Goal: Information Seeking & Learning: Learn about a topic

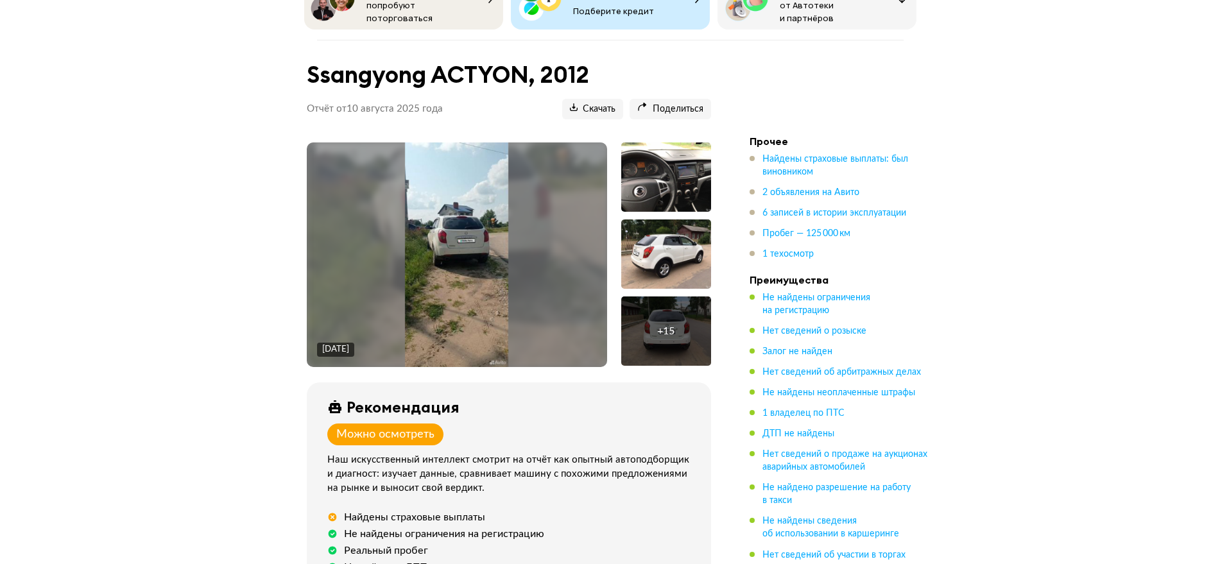
scroll to position [241, 0]
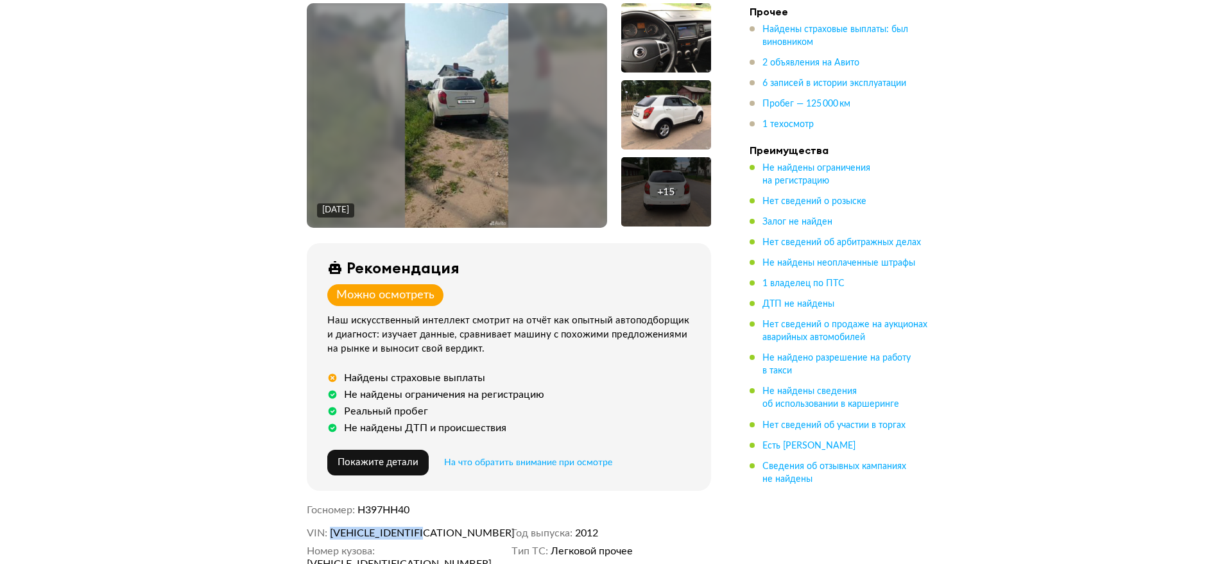
drag, startPoint x: 460, startPoint y: 524, endPoint x: 333, endPoint y: 528, distance: 127.1
click at [333, 528] on dd "[VEHICLE_IDENTIFICATION_NUMBER]" at bounding box center [418, 533] width 176 height 13
copy span "[VEHICLE_IDENTIFICATION_NUMBER]"
click at [792, 55] on ul "Найдены страховые выплаты: был виновником 2 объявления на Авито 6 записей в ист…" at bounding box center [840, 77] width 180 height 108
click at [800, 60] on span "2 объявления на Авито" at bounding box center [810, 62] width 97 height 9
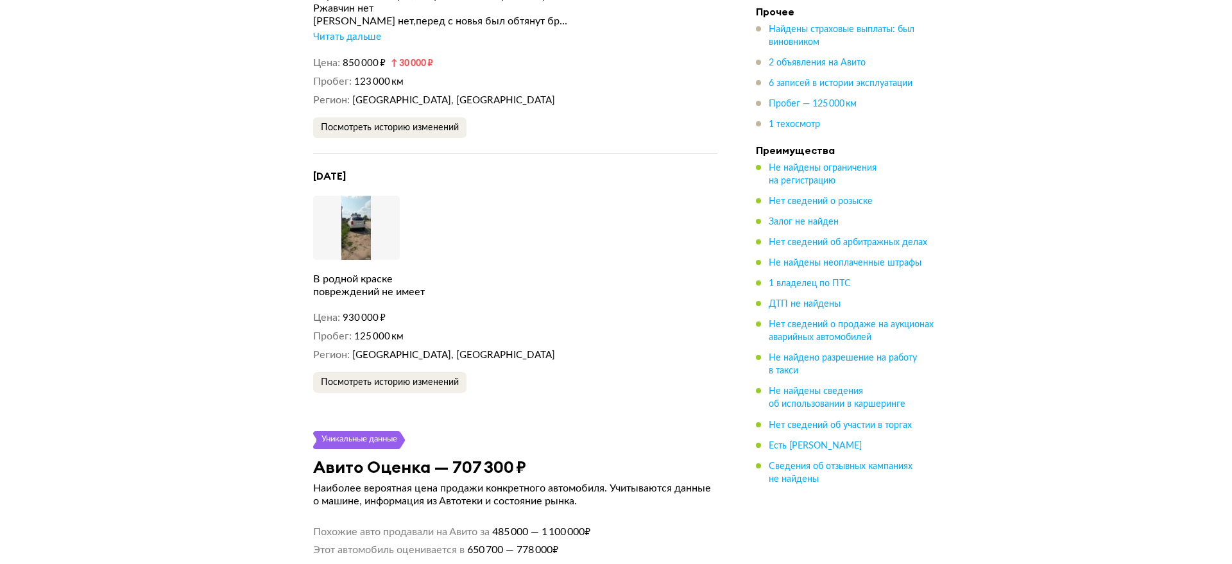
scroll to position [2676, 0]
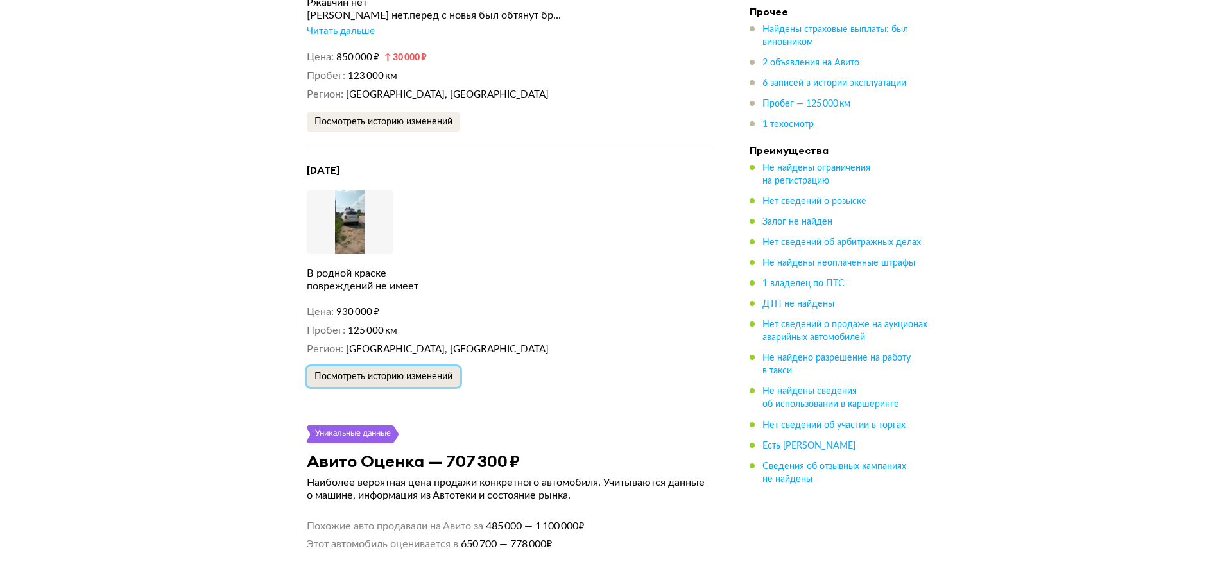
click at [442, 372] on span "Посмотреть историю изменений" at bounding box center [383, 376] width 138 height 9
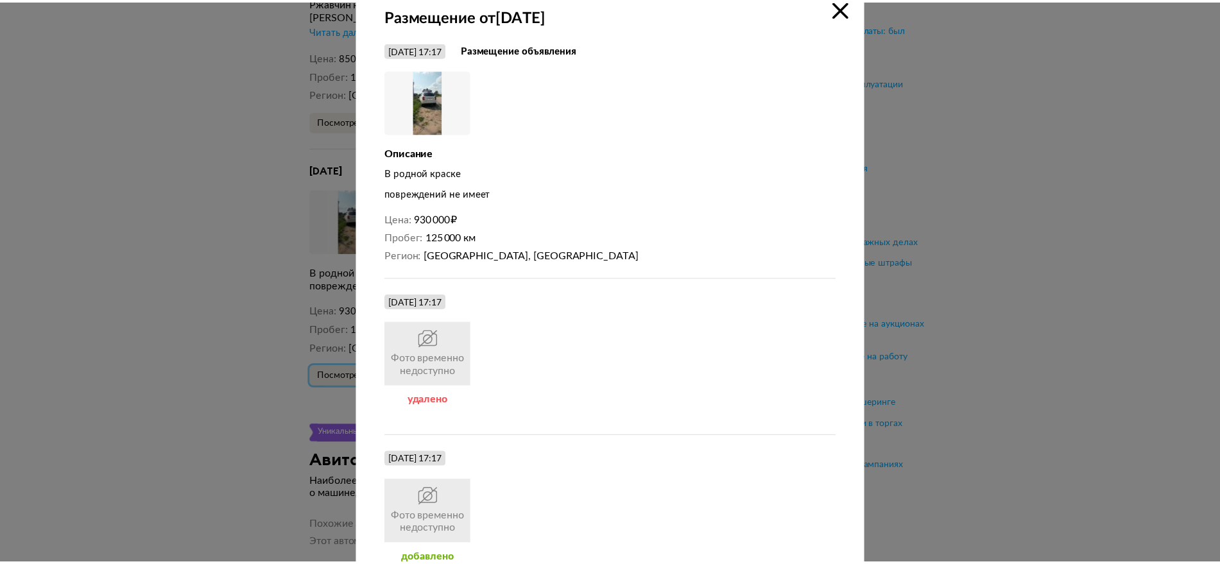
scroll to position [0, 0]
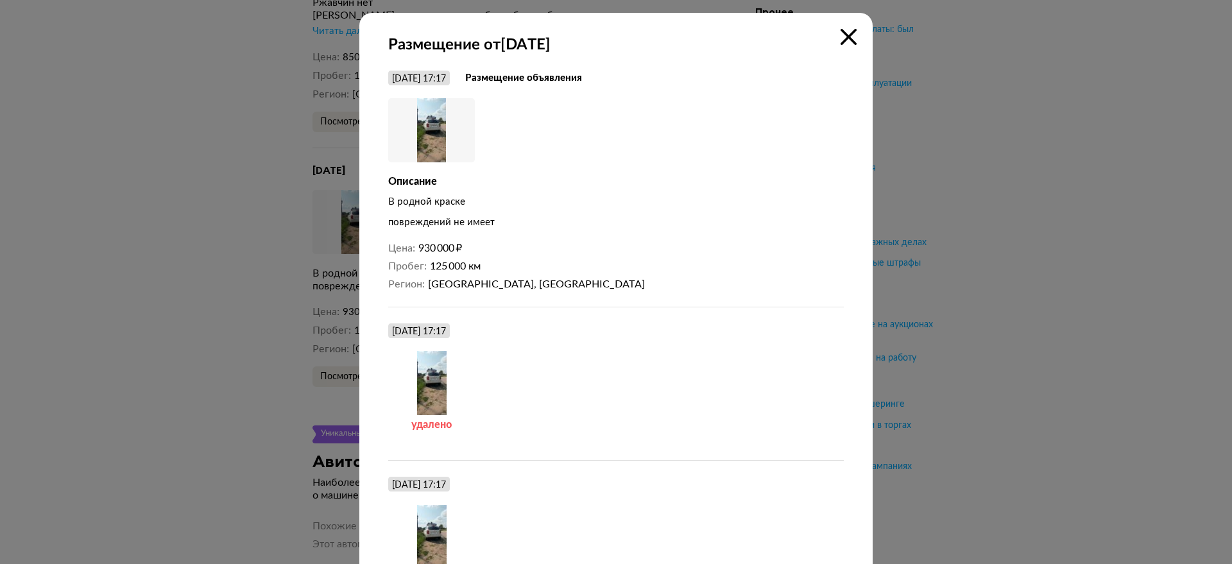
click at [845, 36] on icon at bounding box center [849, 37] width 16 height 16
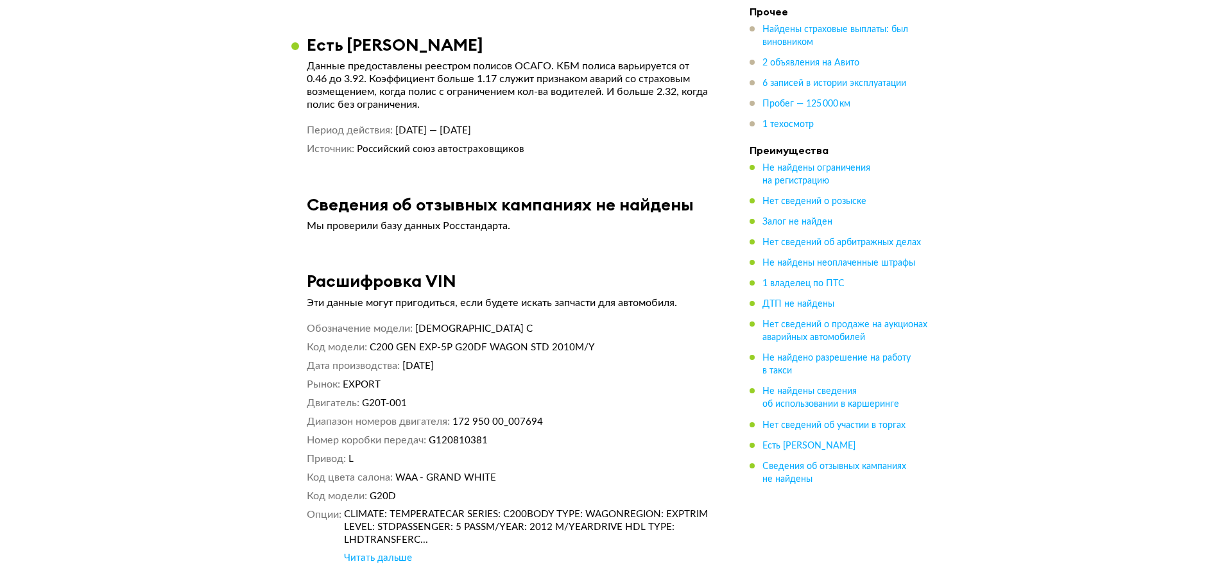
scroll to position [4506, 0]
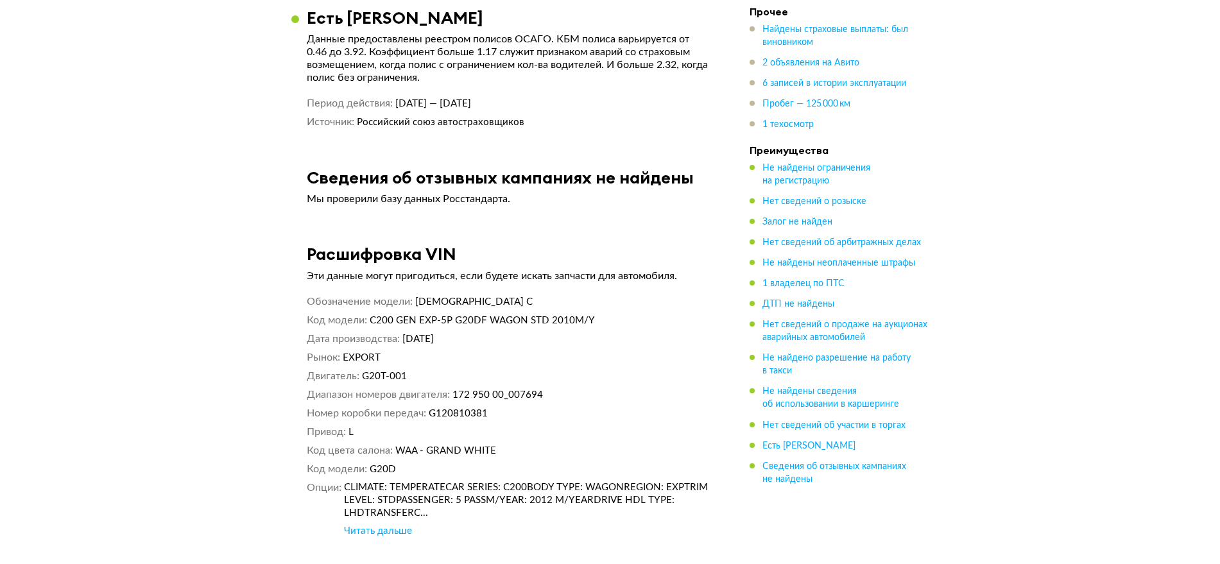
click at [402, 525] on div "Читать дальше" at bounding box center [378, 531] width 68 height 13
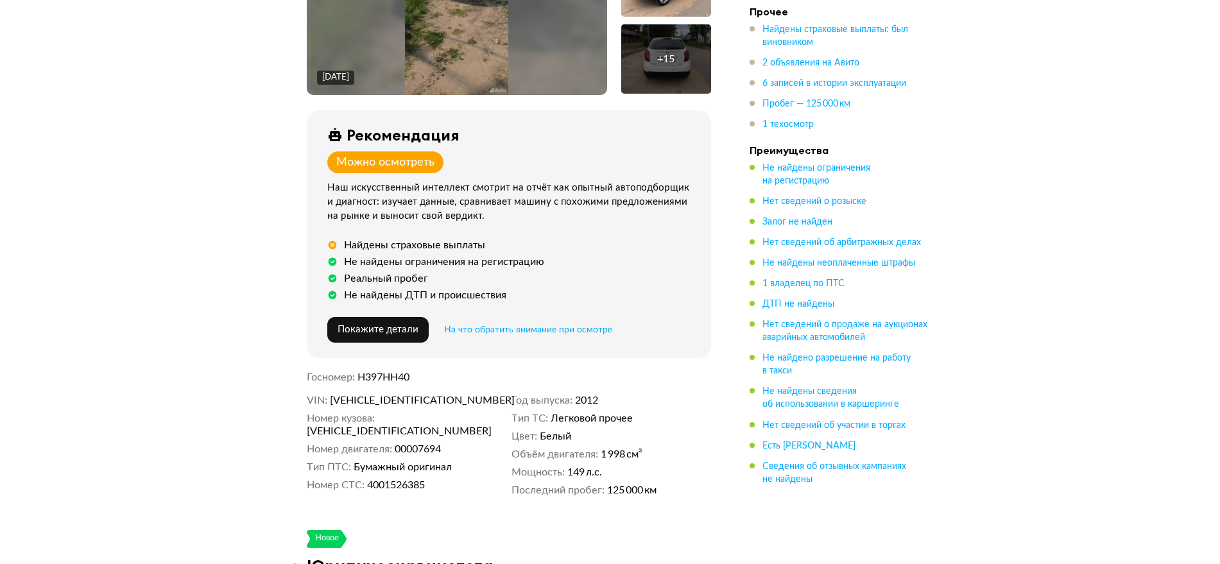
scroll to position [467, 0]
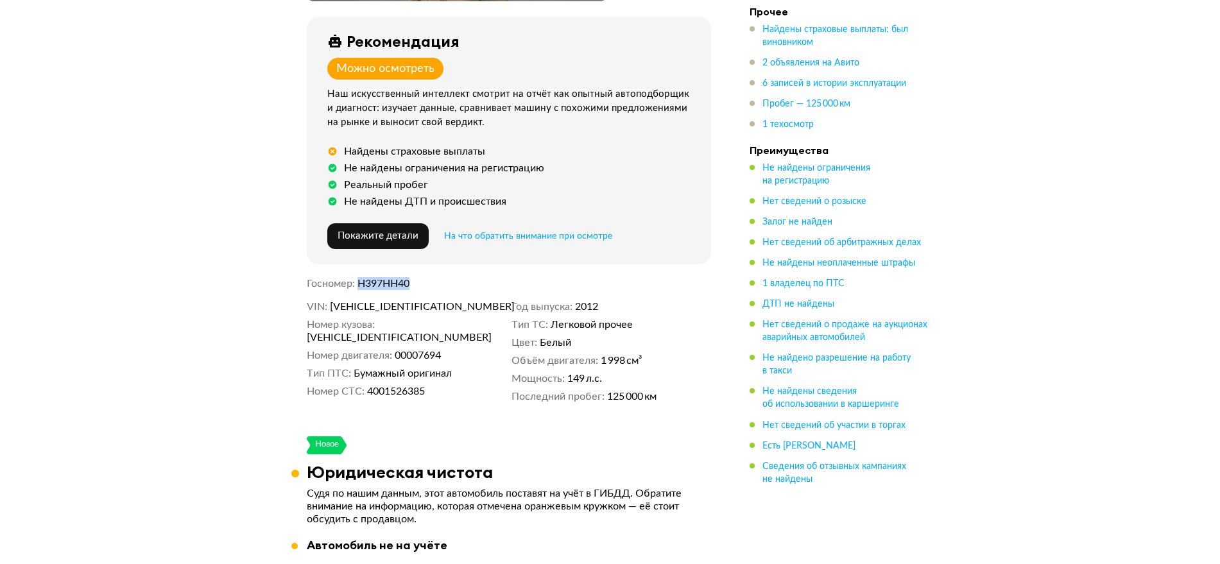
drag, startPoint x: 423, startPoint y: 280, endPoint x: 359, endPoint y: 275, distance: 64.4
click at [359, 277] on dd "Н397НН40" at bounding box center [534, 283] width 354 height 13
copy span "Н397НН40"
click at [825, 60] on span "2 объявления на Авито" at bounding box center [810, 62] width 97 height 9
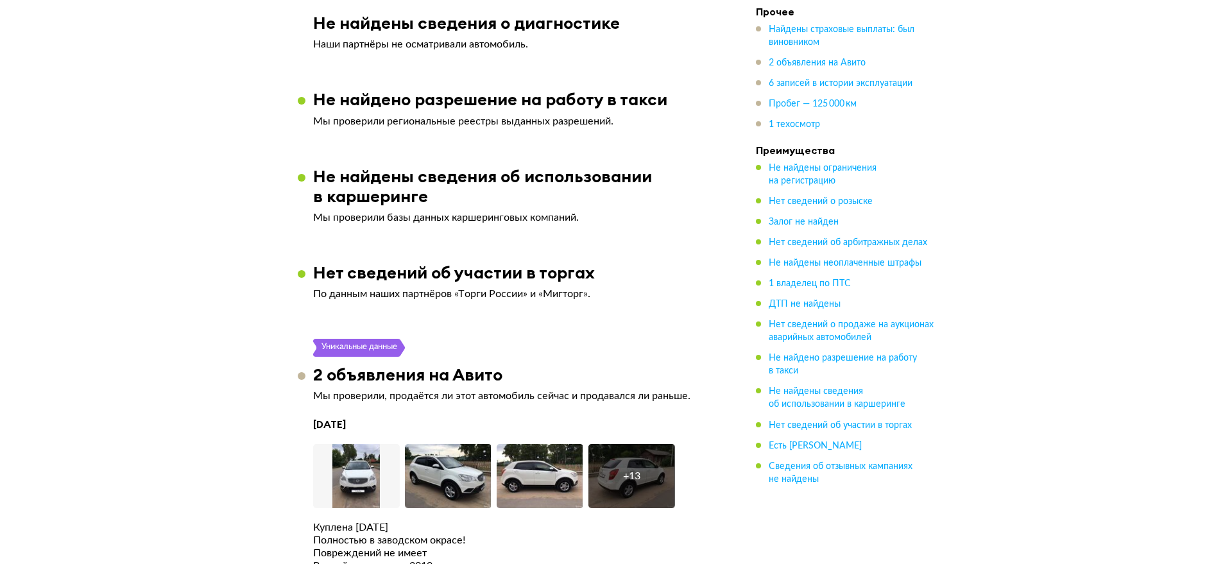
scroll to position [2355, 0]
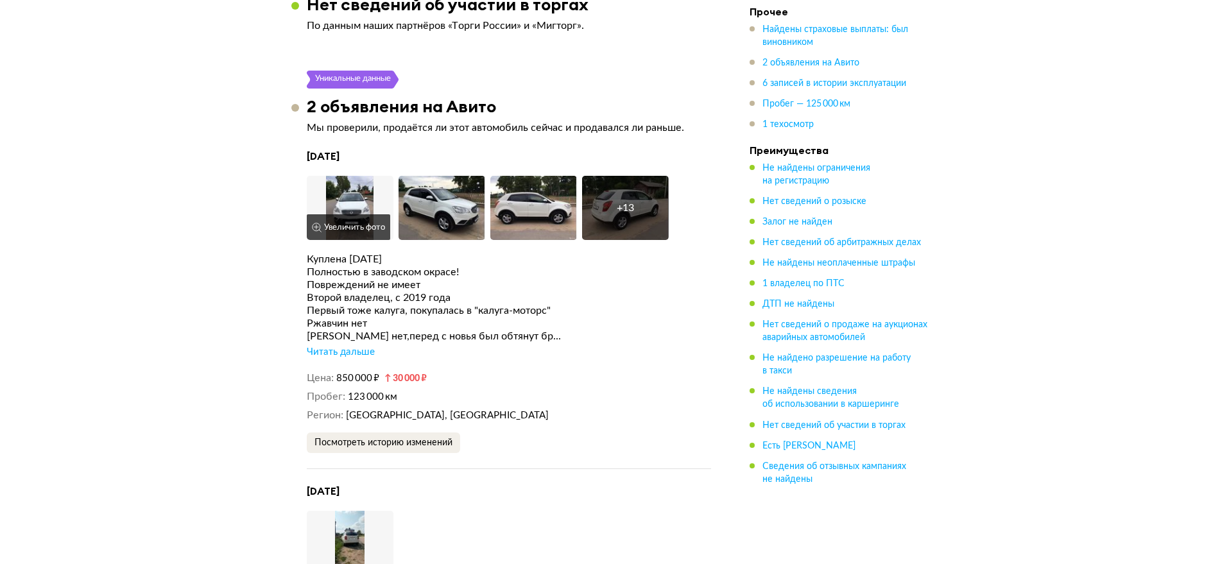
click at [357, 187] on img at bounding box center [350, 208] width 87 height 64
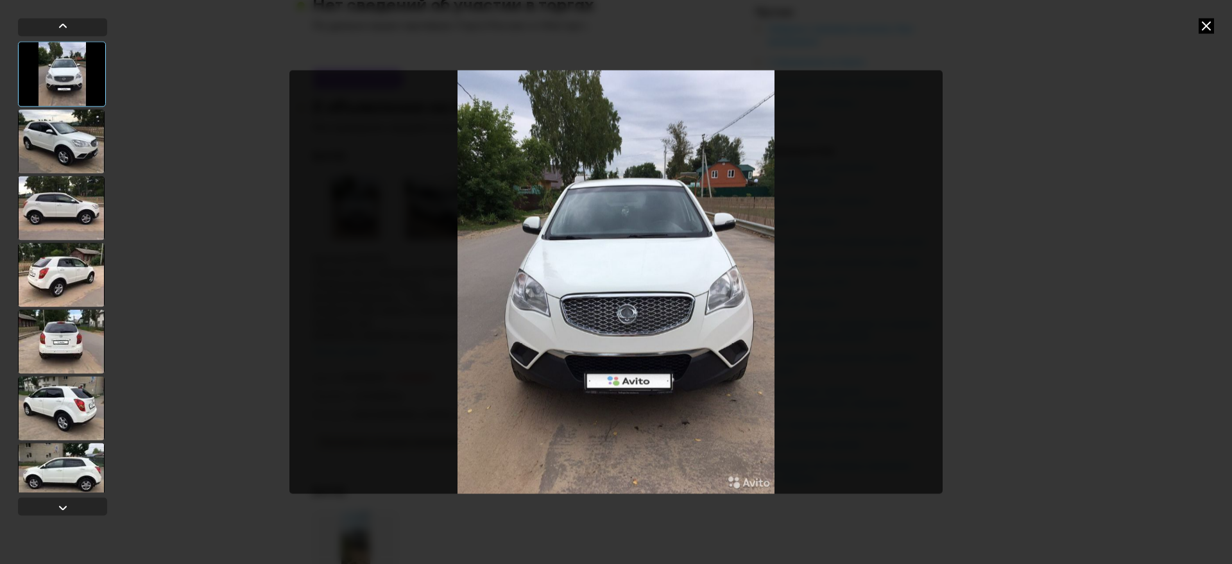
click at [63, 150] on div at bounding box center [61, 141] width 87 height 64
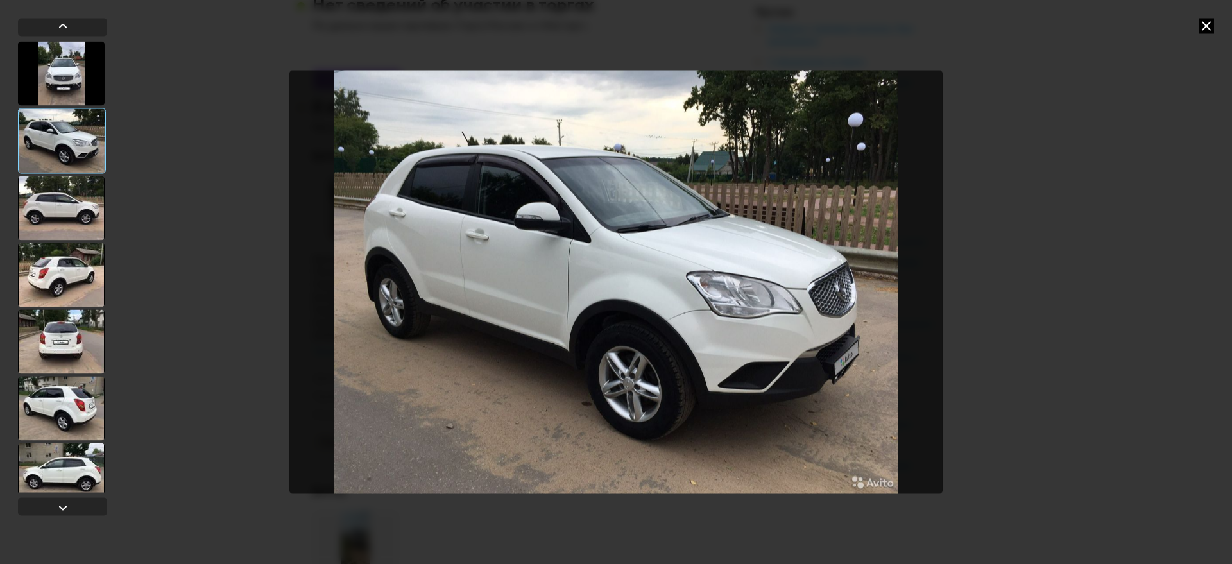
click at [68, 318] on div at bounding box center [61, 341] width 87 height 64
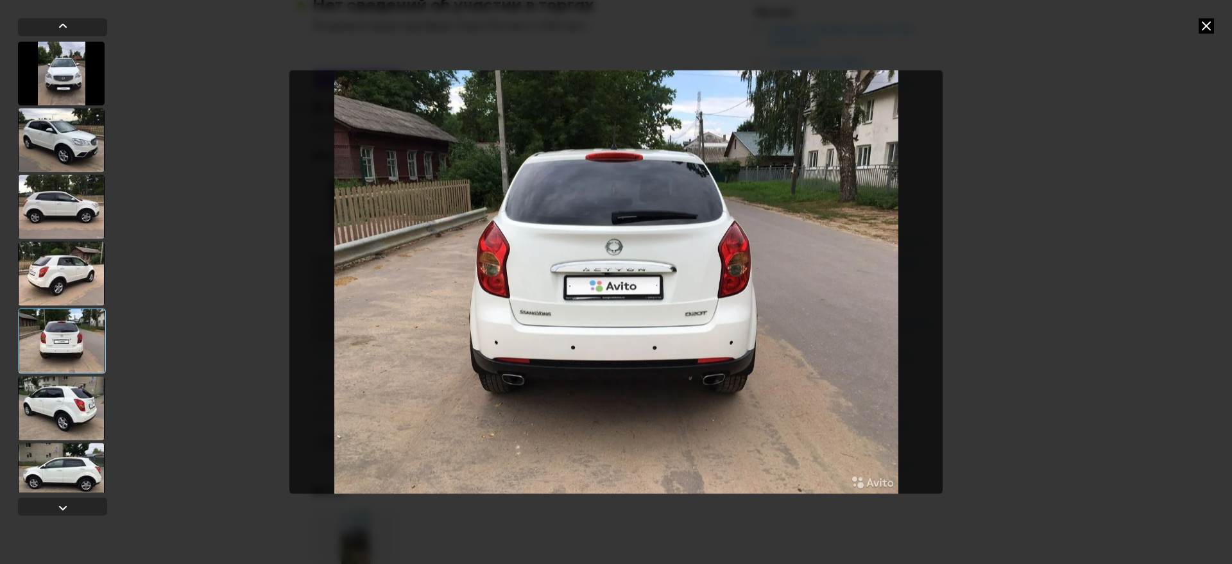
click at [632, 268] on img "Go to Slide 5" at bounding box center [615, 282] width 653 height 423
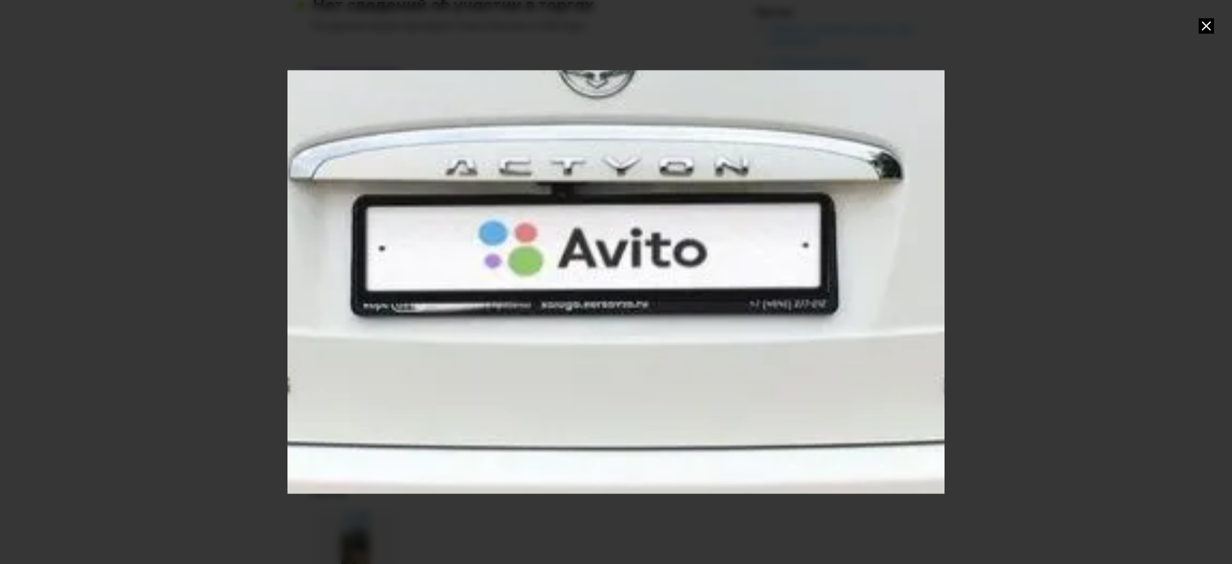
click at [1023, 211] on div at bounding box center [616, 282] width 1232 height 564
click at [874, 211] on div "Go to Slide 5" at bounding box center [606, 229] width 3203 height 2062
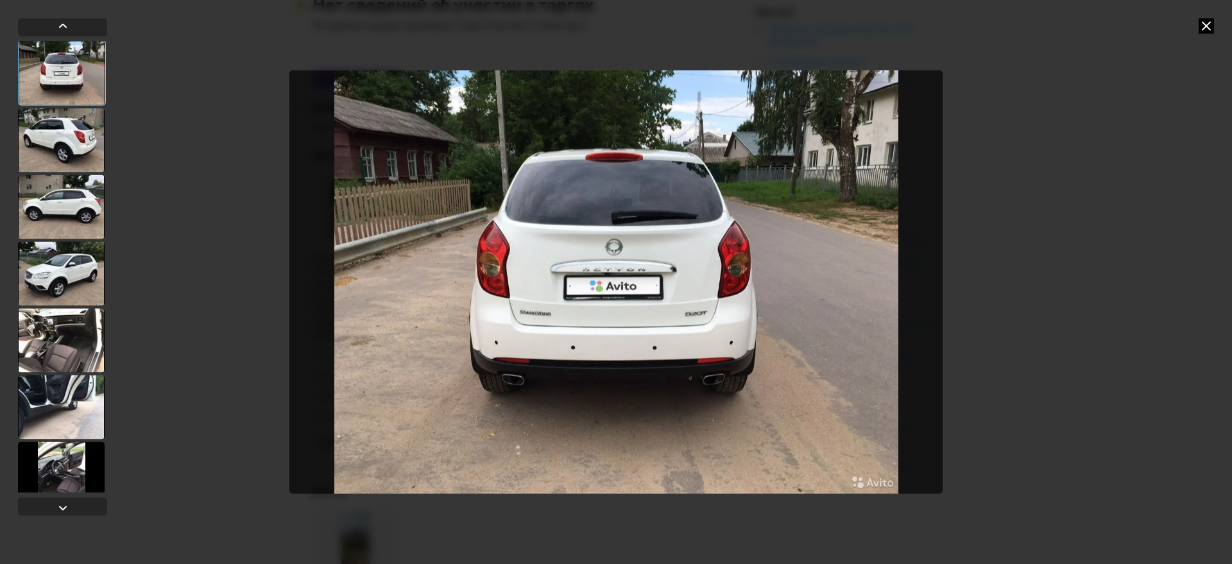
scroll to position [401, 0]
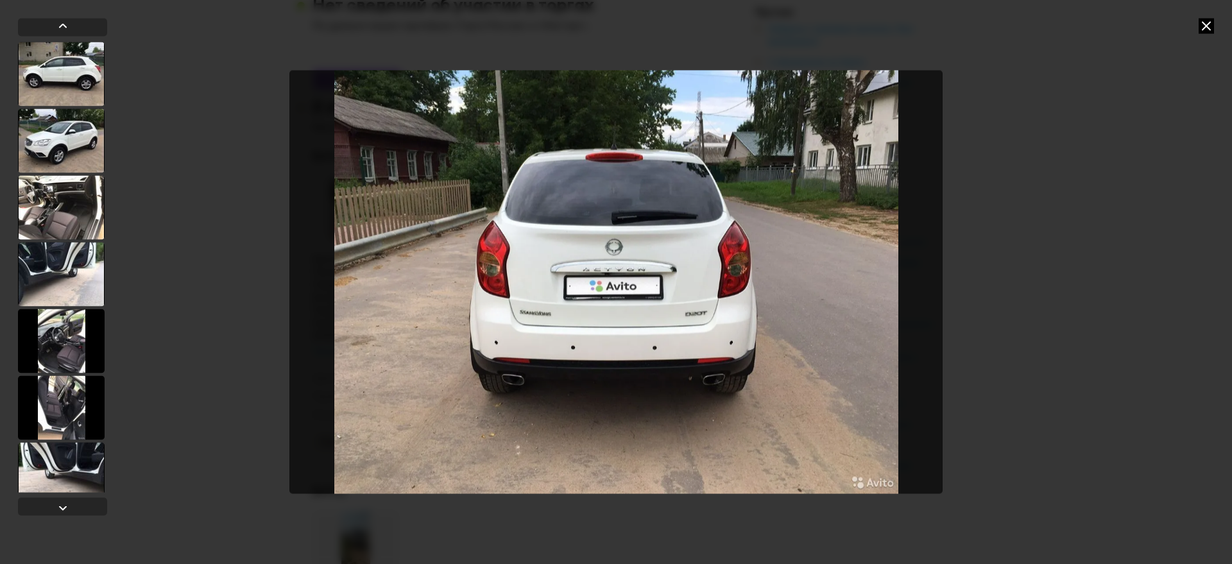
click at [74, 214] on div at bounding box center [61, 207] width 87 height 64
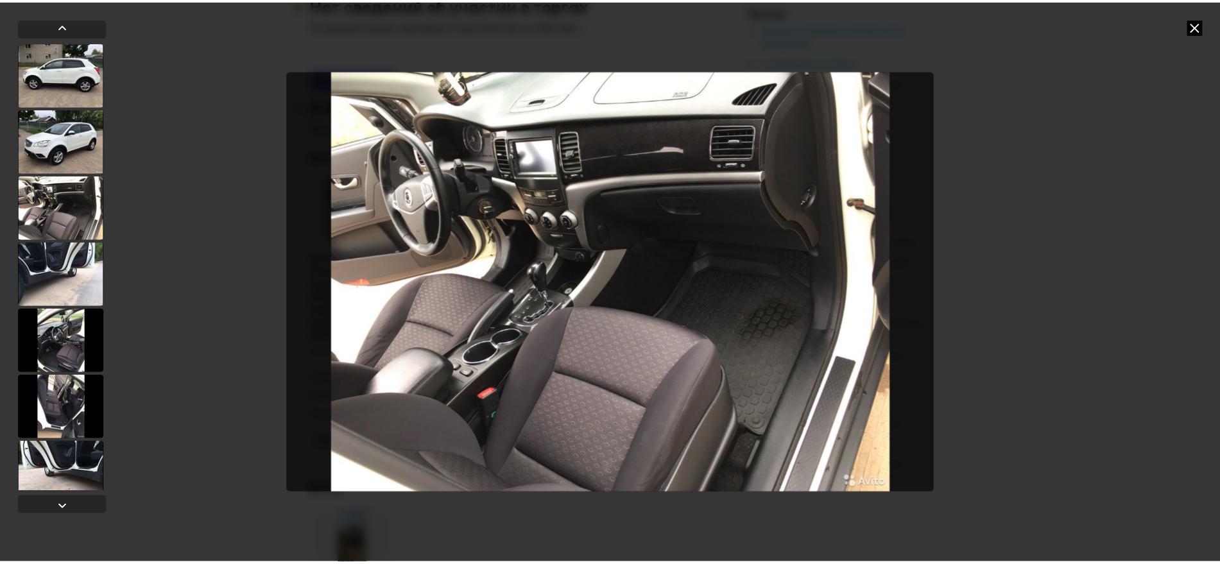
scroll to position [400, 0]
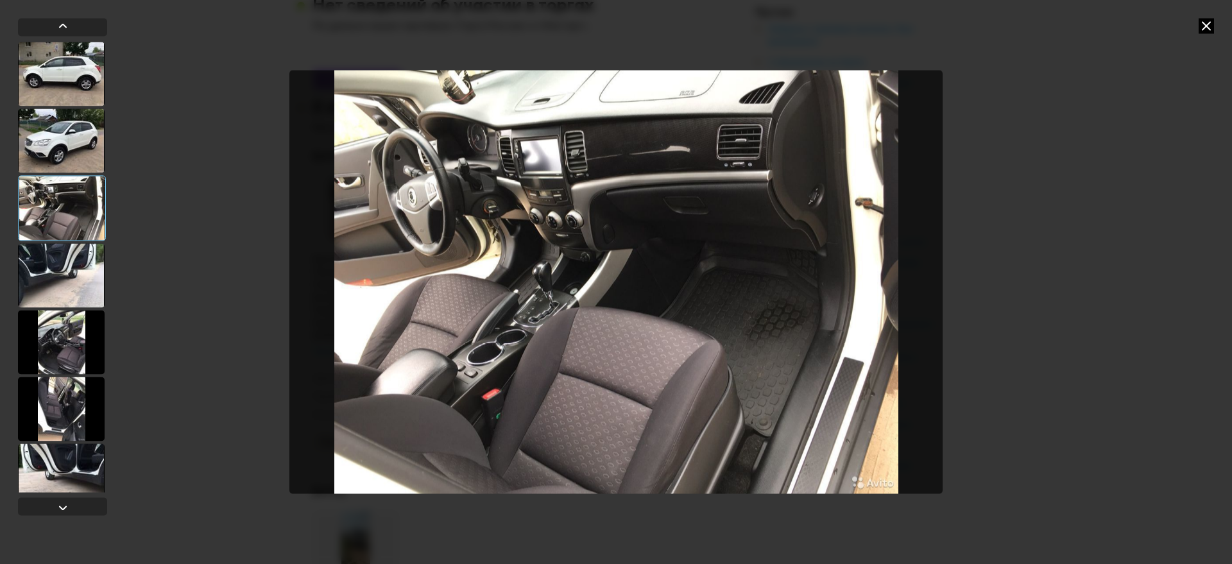
click at [1212, 30] on icon at bounding box center [1206, 25] width 15 height 15
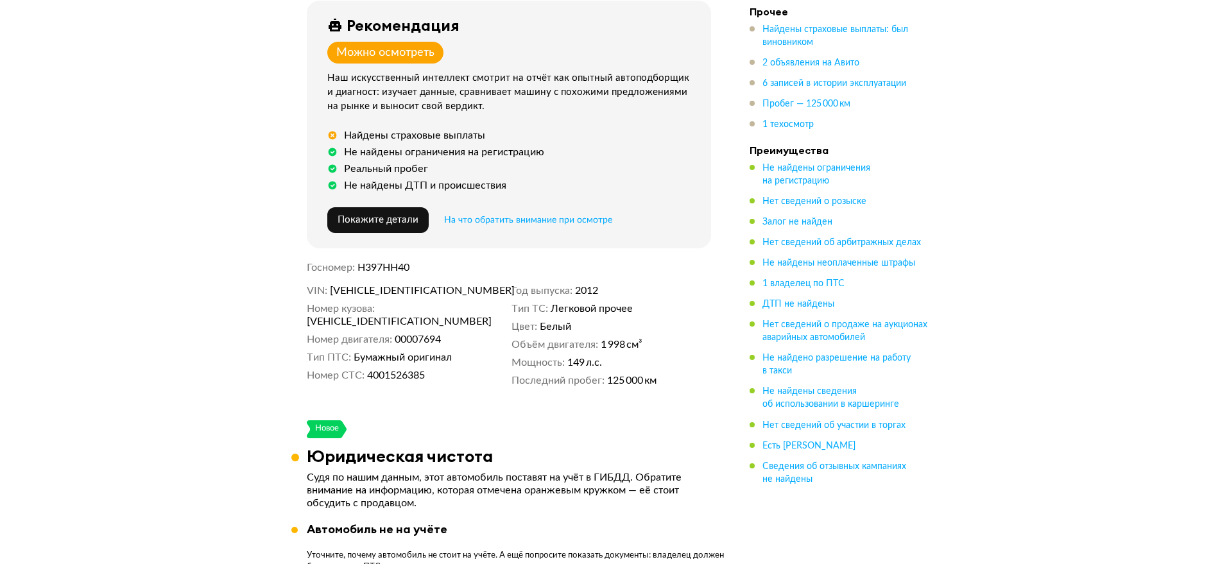
scroll to position [467, 0]
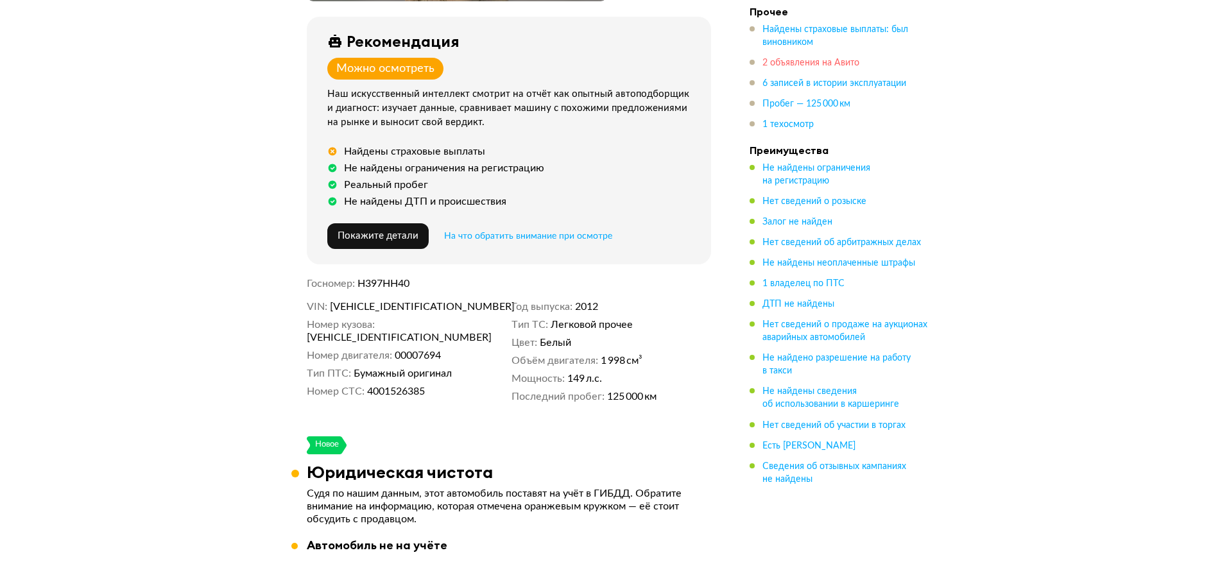
click at [820, 67] on span "2 объявления на Авито" at bounding box center [810, 62] width 97 height 9
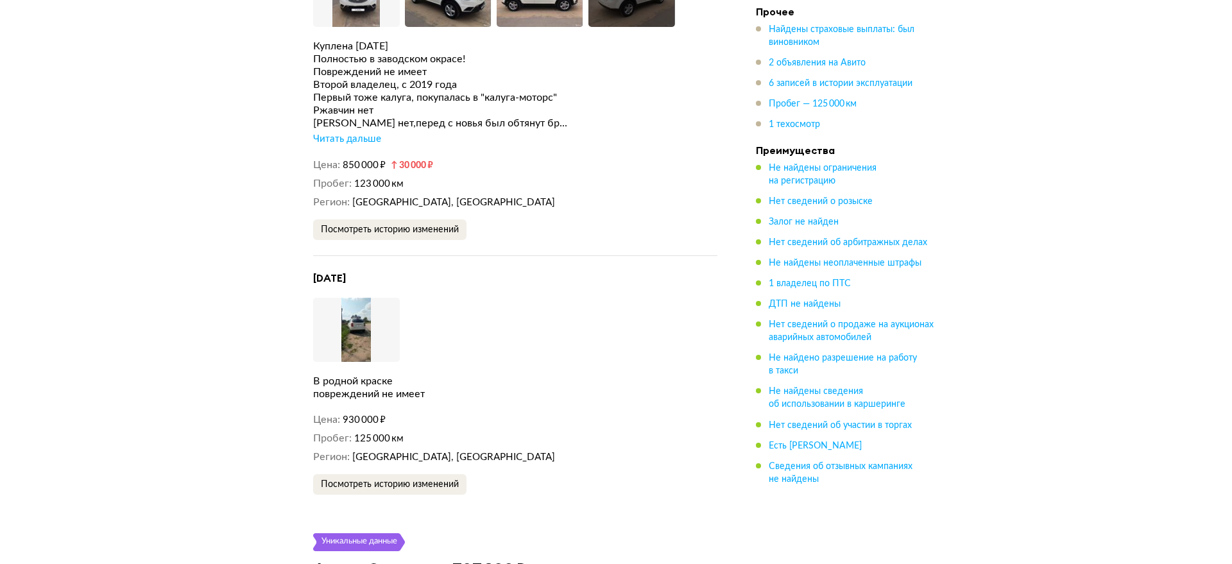
scroll to position [2595, 0]
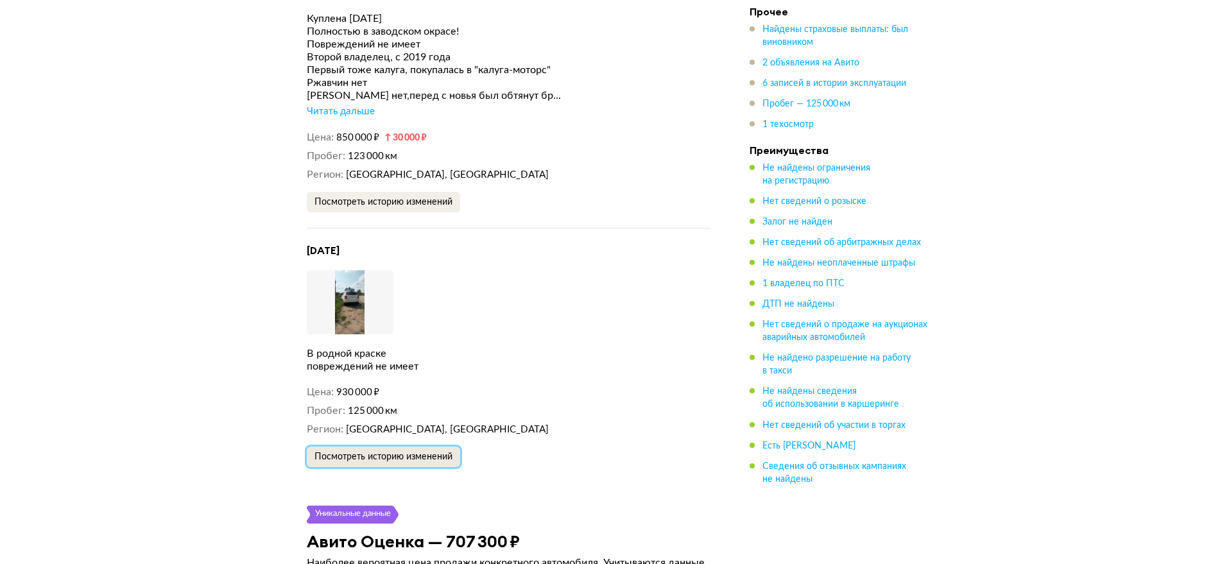
click at [396, 452] on span "Посмотреть историю изменений" at bounding box center [383, 456] width 138 height 9
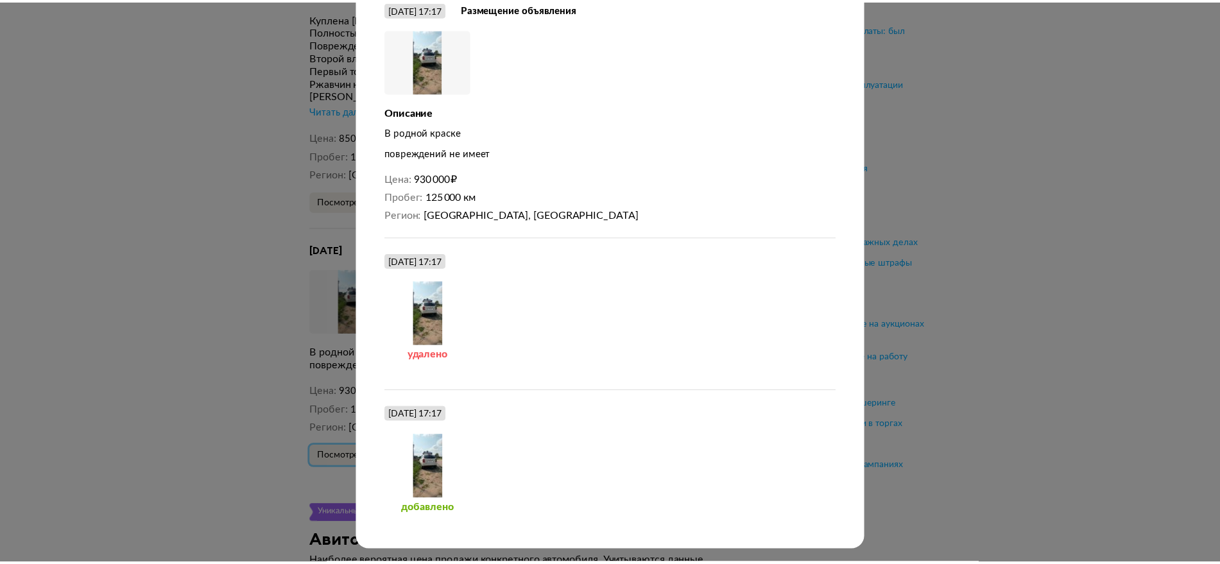
scroll to position [0, 0]
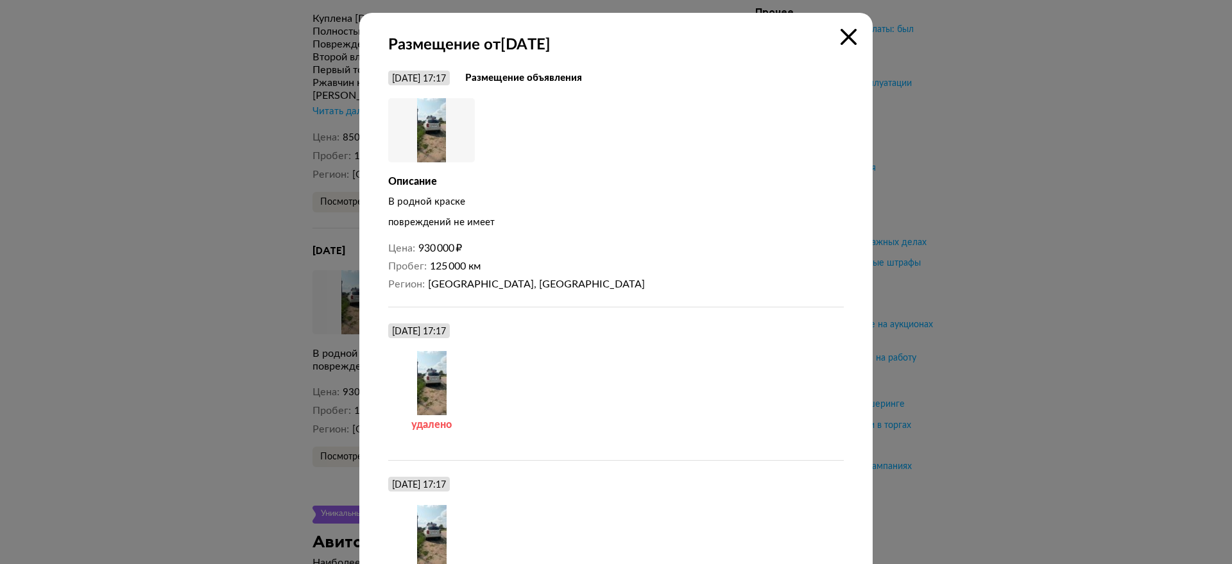
click at [845, 33] on icon at bounding box center [849, 37] width 16 height 16
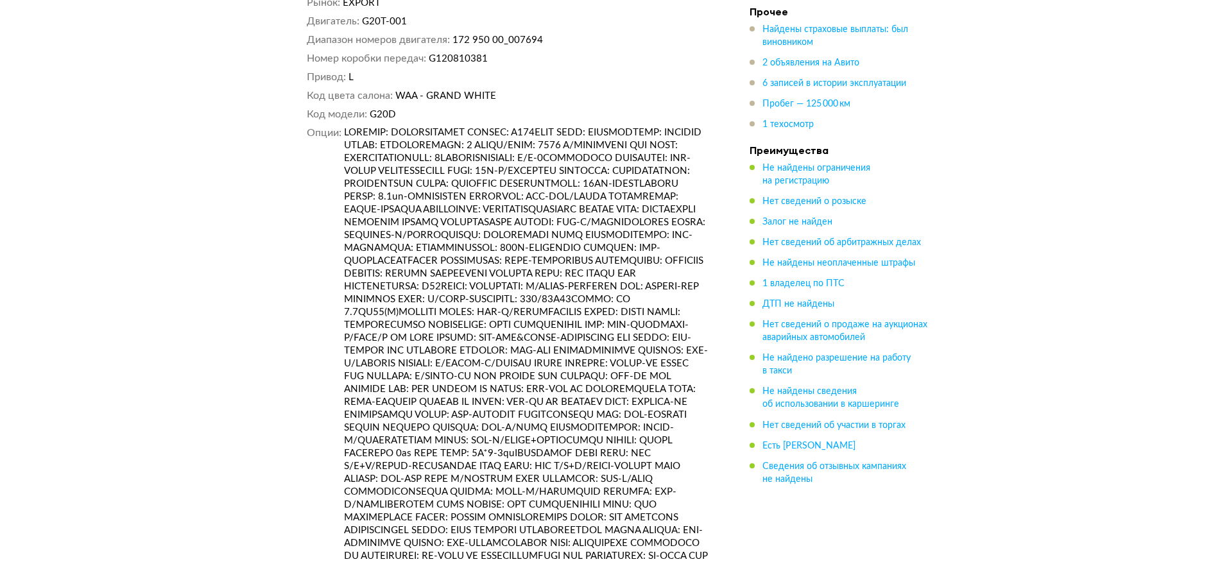
scroll to position [4620, 0]
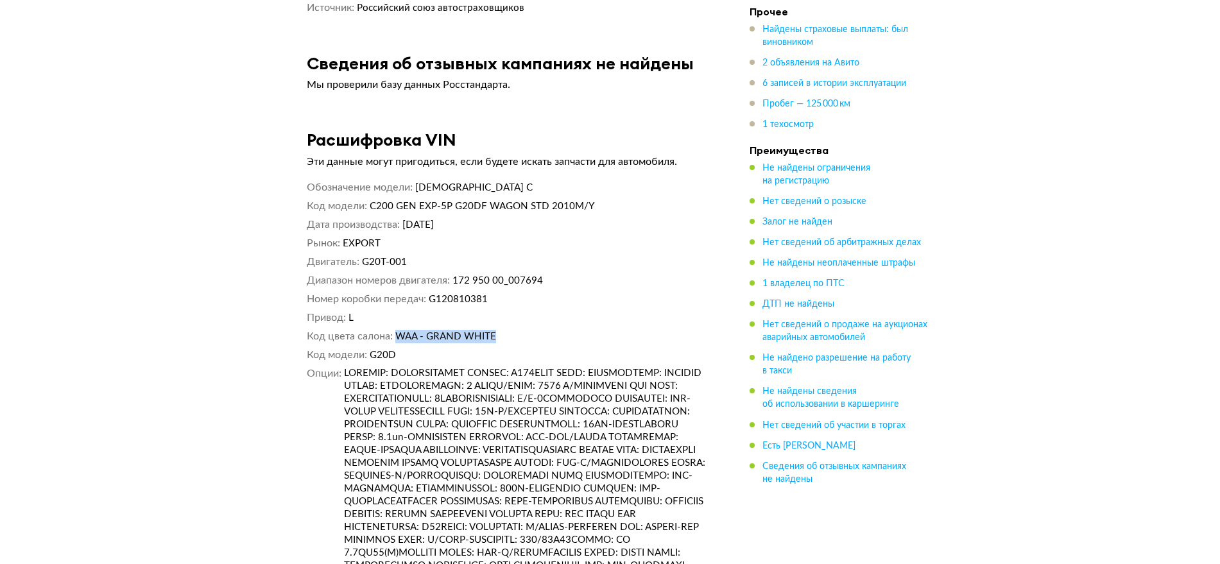
drag, startPoint x: 440, startPoint y: 329, endPoint x: 395, endPoint y: 324, distance: 45.2
click at [395, 330] on dl "Код цвета салона WAA - GRAND WHITE" at bounding box center [509, 336] width 404 height 13
copy dl "Код цвета салона WAA - GRAND WHITE"
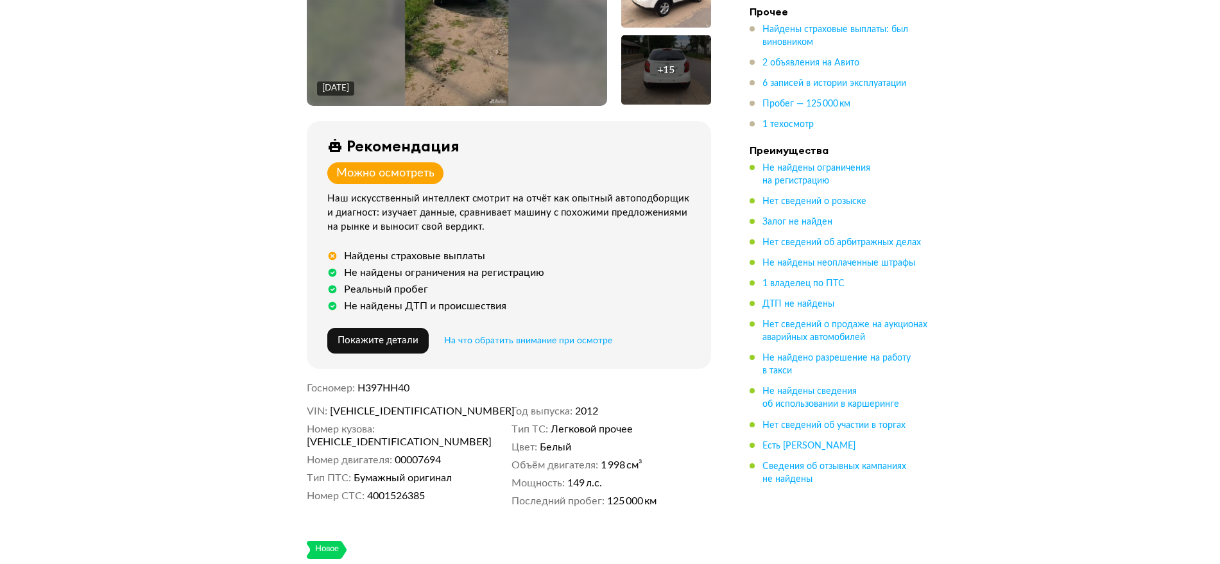
scroll to position [243, 0]
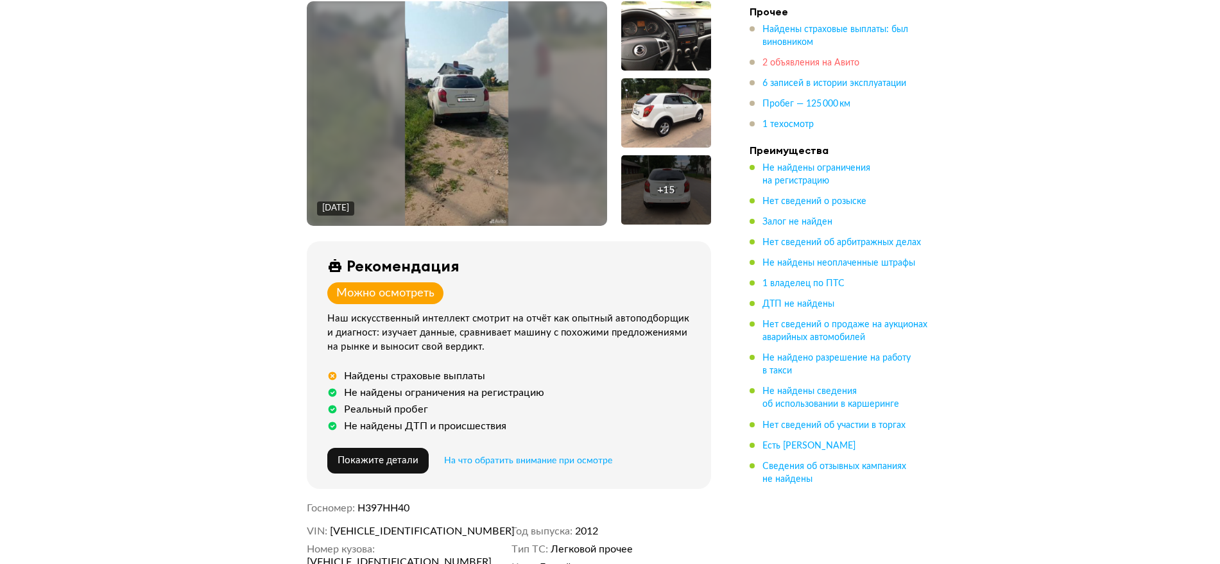
click at [791, 65] on span "2 объявления на Авито" at bounding box center [810, 62] width 97 height 9
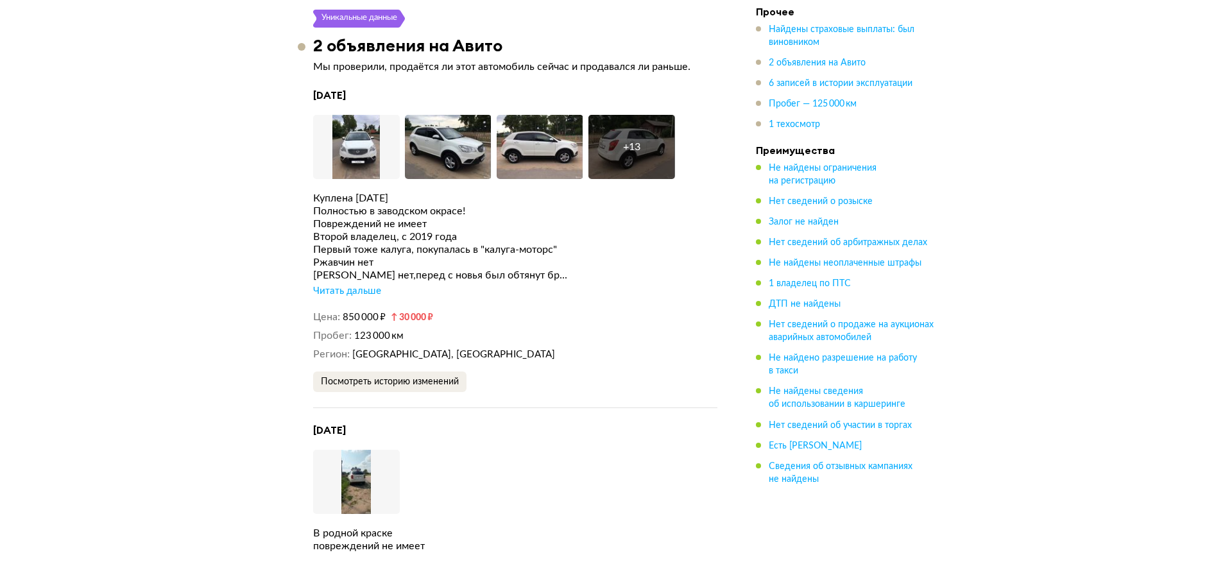
scroll to position [2515, 0]
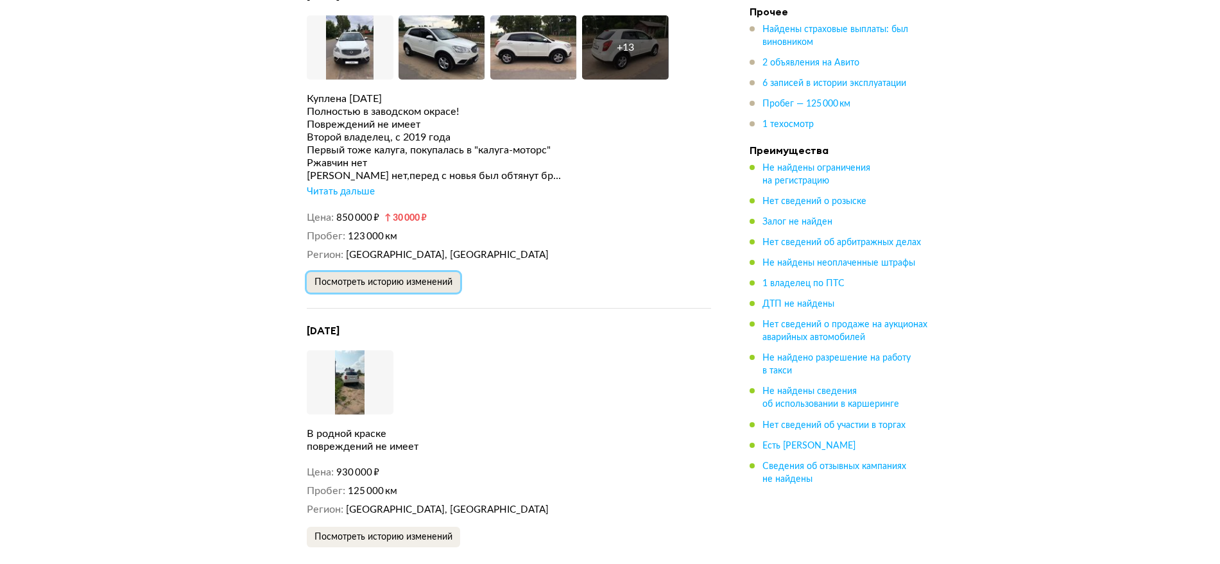
click at [431, 280] on span "Посмотреть историю изменений" at bounding box center [383, 282] width 138 height 9
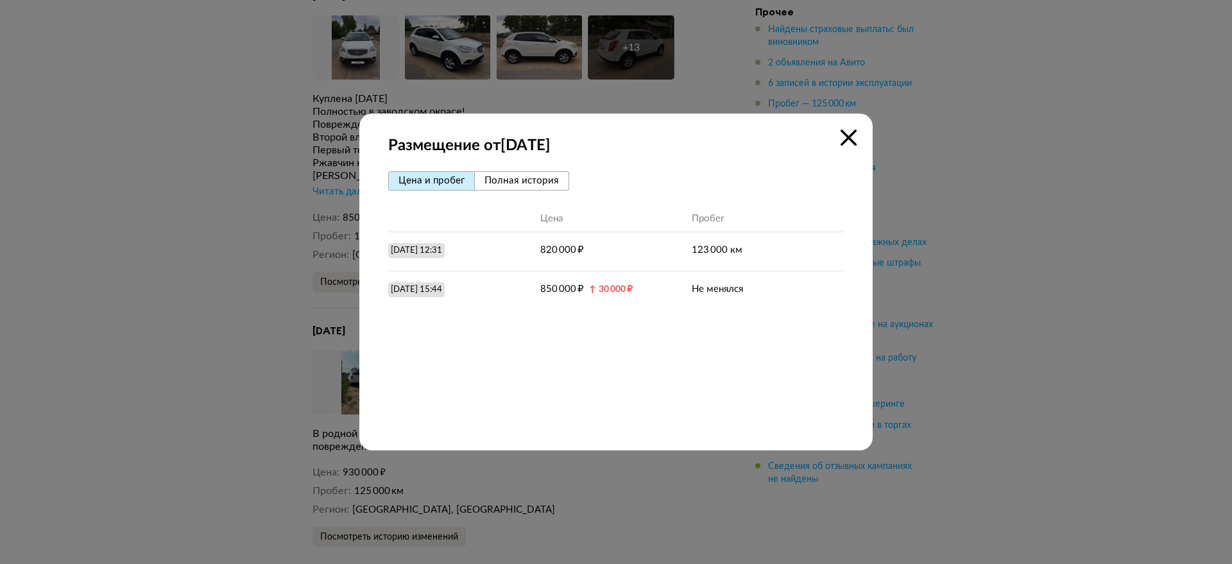
click at [510, 185] on span "Полная история" at bounding box center [522, 181] width 74 height 10
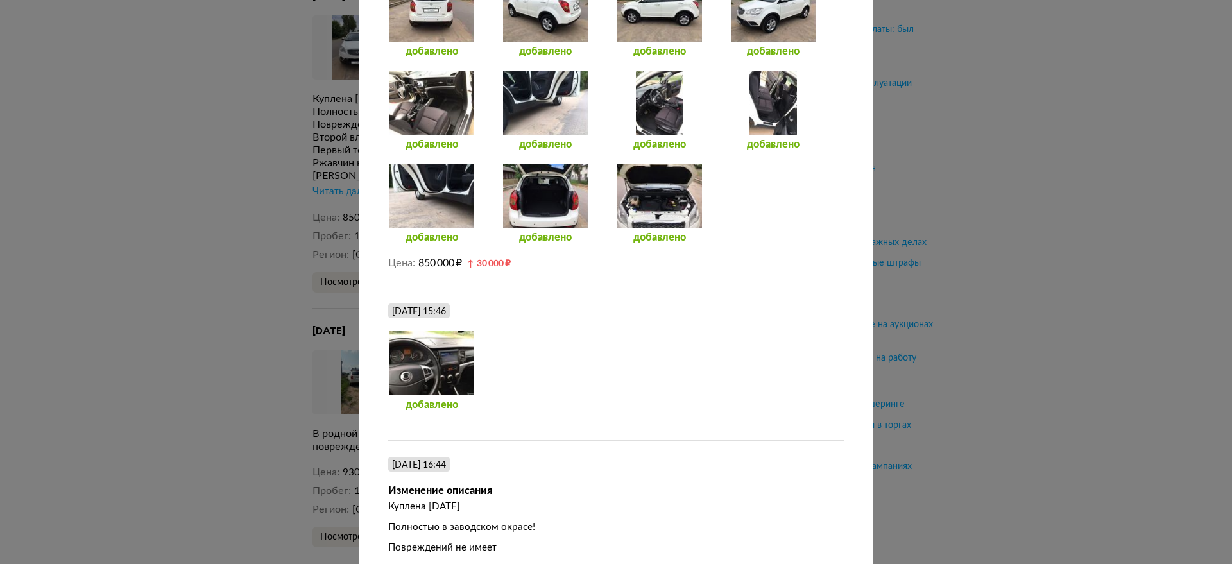
scroll to position [722, 0]
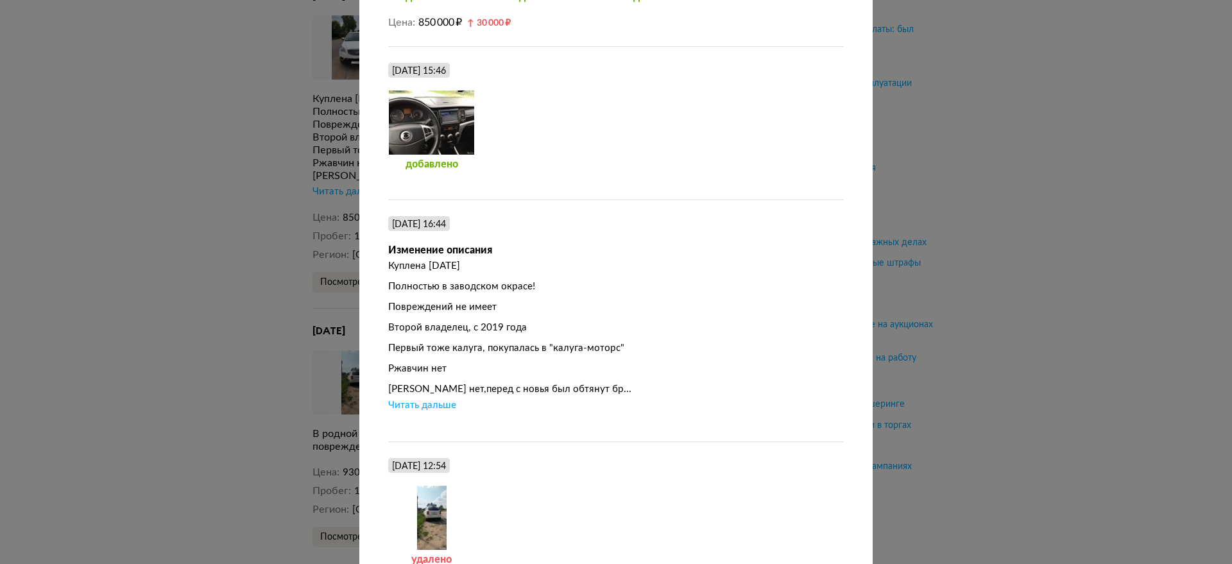
click at [410, 405] on div "Читать дальше" at bounding box center [422, 405] width 68 height 13
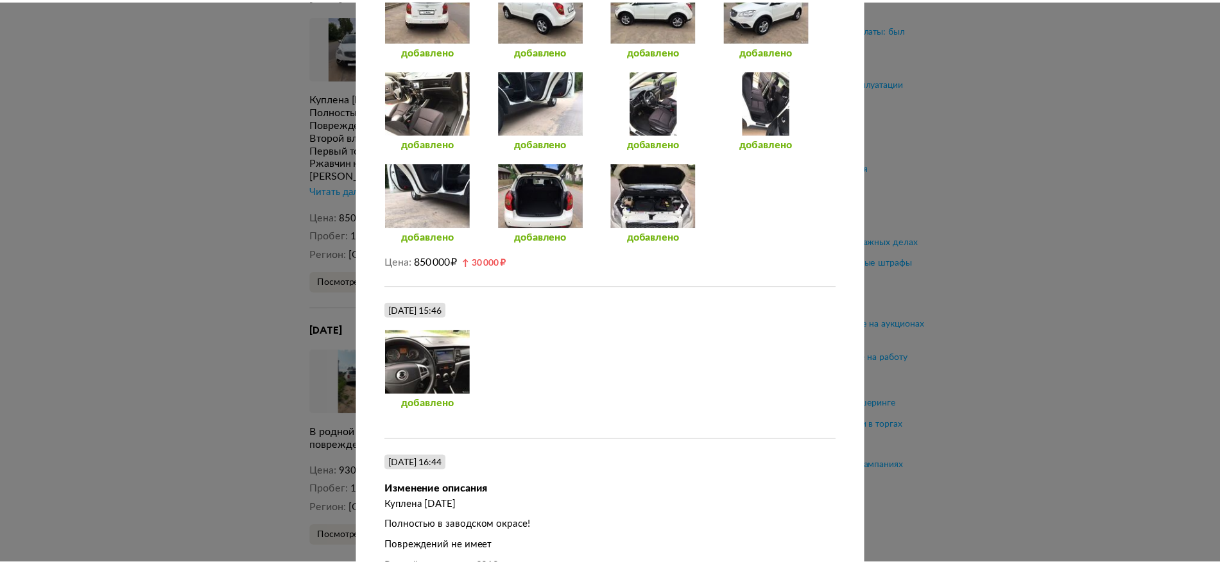
scroll to position [0, 0]
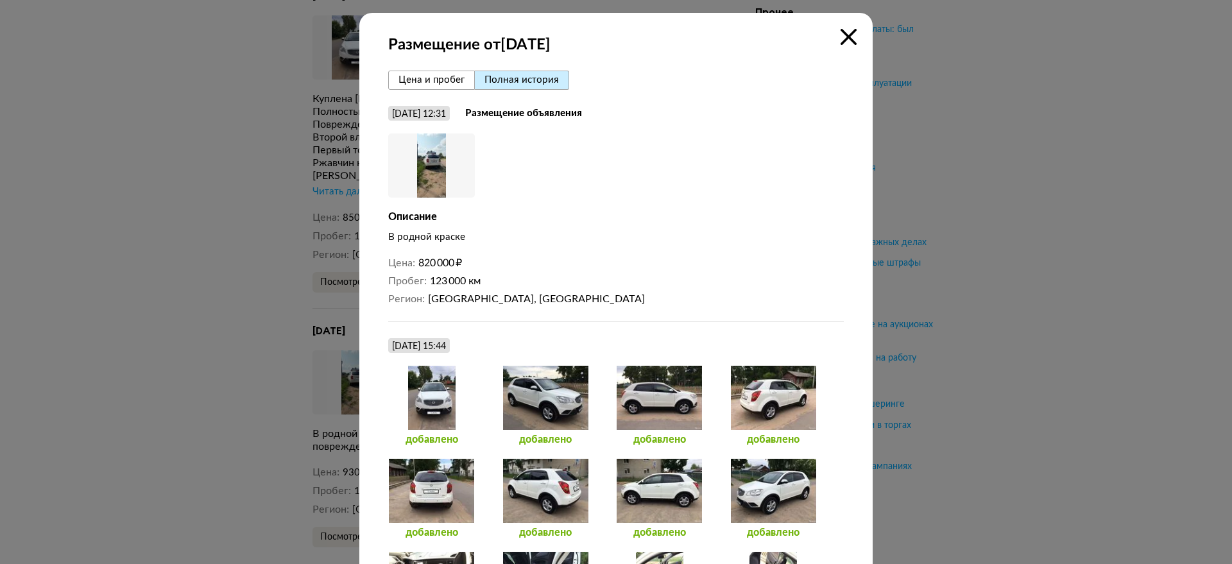
click at [848, 37] on icon at bounding box center [849, 37] width 16 height 16
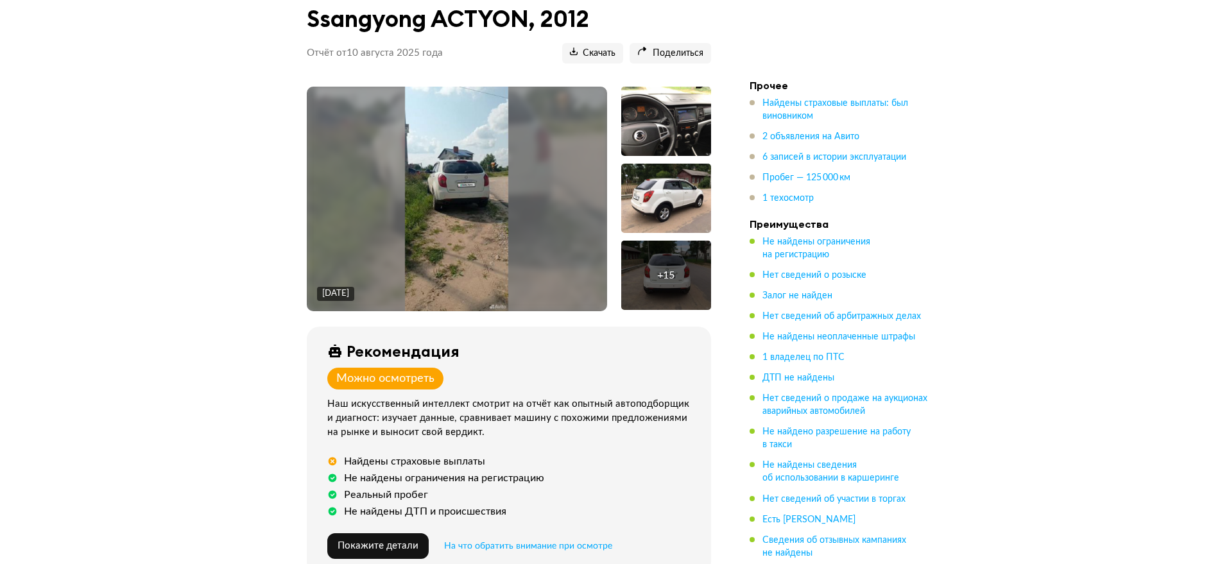
scroll to position [160, 0]
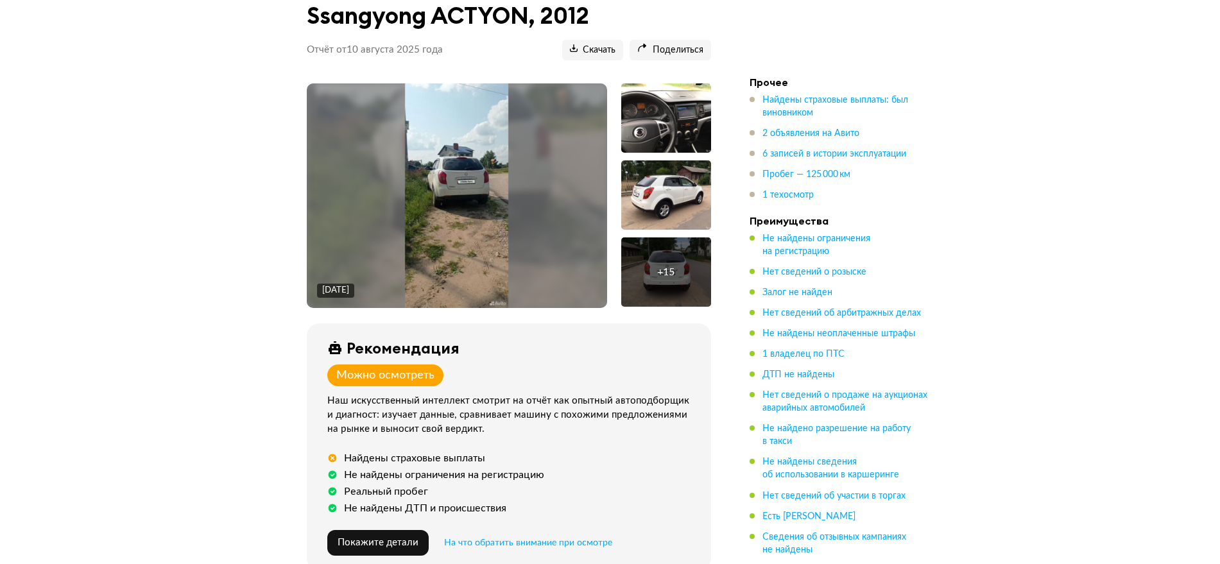
click at [777, 135] on ul "Найдены страховые выплаты: был виновником 2 объявления на Авито 6 записей в ист…" at bounding box center [840, 148] width 180 height 108
click at [776, 133] on span "2 объявления на Авито" at bounding box center [810, 133] width 97 height 9
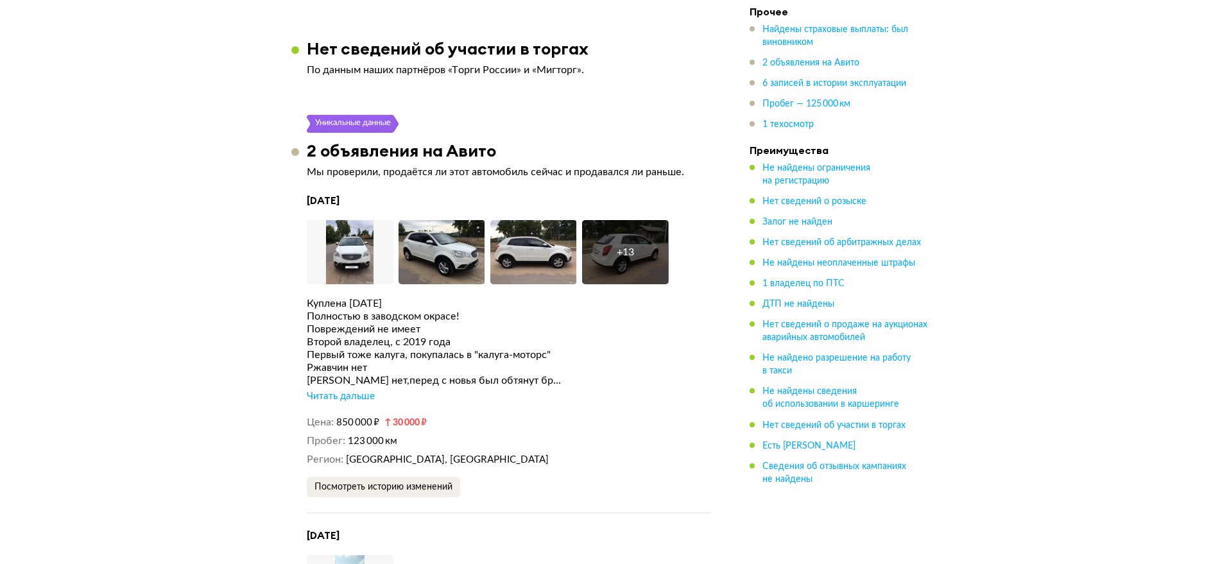
scroll to position [2355, 0]
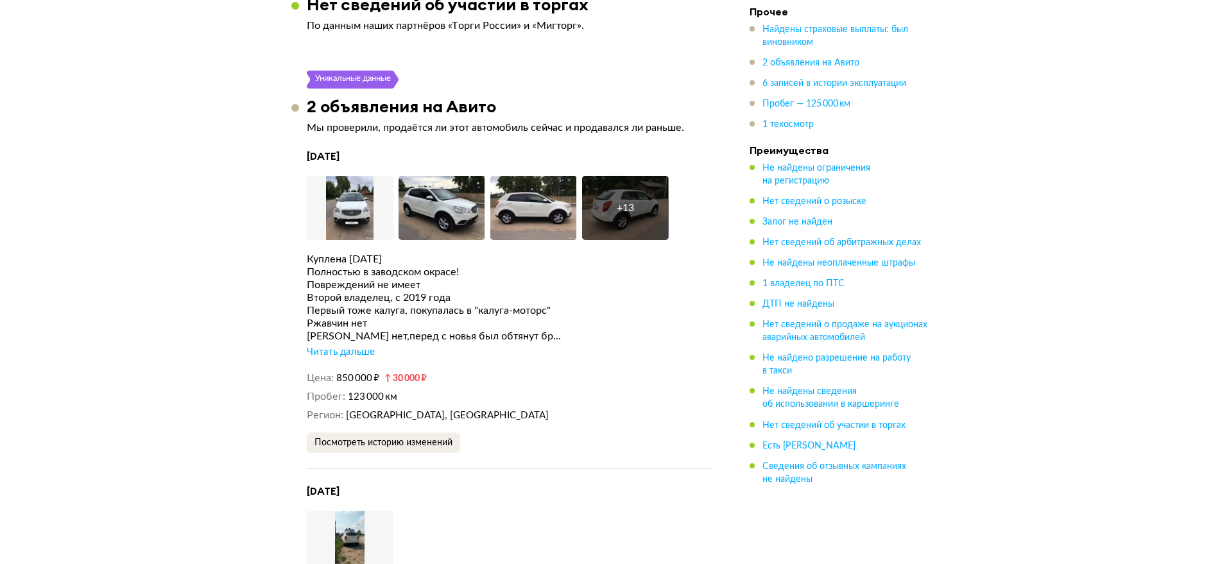
click at [356, 346] on div "Читать дальше" at bounding box center [341, 352] width 68 height 13
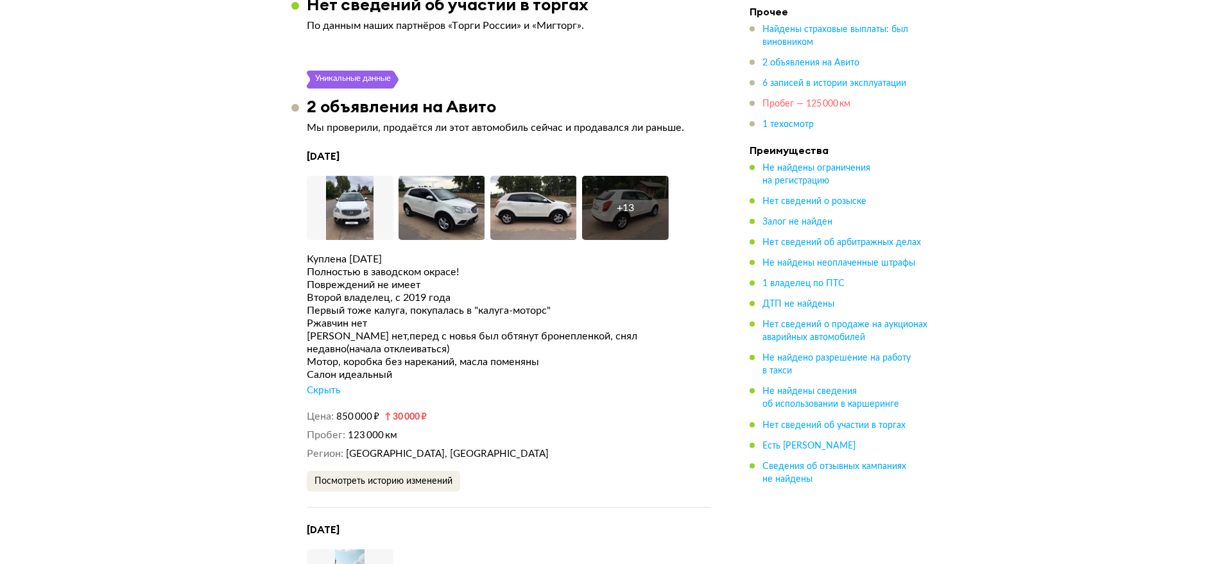
click at [810, 99] on span "Пробег — 125 000 км" at bounding box center [806, 103] width 88 height 9
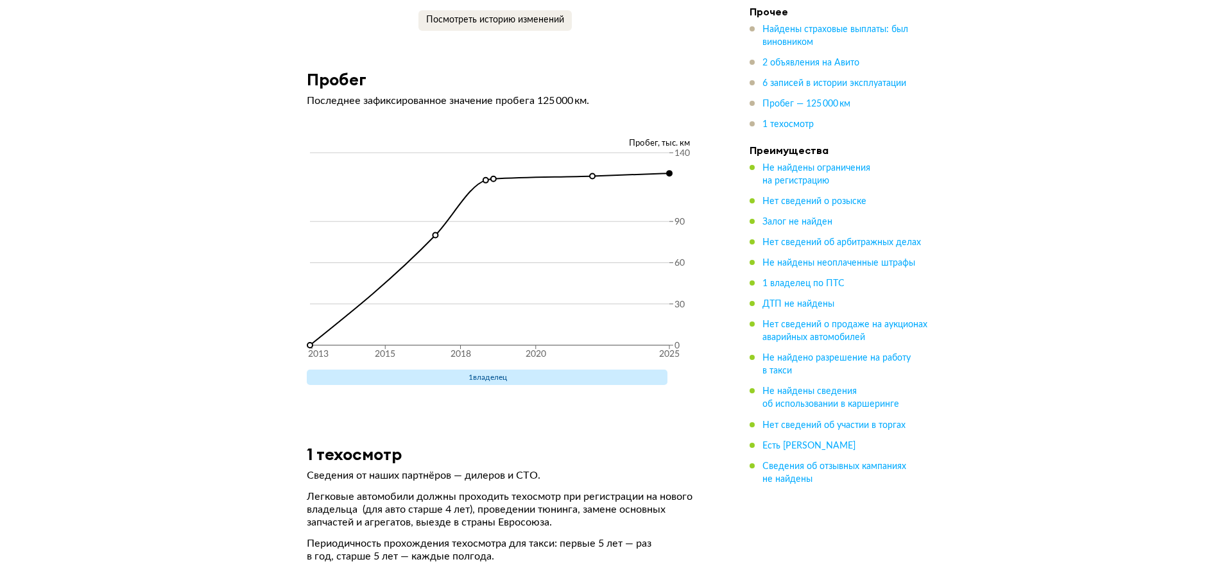
scroll to position [3423, 0]
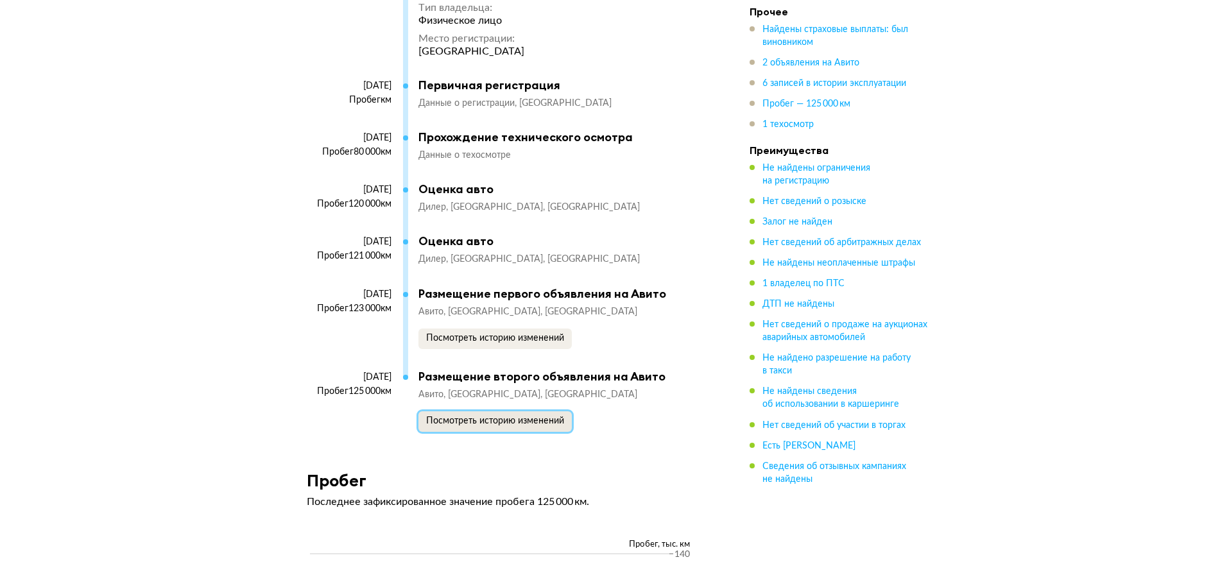
click at [463, 417] on span "Посмотреть историю изменений" at bounding box center [495, 421] width 138 height 9
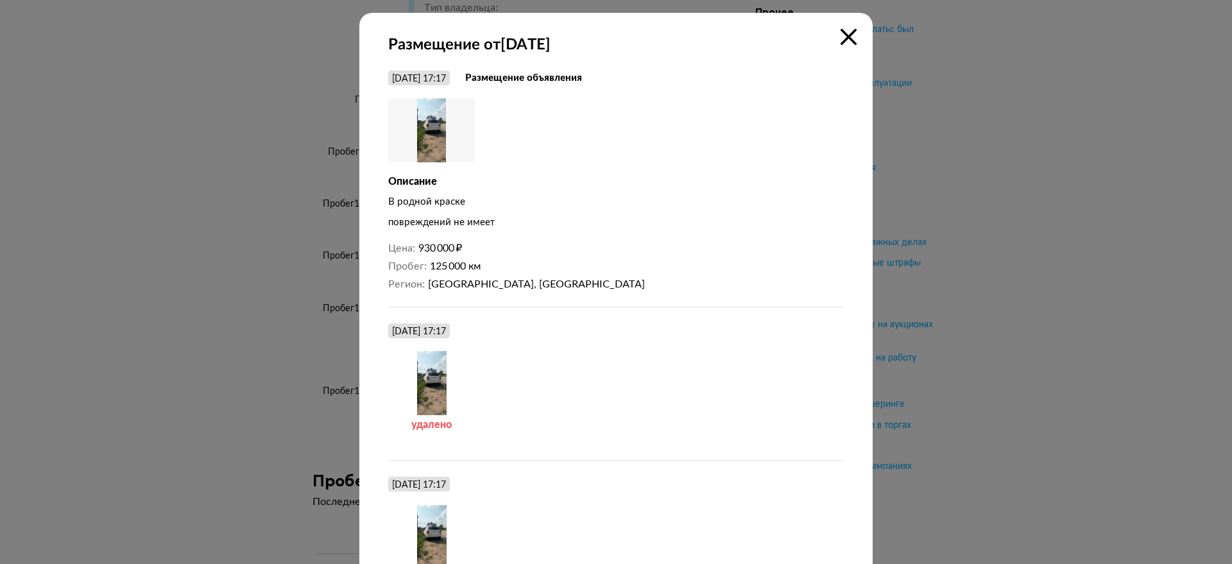
click at [424, 124] on img at bounding box center [431, 130] width 87 height 64
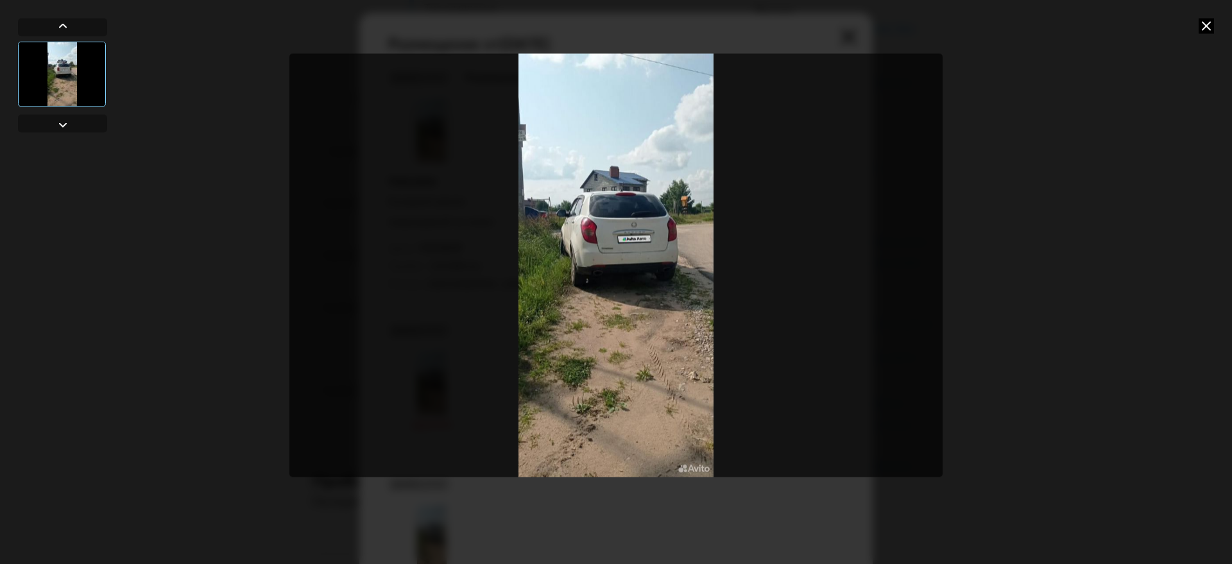
click at [1191, 29] on div at bounding box center [616, 282] width 1232 height 564
click at [1208, 29] on icon at bounding box center [1206, 25] width 15 height 15
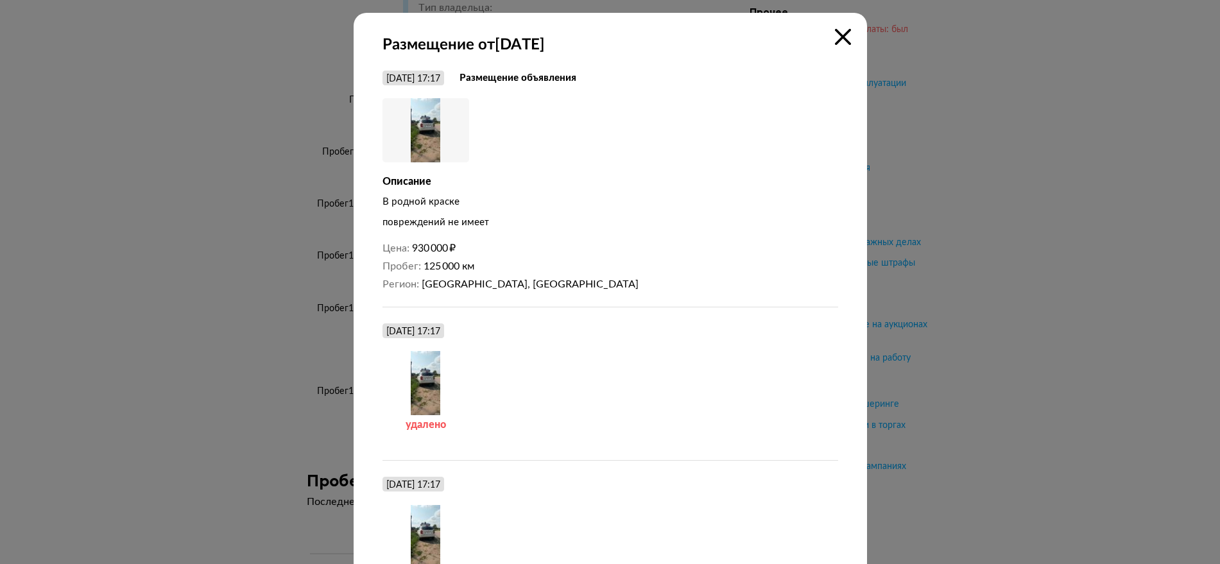
click at [838, 29] on icon at bounding box center [843, 37] width 16 height 16
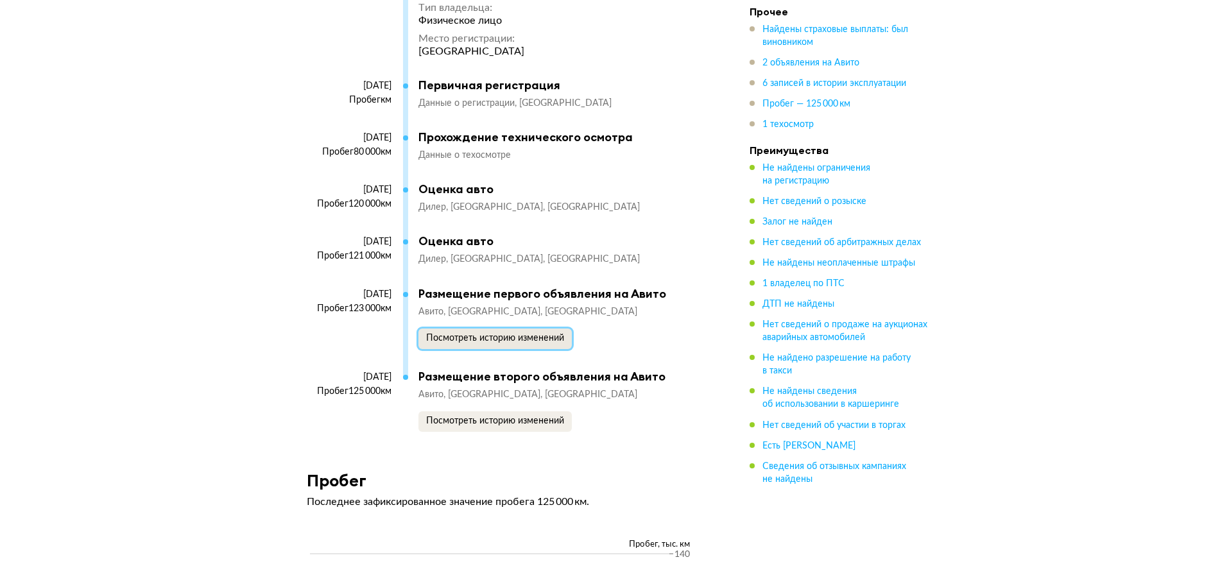
click at [476, 336] on span "Посмотреть историю изменений" at bounding box center [495, 338] width 138 height 9
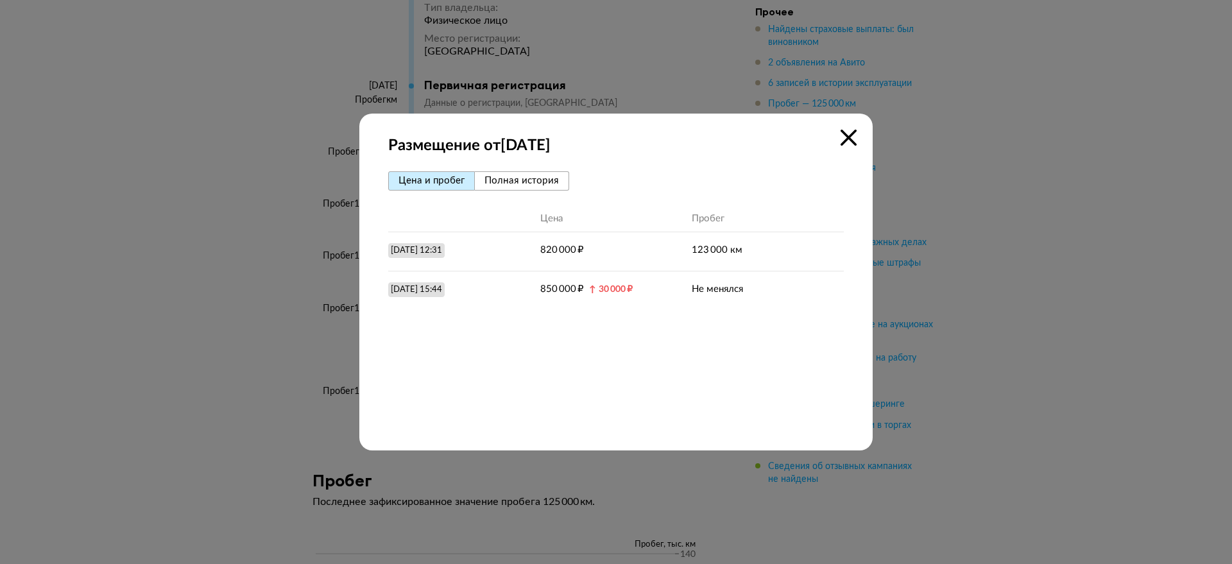
click at [506, 174] on button "Полная история" at bounding box center [522, 180] width 94 height 19
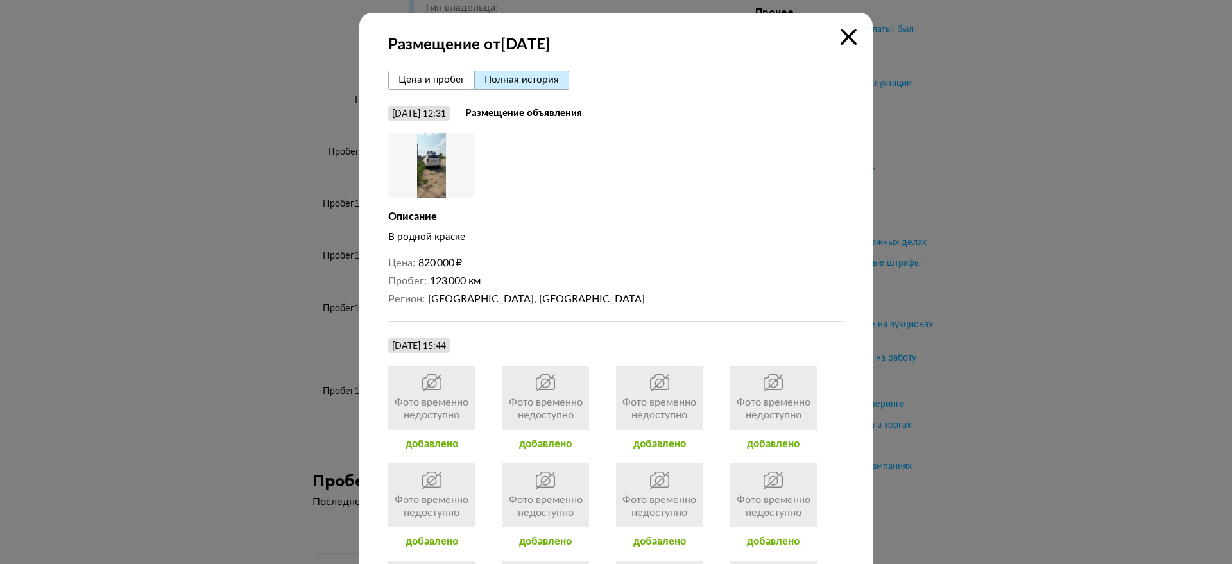
click at [445, 173] on img at bounding box center [431, 165] width 87 height 64
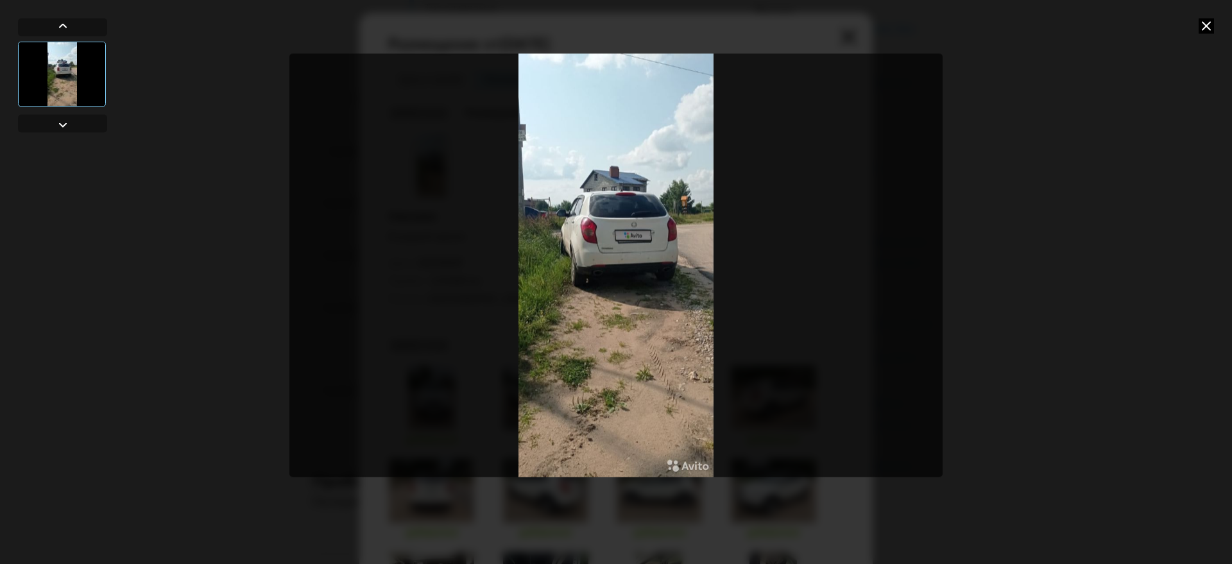
click at [1203, 28] on icon at bounding box center [1206, 25] width 15 height 15
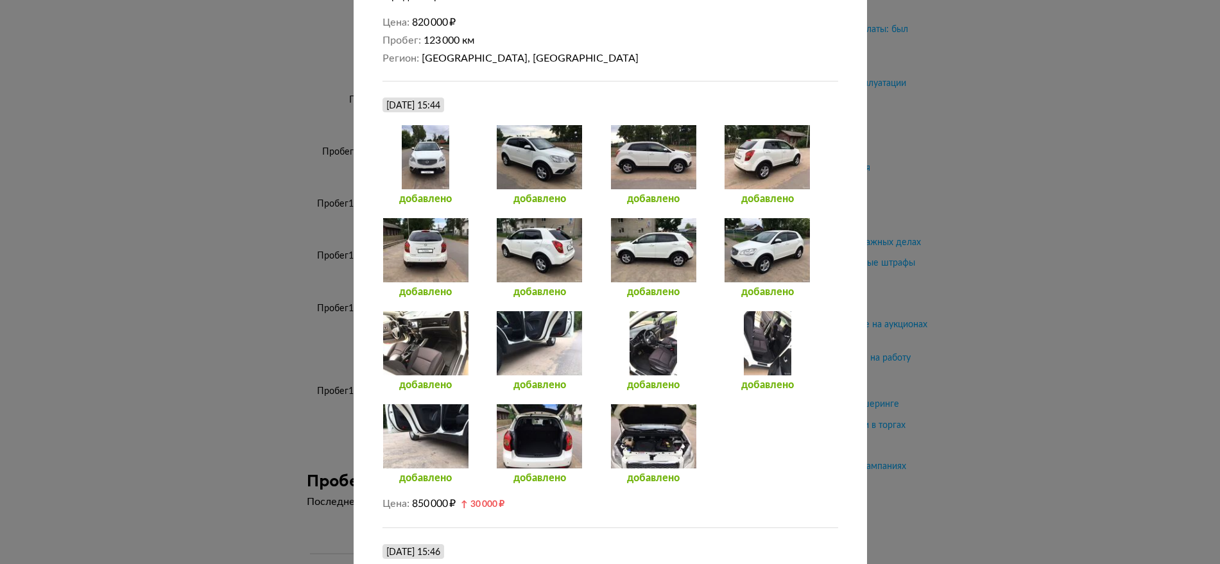
scroll to position [0, 0]
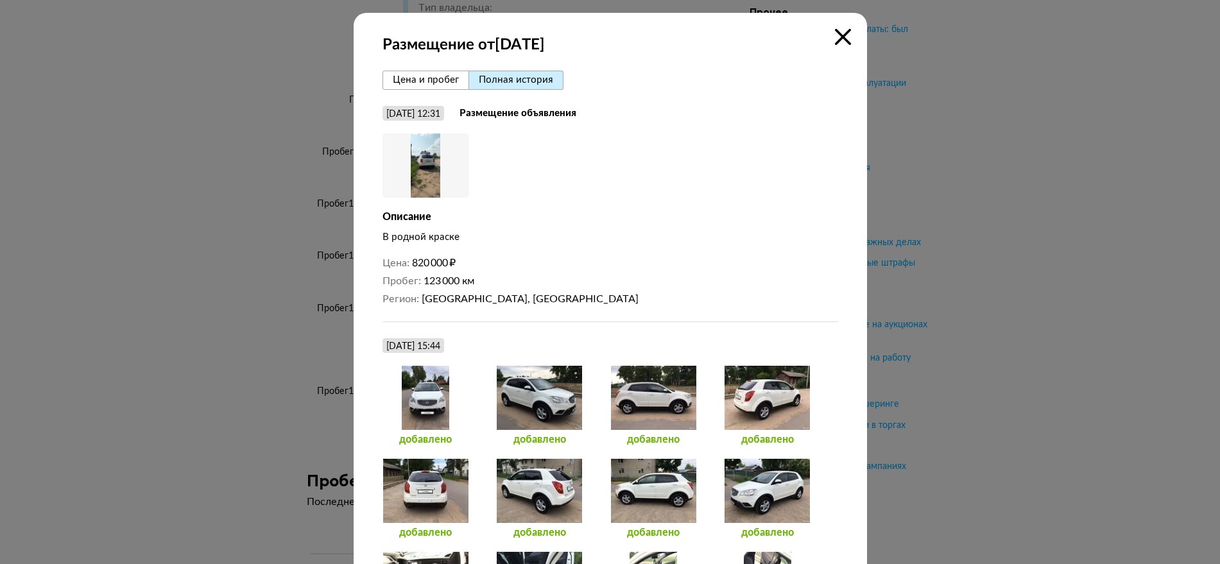
click at [839, 44] on icon at bounding box center [843, 37] width 16 height 16
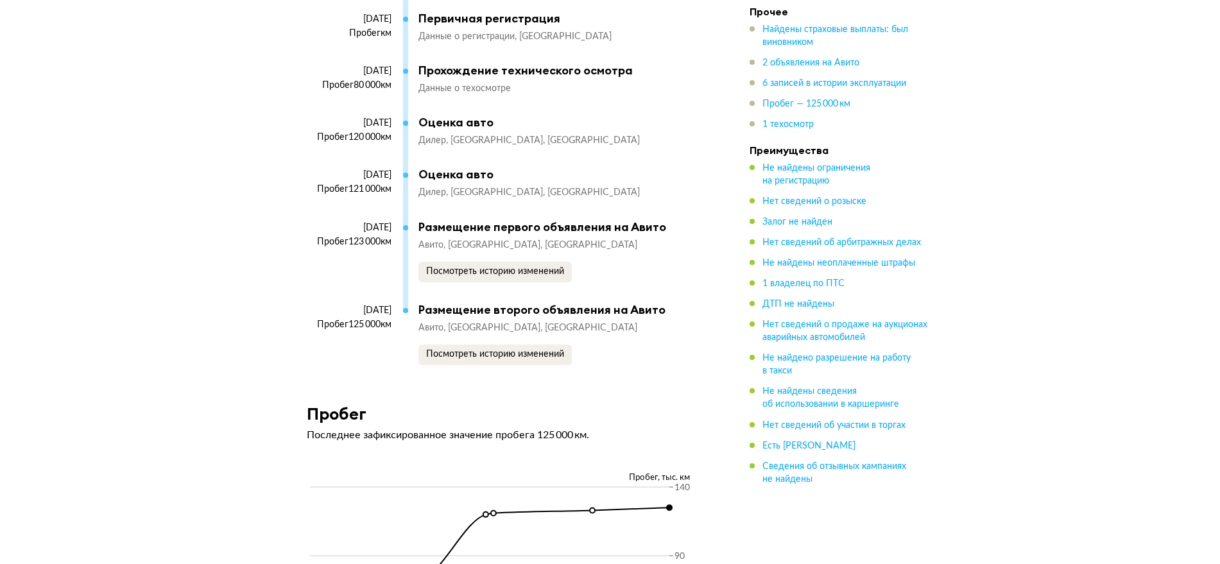
scroll to position [3583, 0]
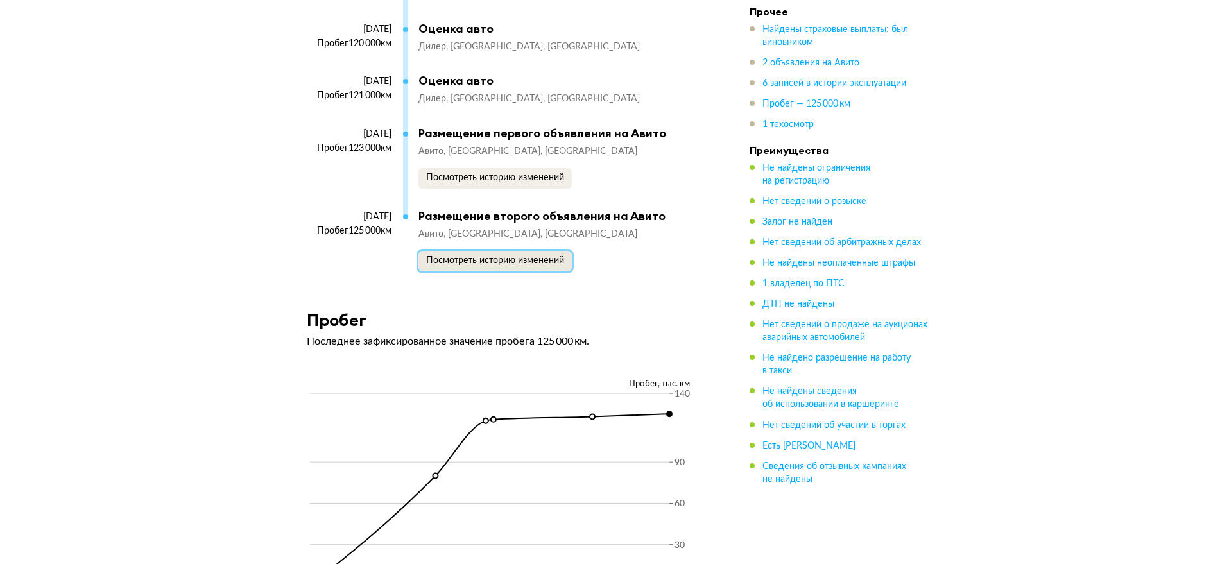
click at [465, 257] on span "Посмотреть историю изменений" at bounding box center [495, 260] width 138 height 9
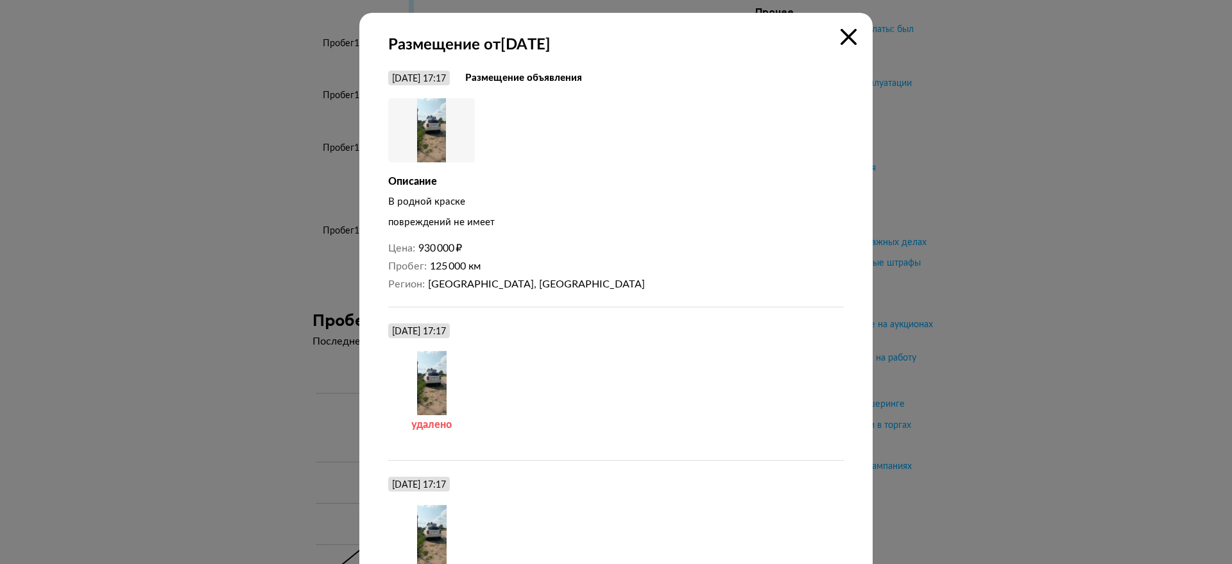
click at [427, 118] on img at bounding box center [431, 130] width 87 height 64
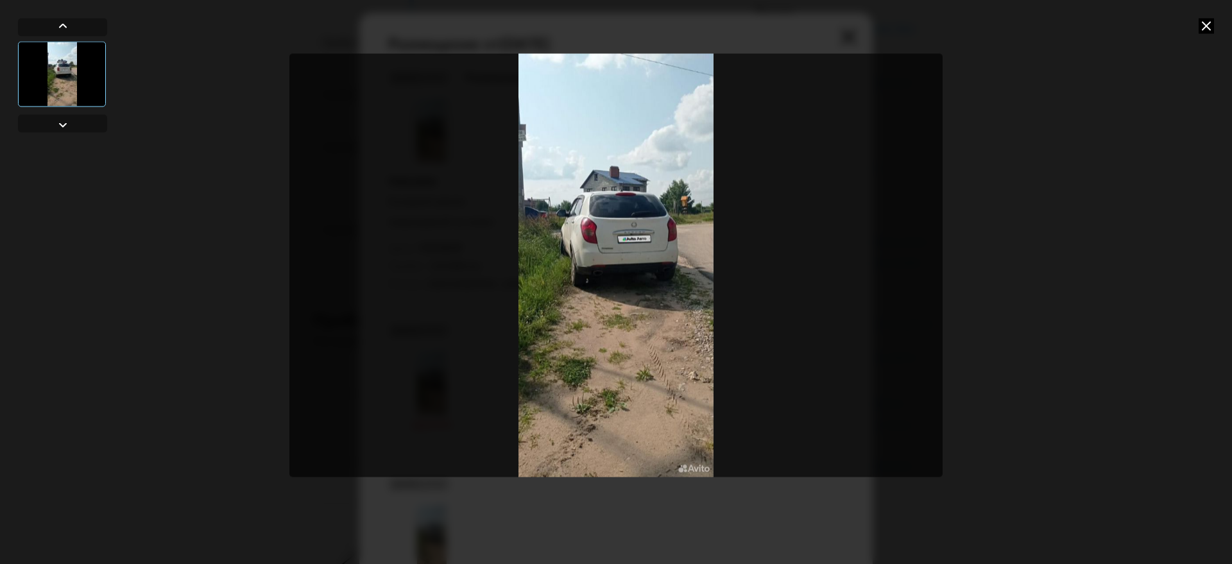
click at [1210, 27] on icon at bounding box center [1206, 25] width 15 height 15
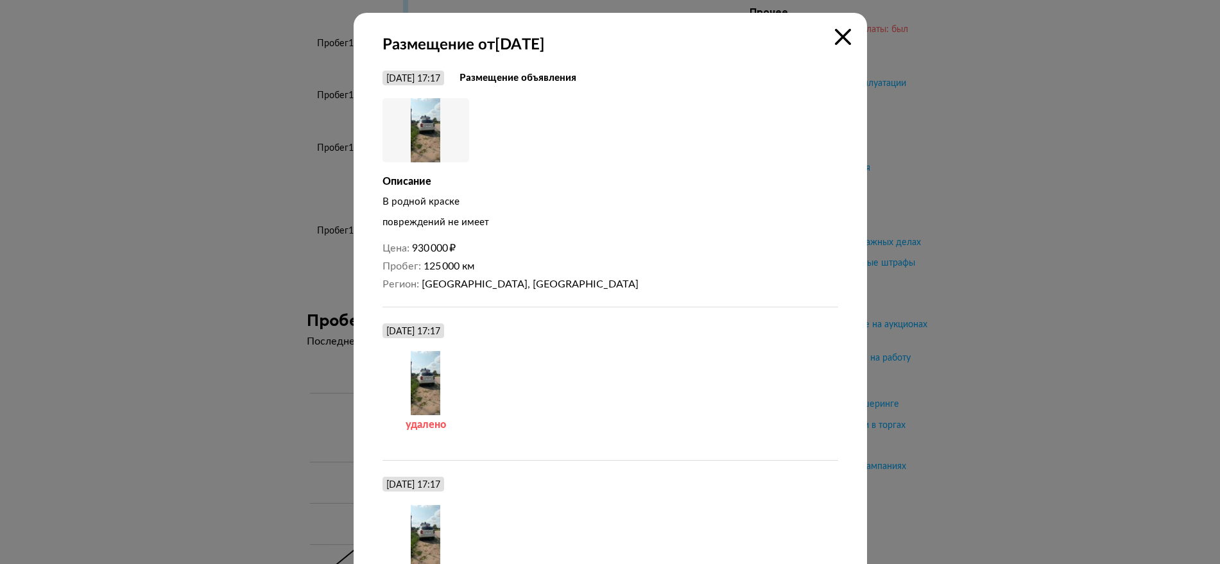
click at [838, 34] on icon at bounding box center [843, 37] width 16 height 16
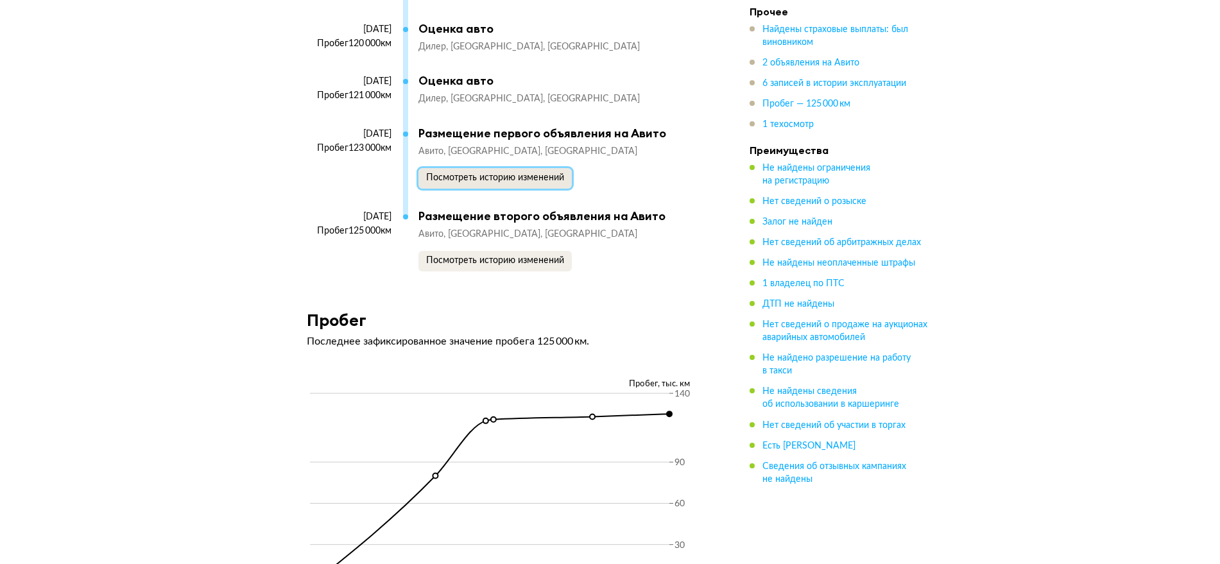
click at [486, 178] on button "Посмотреть историю изменений" at bounding box center [494, 178] width 153 height 21
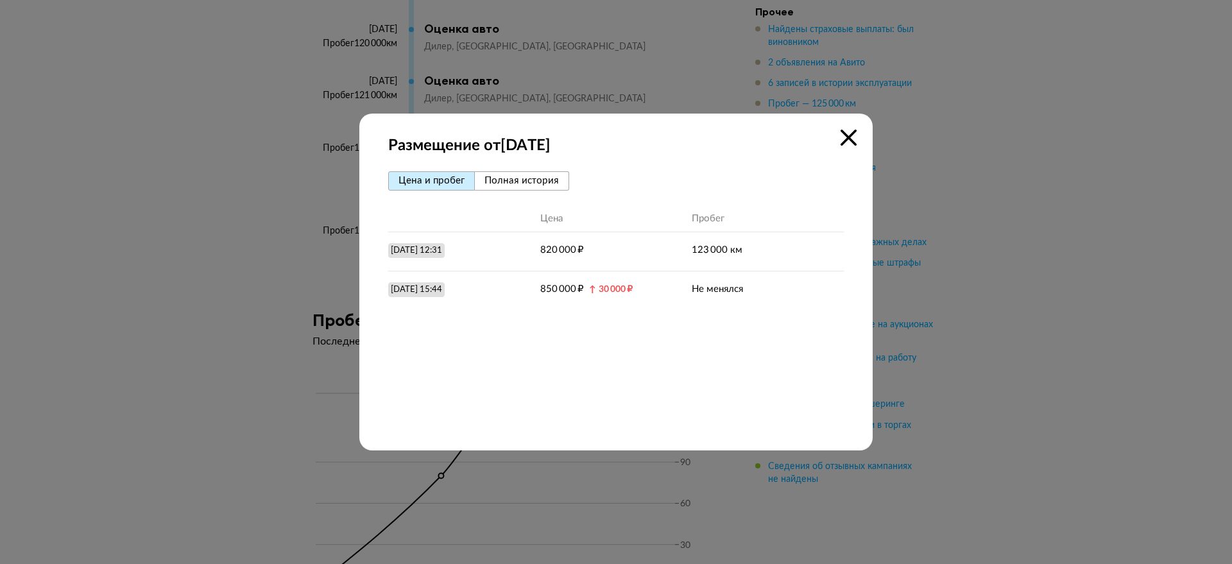
click at [546, 180] on span "Полная история" at bounding box center [522, 181] width 74 height 10
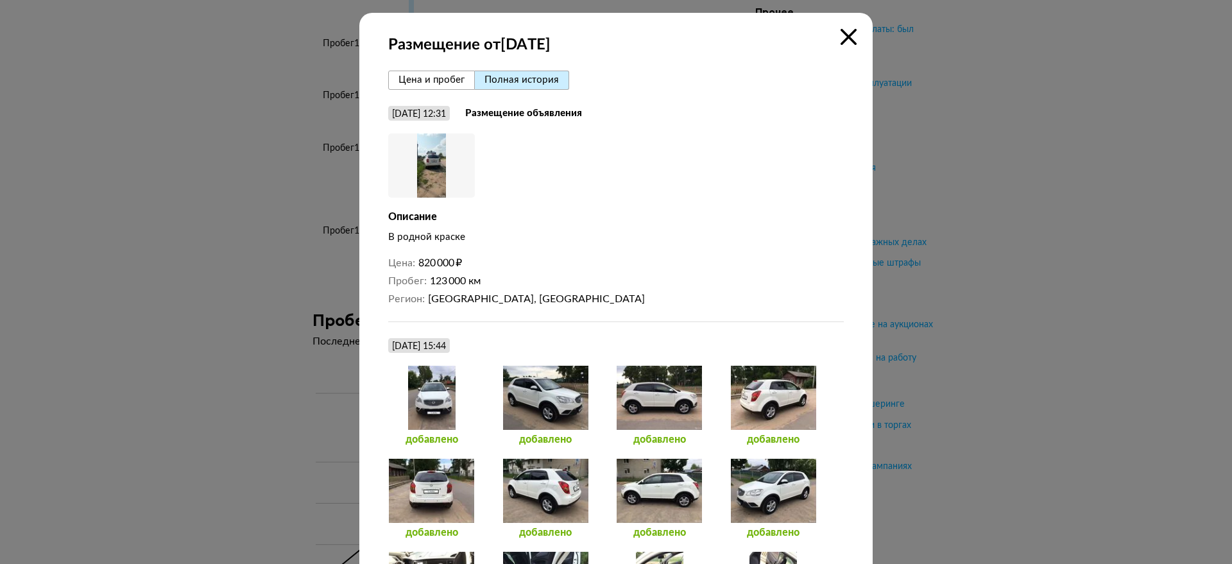
click at [427, 164] on img at bounding box center [431, 165] width 87 height 64
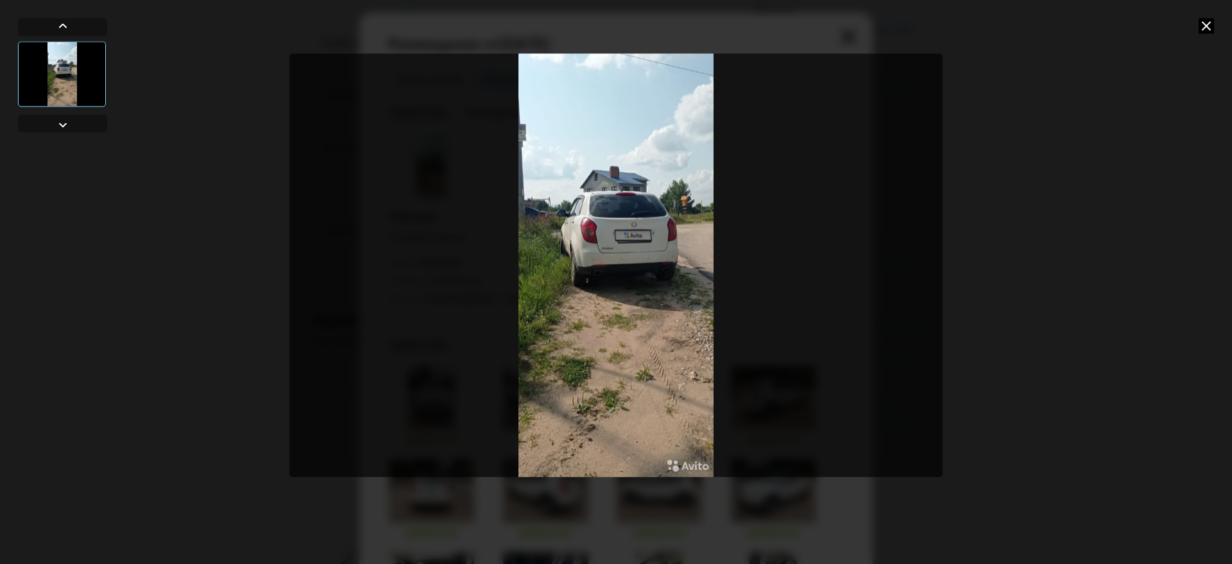
click at [1202, 31] on icon at bounding box center [1206, 25] width 15 height 15
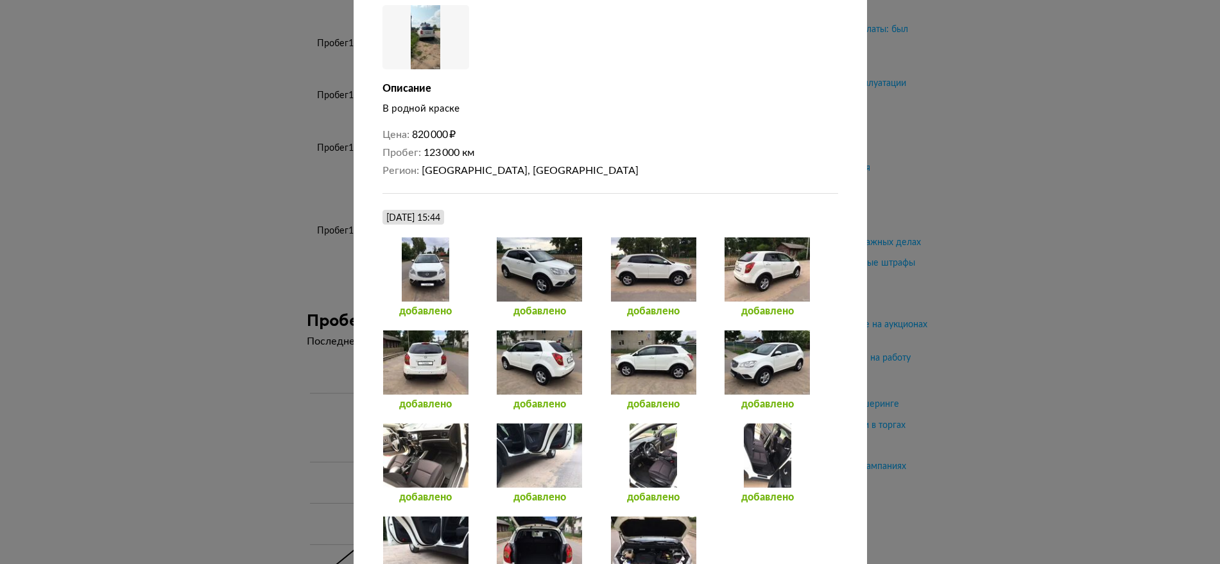
scroll to position [241, 0]
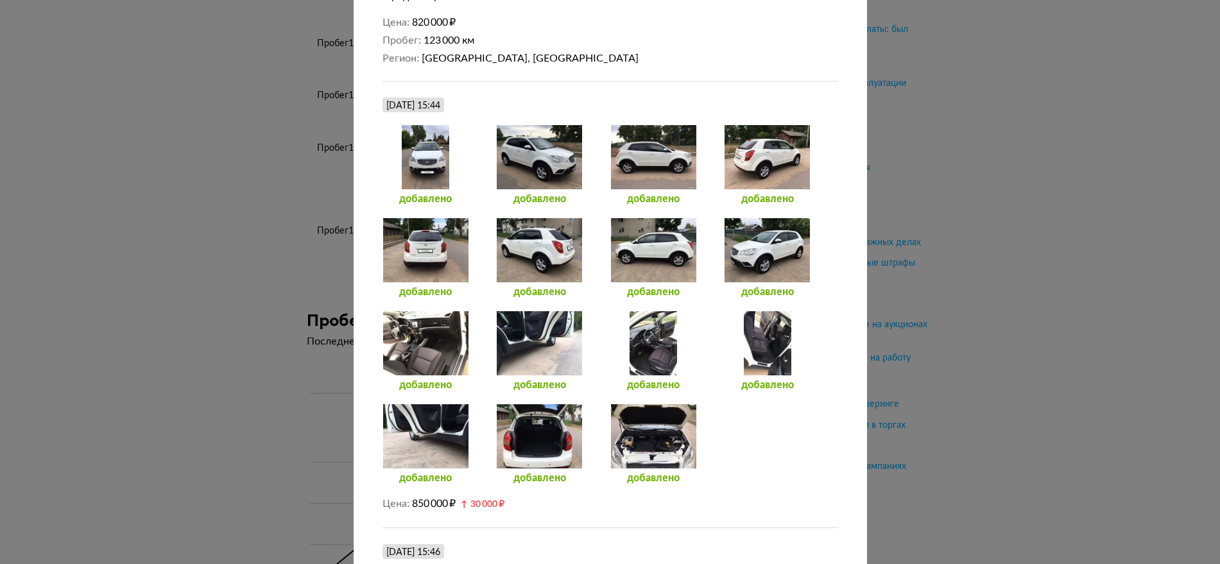
click at [432, 245] on div at bounding box center [426, 250] width 87 height 64
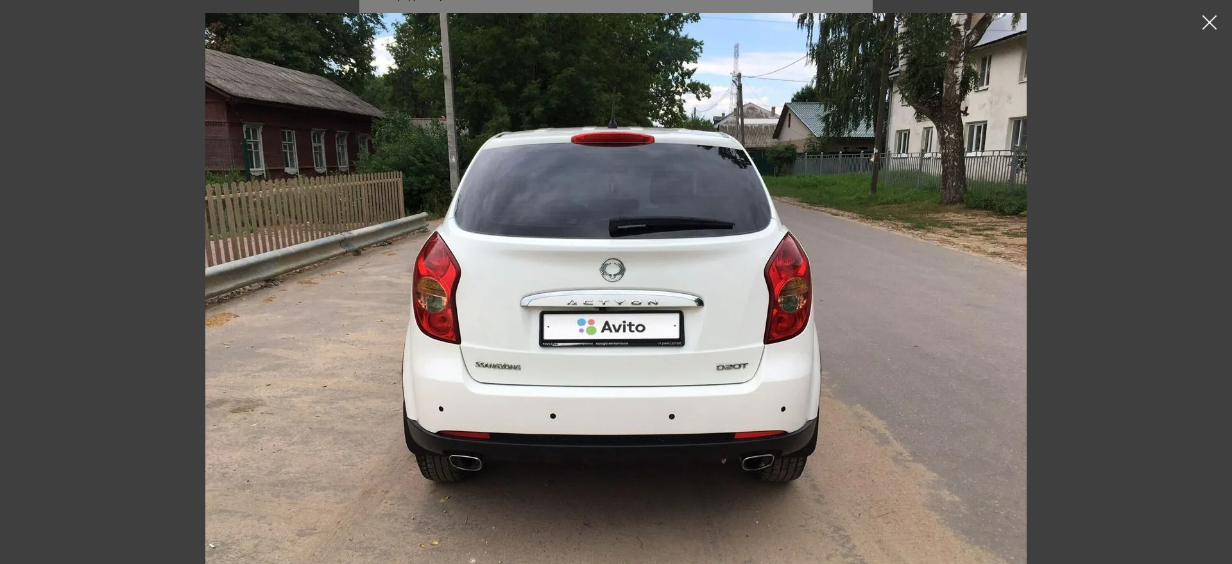
click at [1209, 24] on icon at bounding box center [1209, 22] width 19 height 19
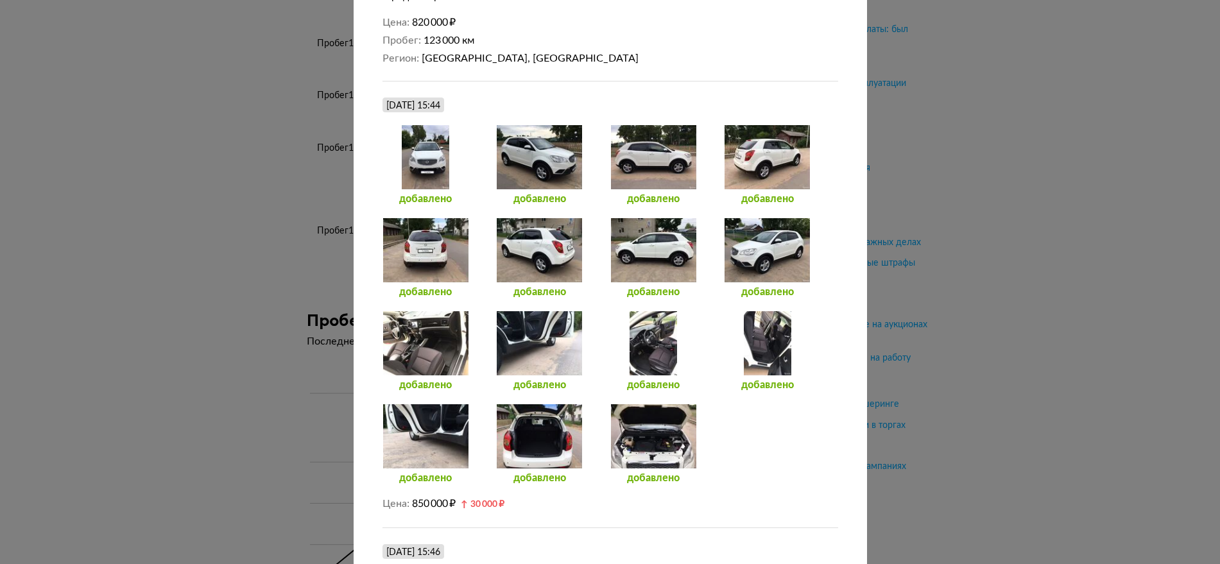
click at [420, 252] on div at bounding box center [426, 250] width 87 height 64
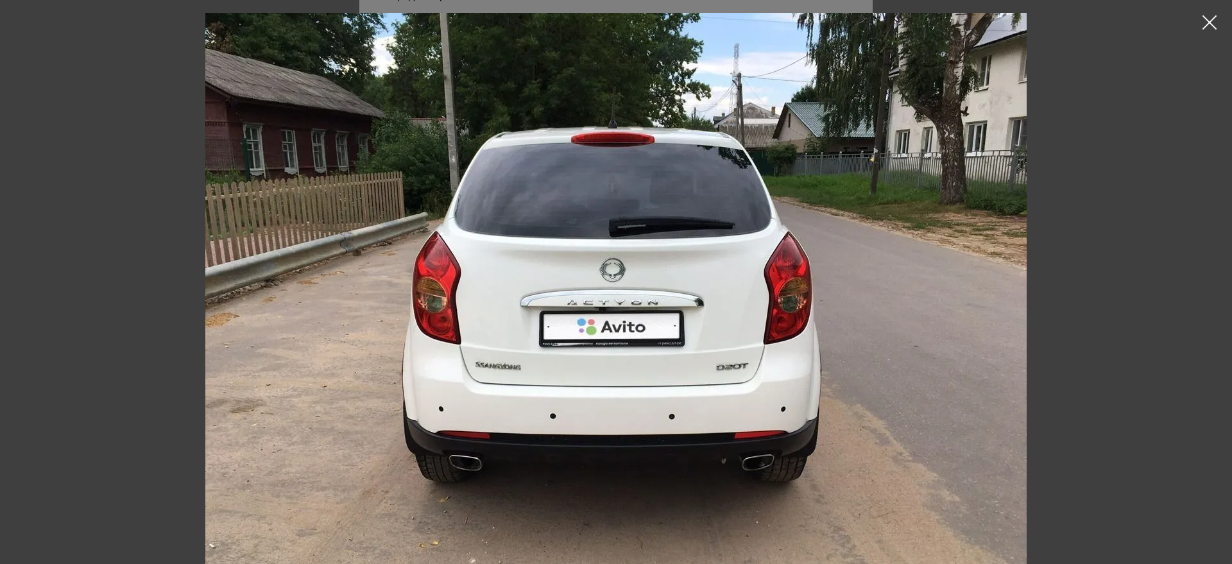
click at [1206, 26] on icon at bounding box center [1209, 22] width 19 height 19
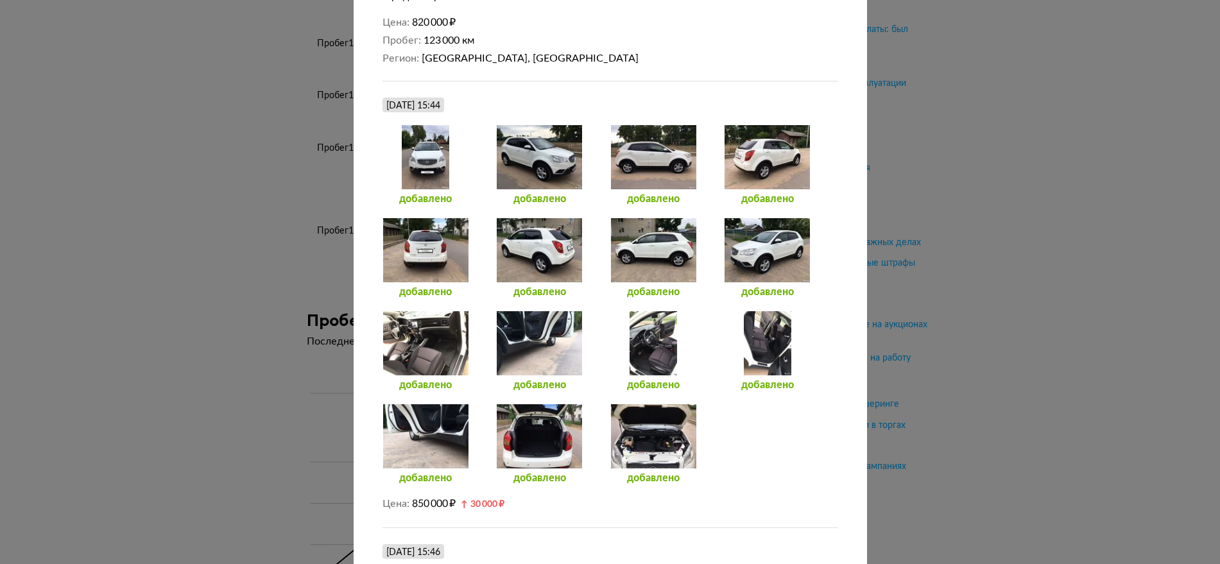
click at [1007, 215] on div at bounding box center [610, 41] width 1220 height 564
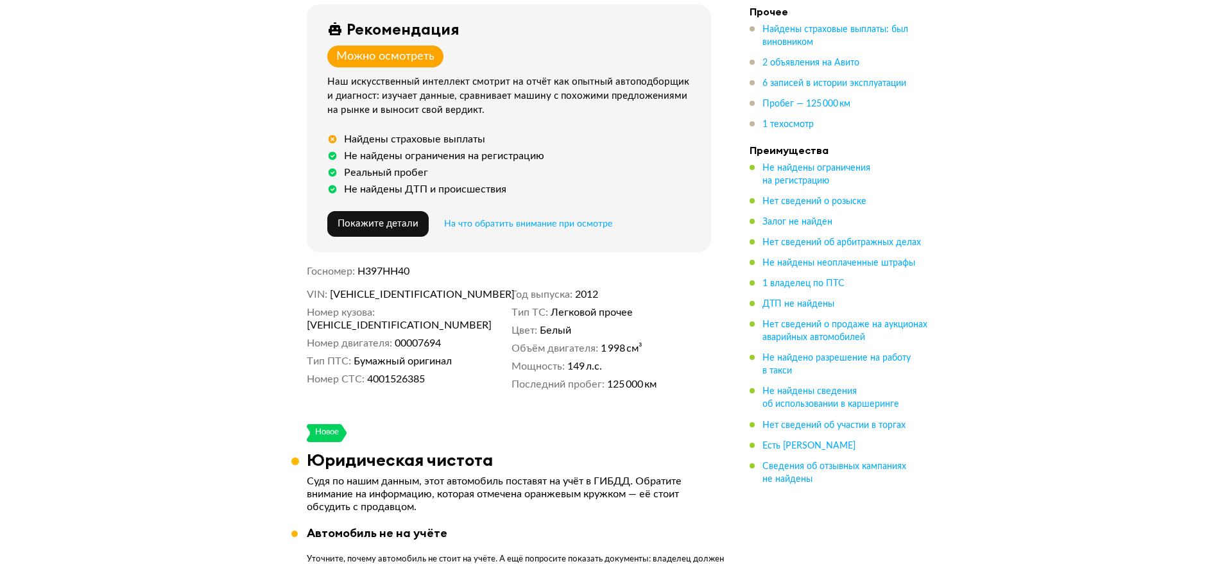
scroll to position [295, 0]
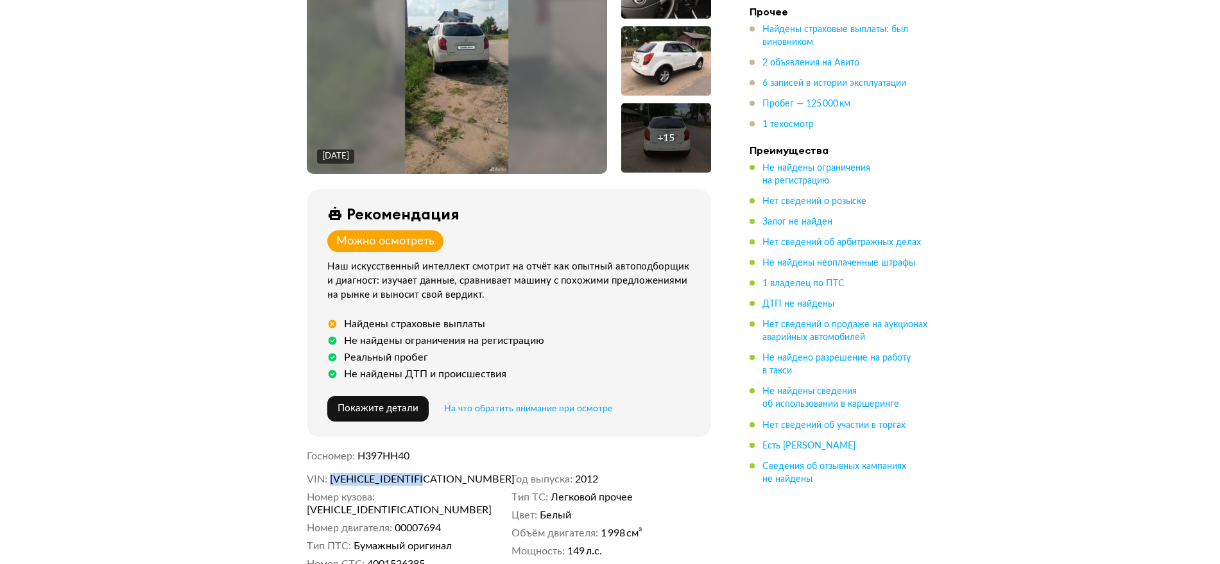
drag, startPoint x: 477, startPoint y: 475, endPoint x: 325, endPoint y: 478, distance: 152.1
click at [325, 478] on dl "VIN [VEHICLE_IDENTIFICATION_NUMBER]" at bounding box center [407, 479] width 200 height 13
copy dl "[VEHICLE_IDENTIFICATION_NUMBER]"
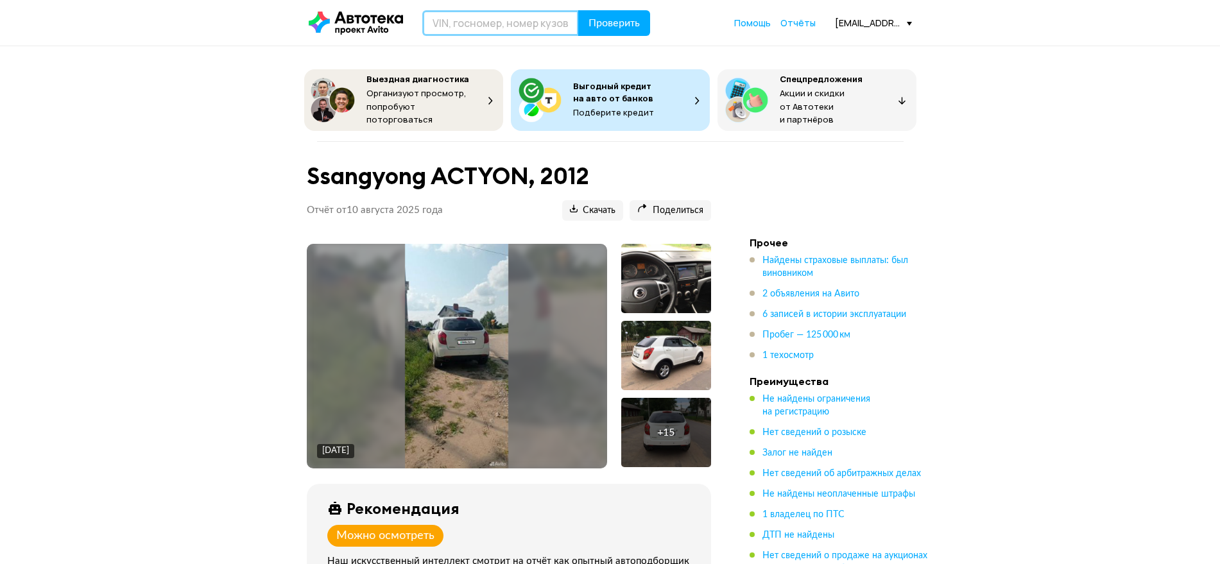
click at [503, 28] on input "text" at bounding box center [500, 23] width 157 height 26
paste input "[VEHICLE_IDENTIFICATION_NUMBER]"
type input "[VEHICLE_IDENTIFICATION_NUMBER]"
click at [607, 23] on span "Проверить" at bounding box center [614, 23] width 51 height 10
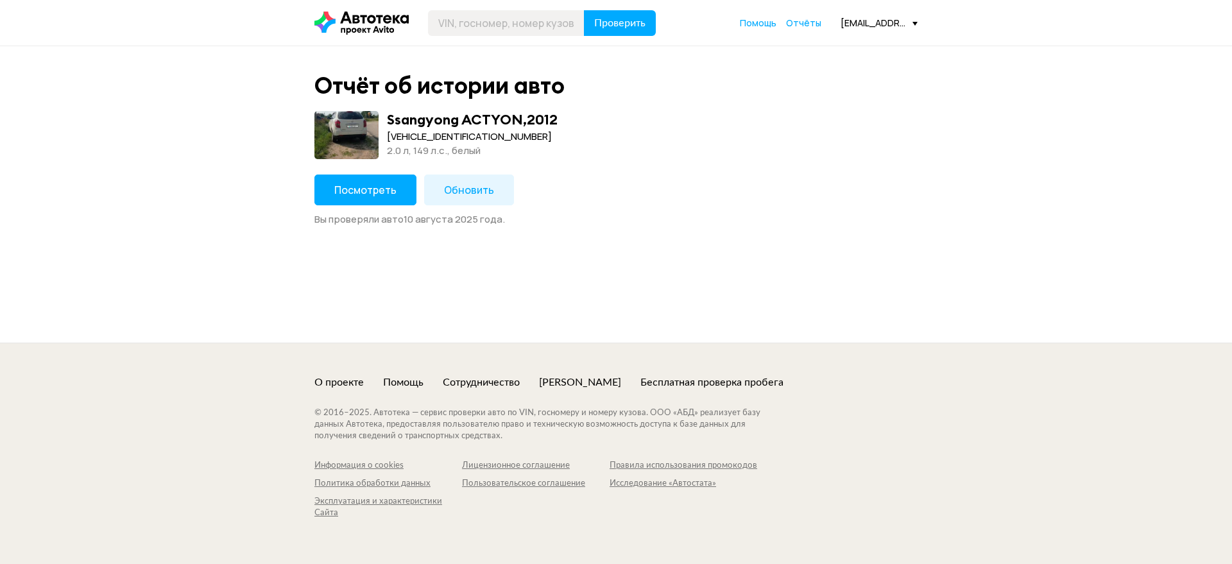
click at [486, 191] on span "Обновить" at bounding box center [469, 190] width 50 height 14
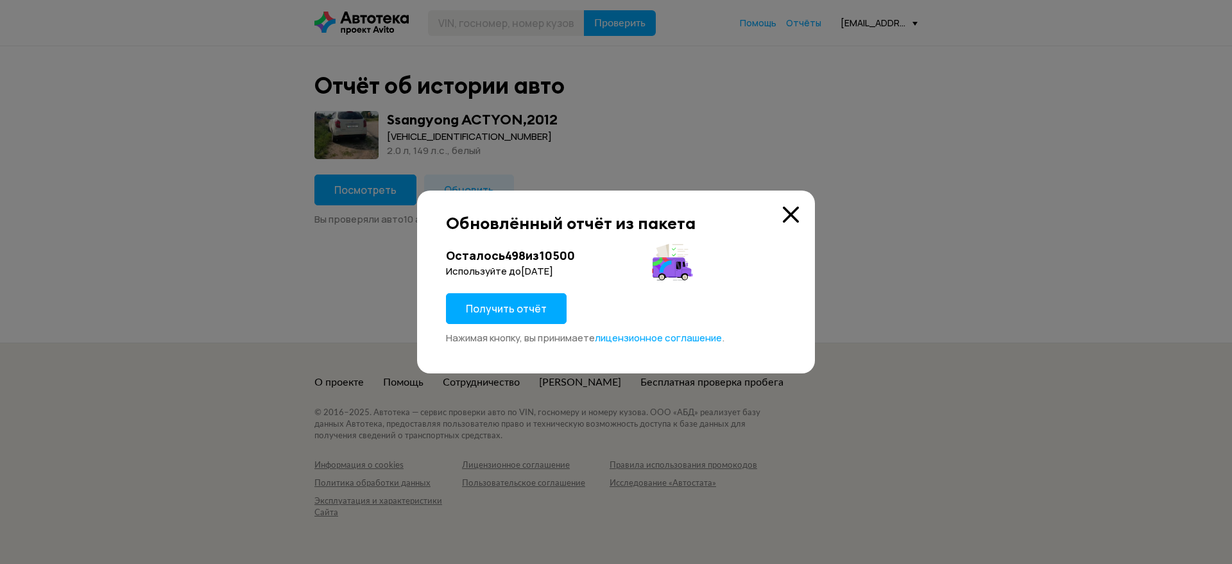
click at [544, 312] on span "Получить отчёт" at bounding box center [506, 309] width 81 height 14
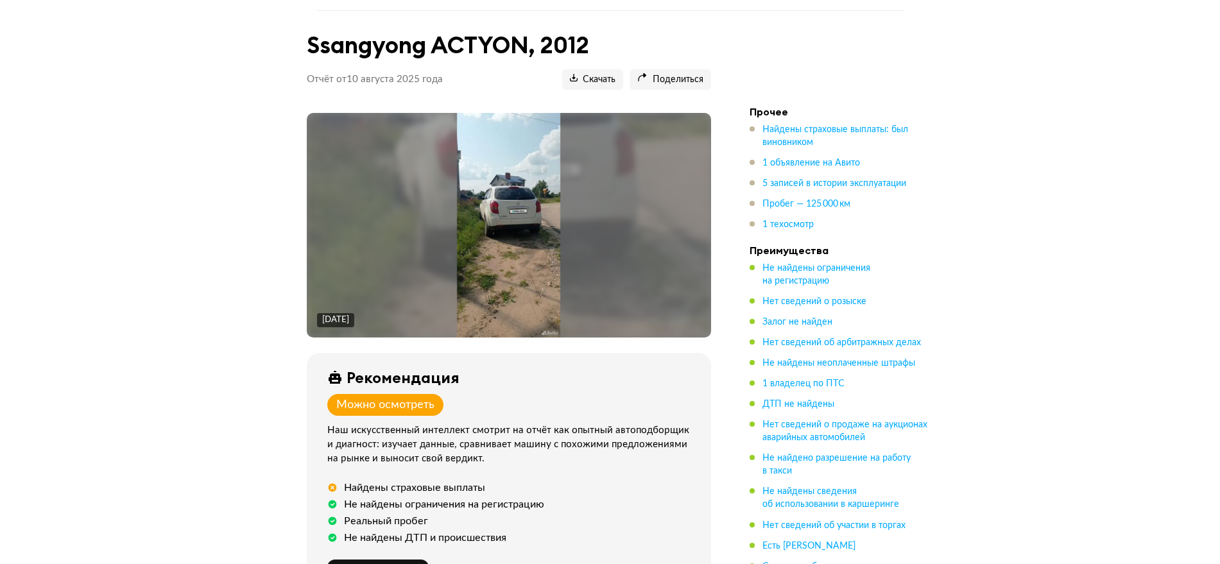
scroll to position [241, 0]
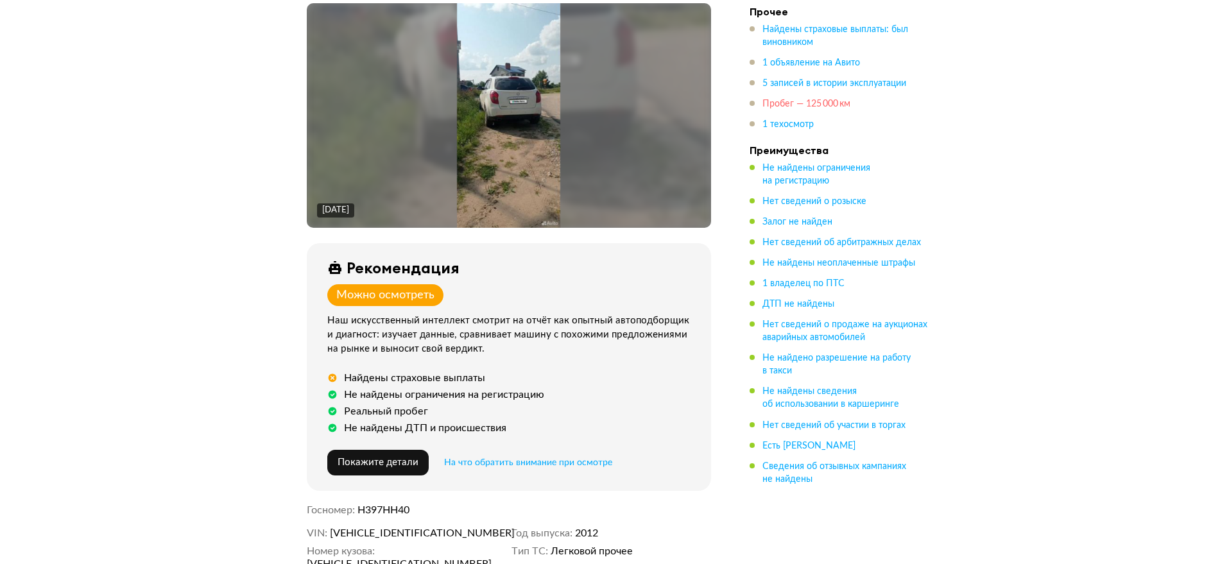
click at [833, 105] on span "Пробег — 125 000 км" at bounding box center [806, 103] width 88 height 9
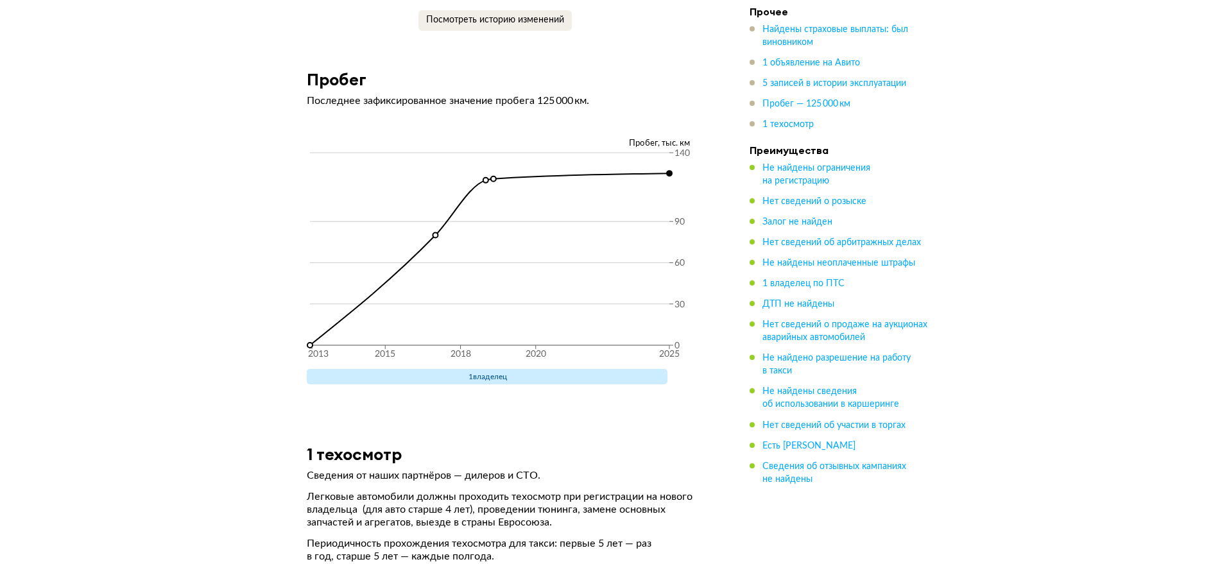
scroll to position [3127, 0]
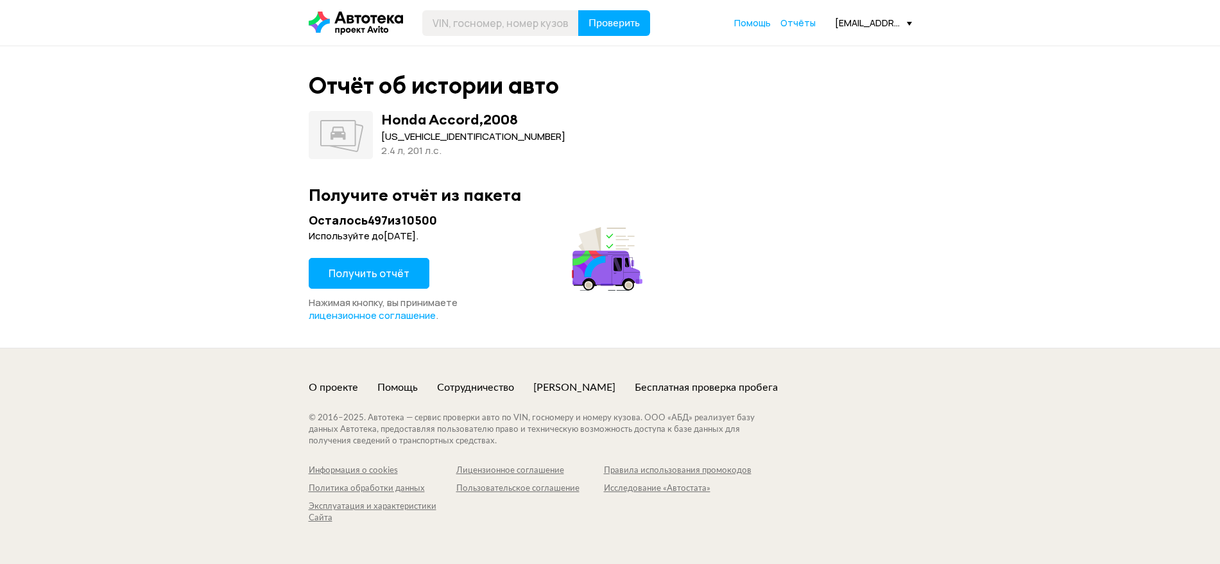
click at [399, 273] on span "Получить отчёт" at bounding box center [369, 273] width 81 height 14
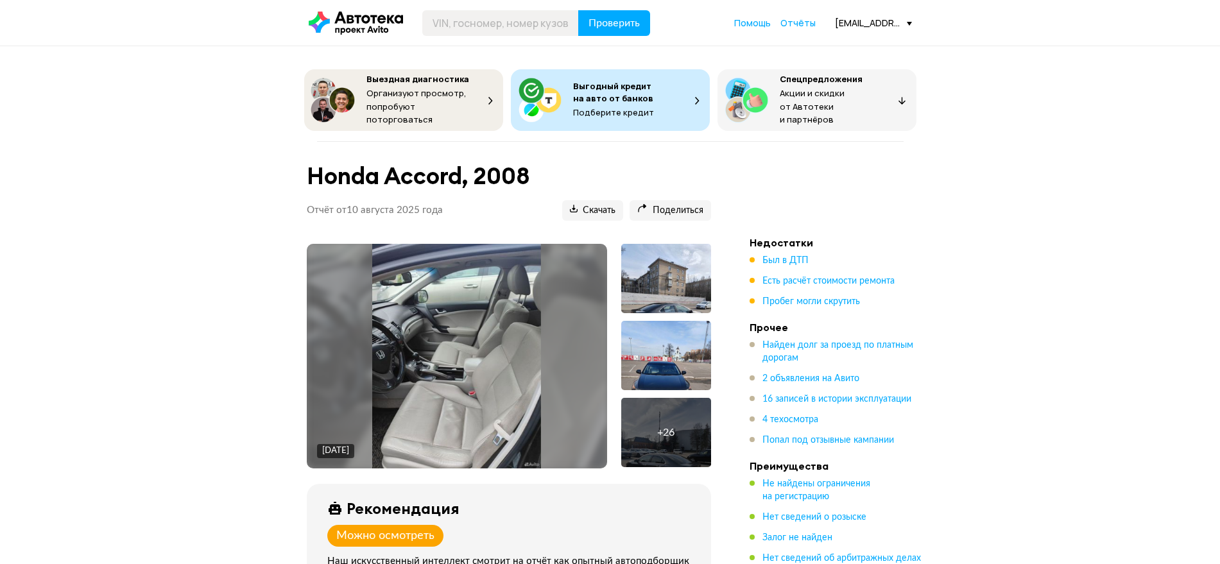
drag, startPoint x: 808, startPoint y: 370, endPoint x: 721, endPoint y: 341, distance: 91.9
click at [808, 374] on span "2 объявления на Авито" at bounding box center [810, 378] width 97 height 9
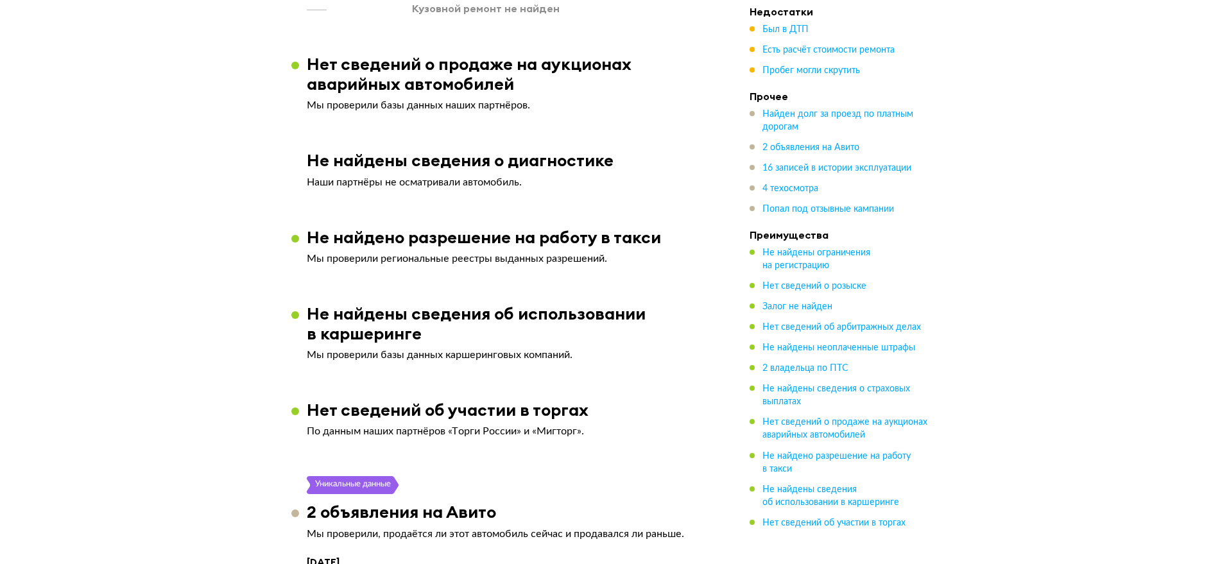
scroll to position [2755, 0]
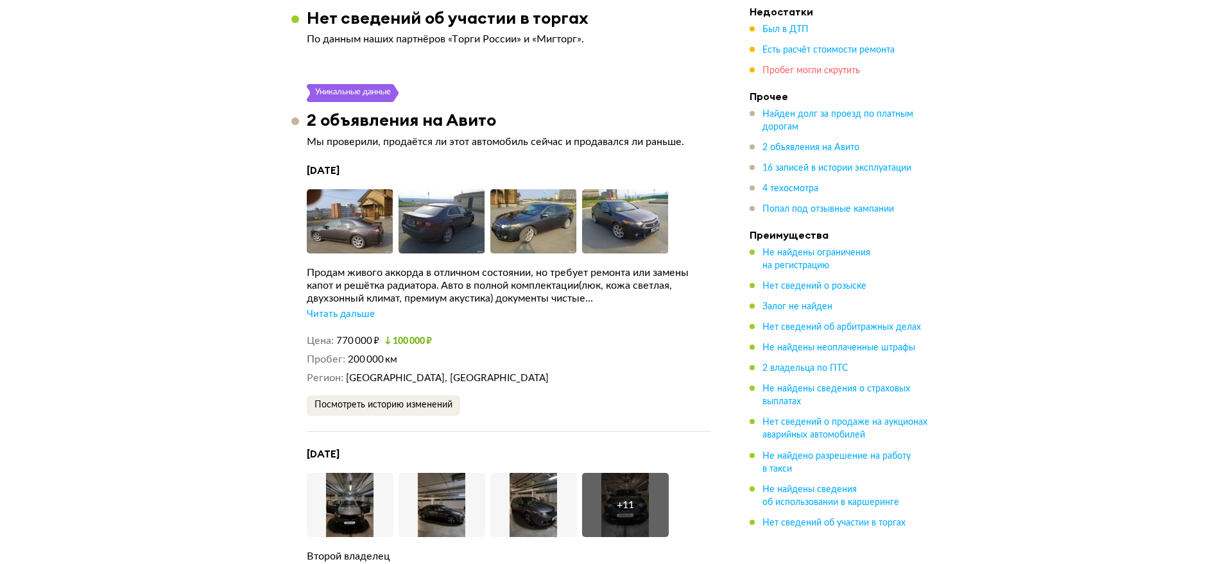
click at [834, 69] on span "Пробег могли скрутить" at bounding box center [811, 70] width 98 height 9
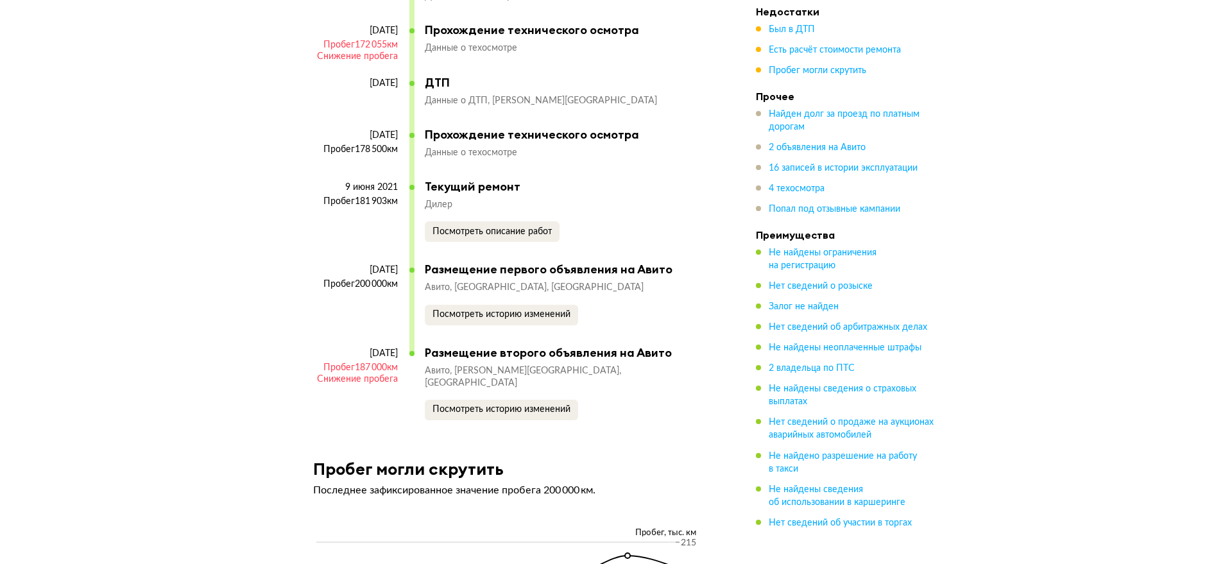
scroll to position [4556, 0]
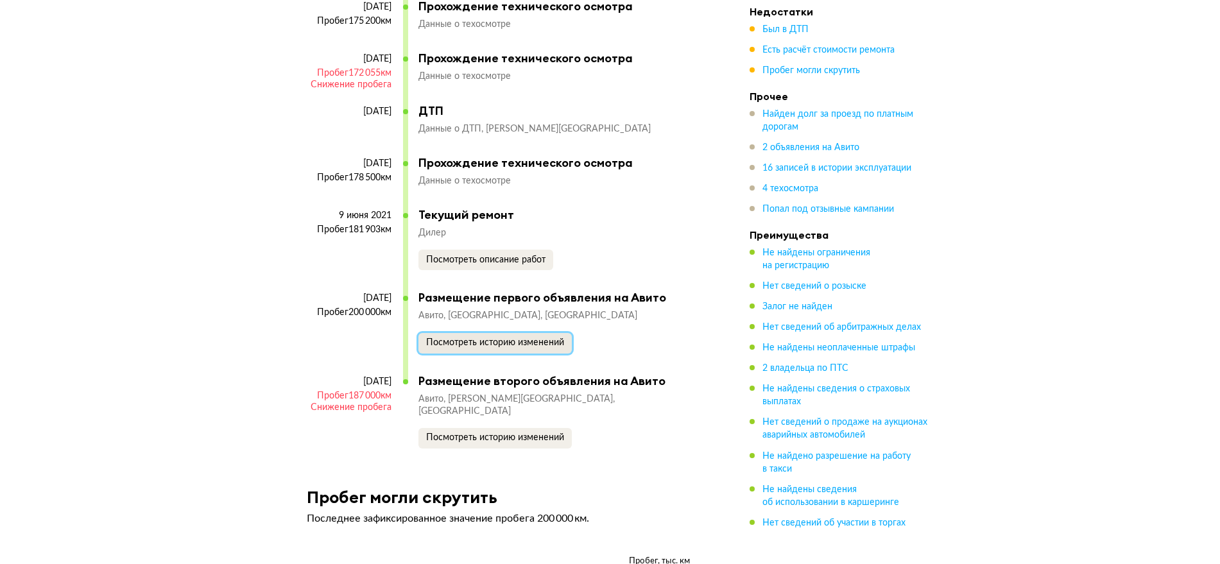
click at [497, 338] on span "Посмотреть историю изменений" at bounding box center [495, 342] width 138 height 9
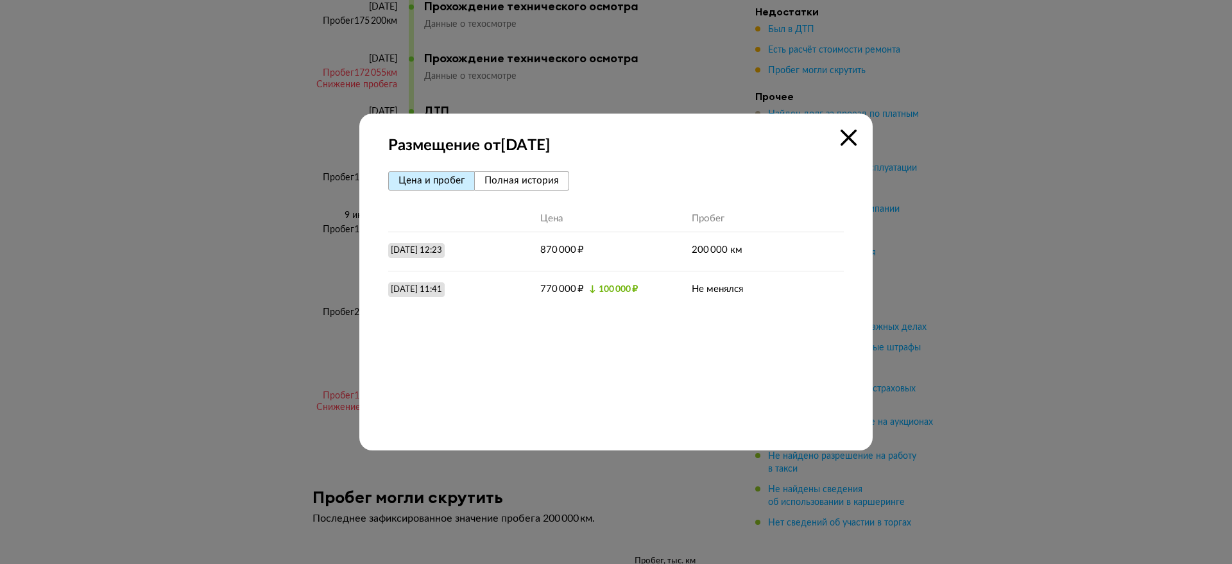
click at [547, 185] on span "Полная история" at bounding box center [522, 181] width 74 height 10
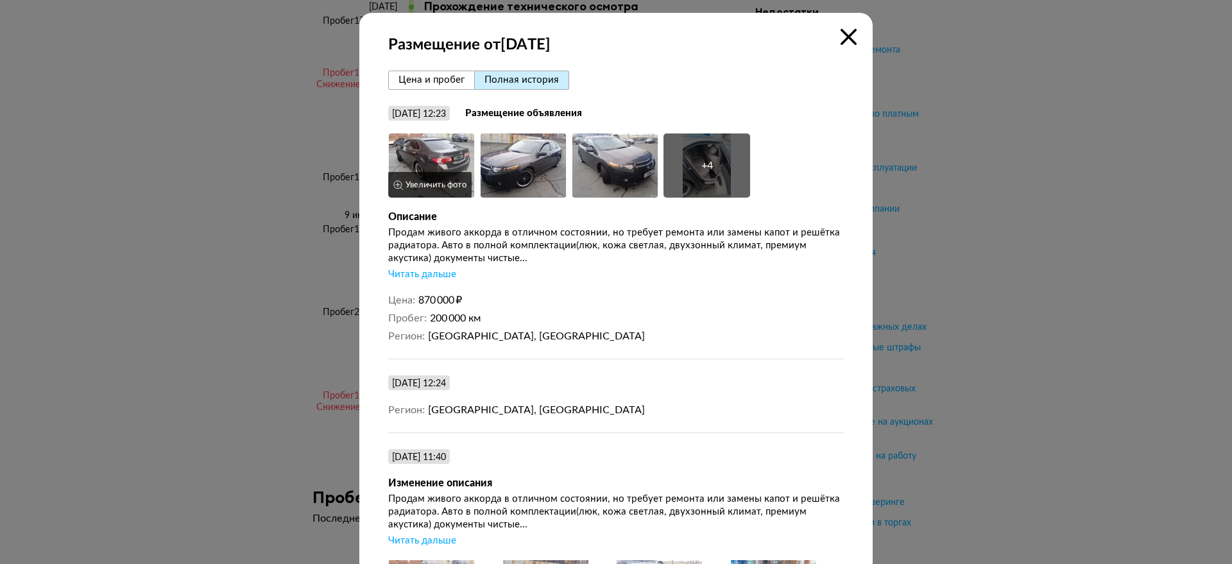
click at [424, 168] on img at bounding box center [431, 165] width 87 height 64
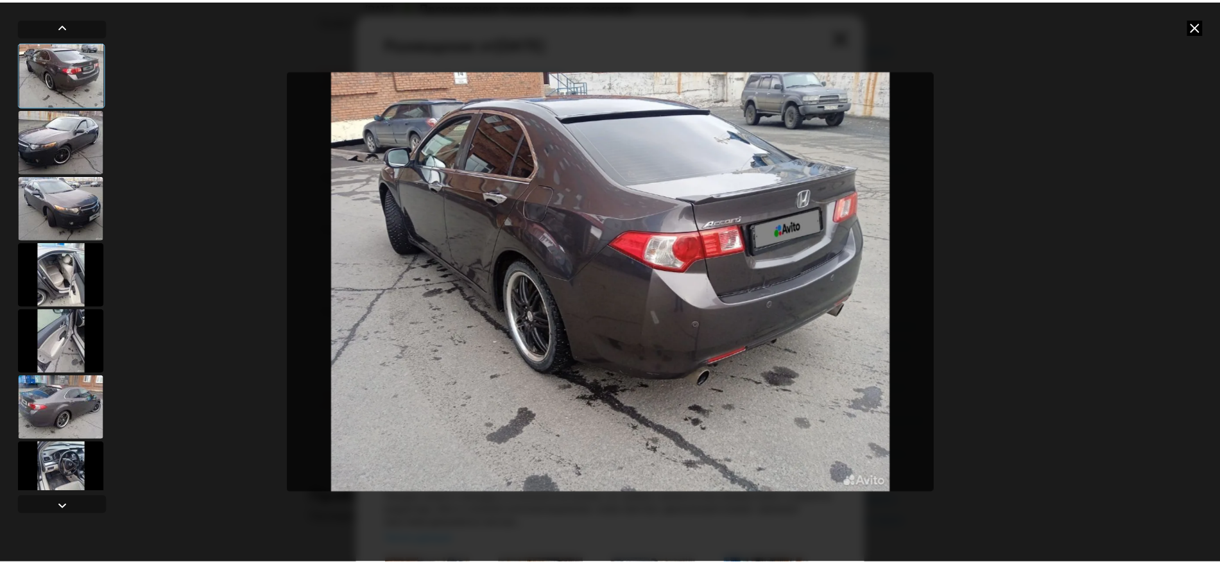
scroll to position [17, 0]
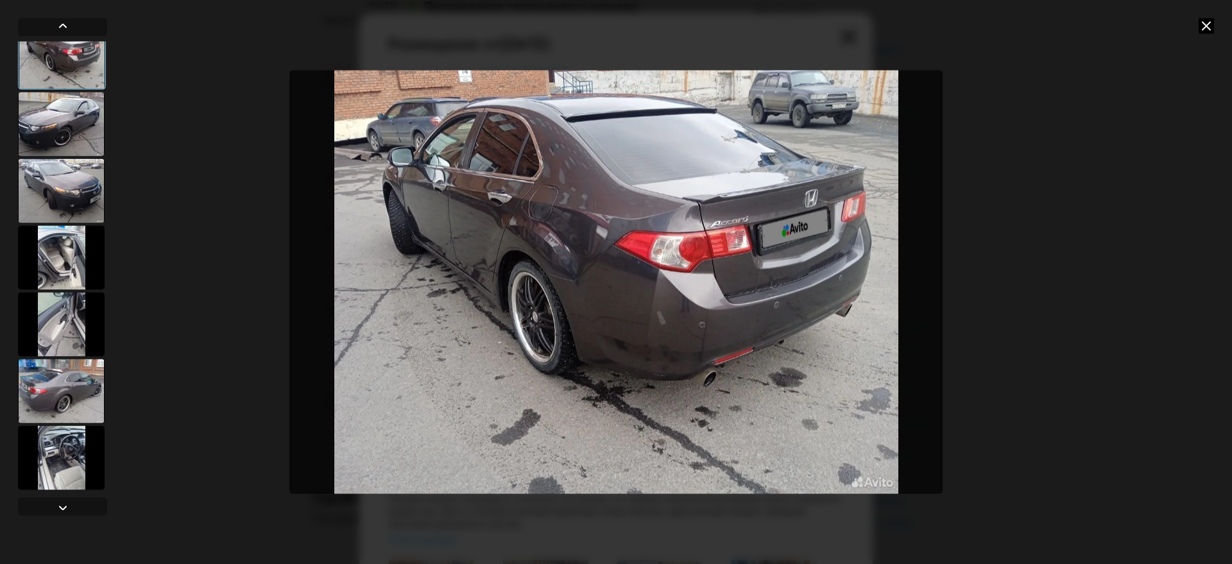
click at [51, 399] on div at bounding box center [61, 391] width 87 height 64
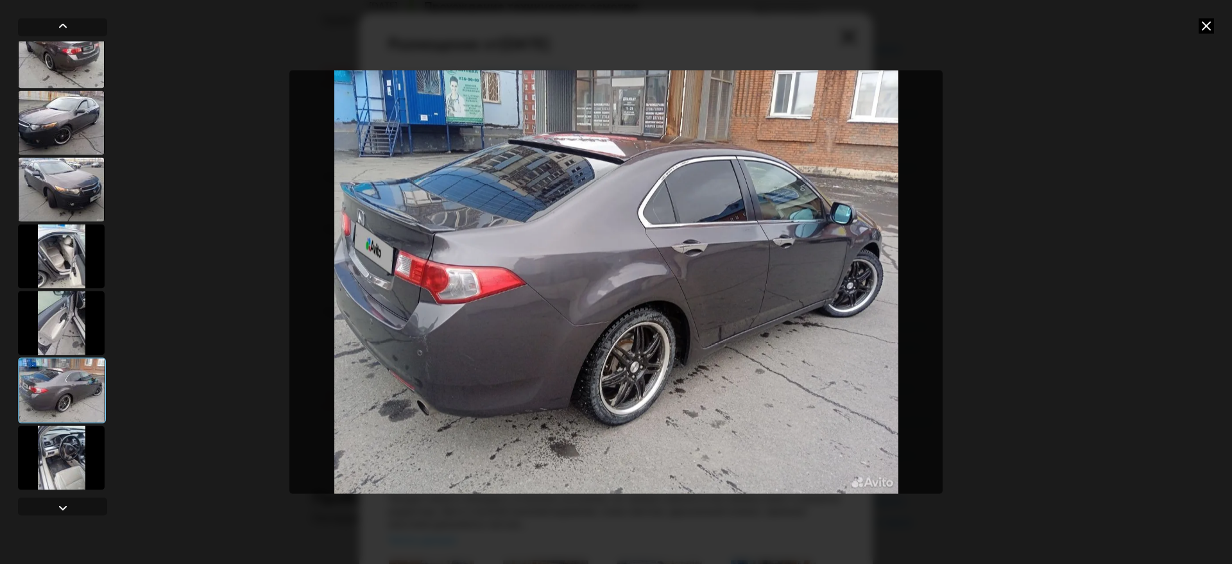
click at [1205, 22] on icon at bounding box center [1206, 25] width 15 height 15
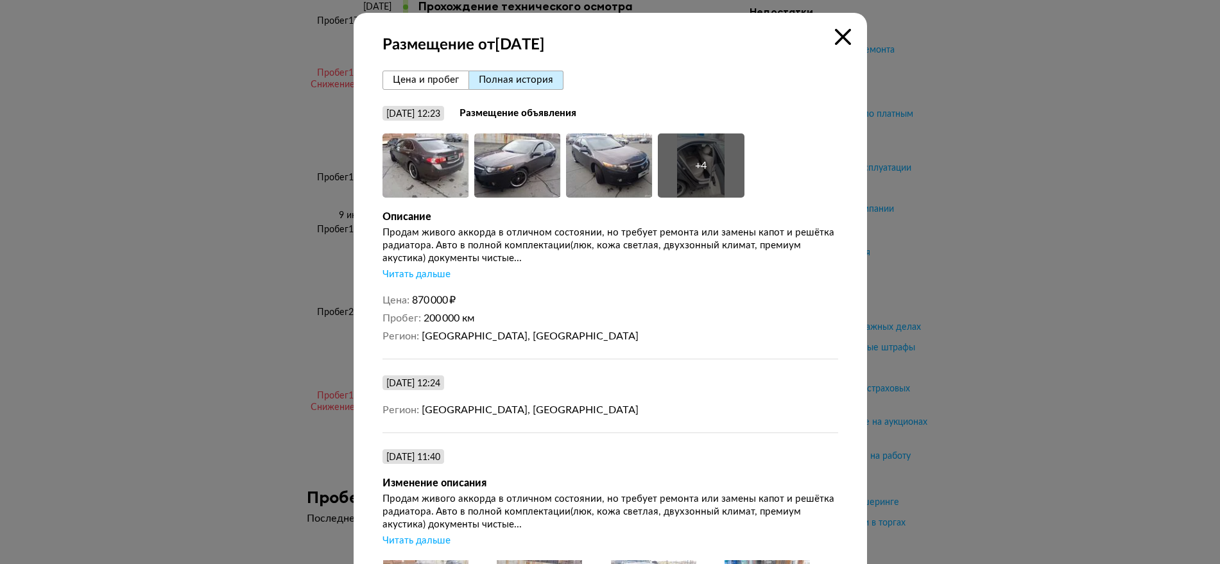
click at [421, 275] on div "Читать дальше" at bounding box center [417, 274] width 68 height 13
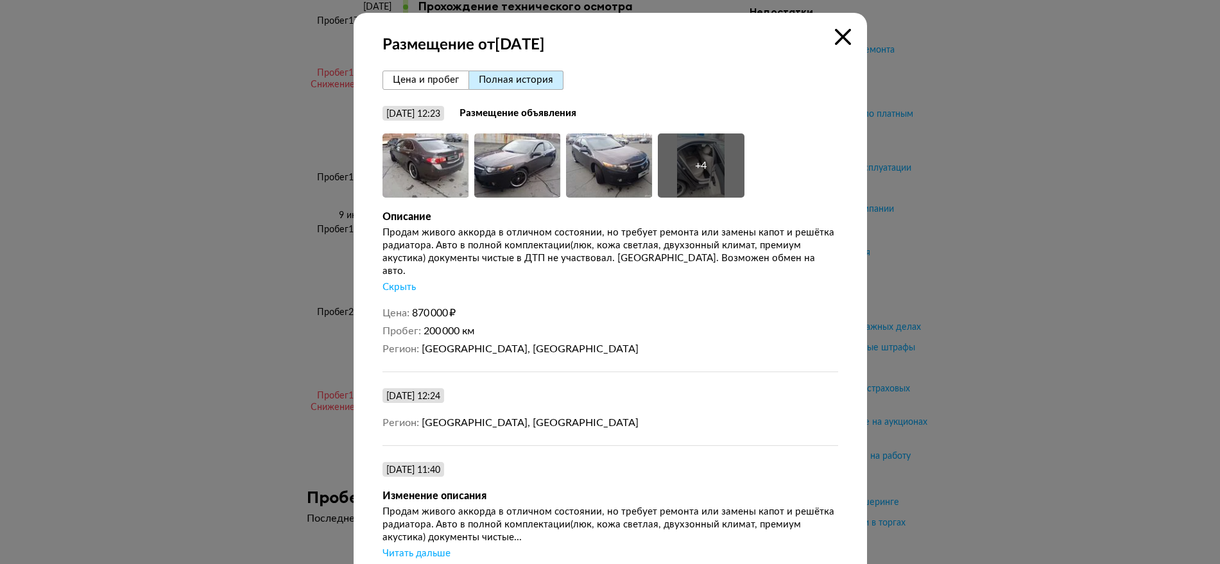
scroll to position [321, 0]
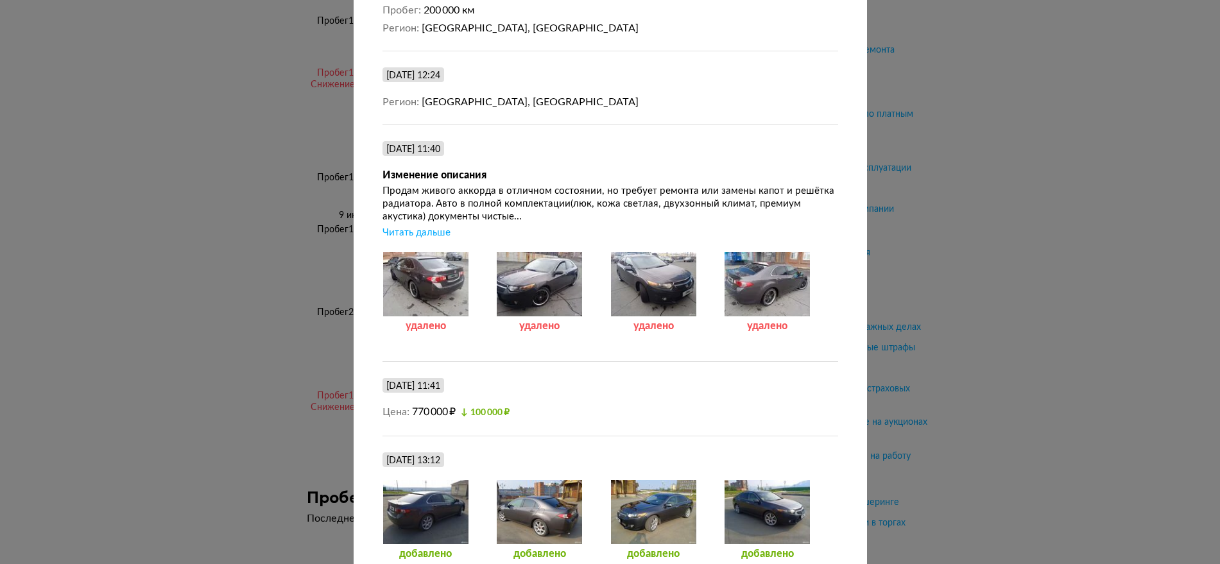
click at [438, 227] on div "Читать дальше" at bounding box center [417, 233] width 68 height 13
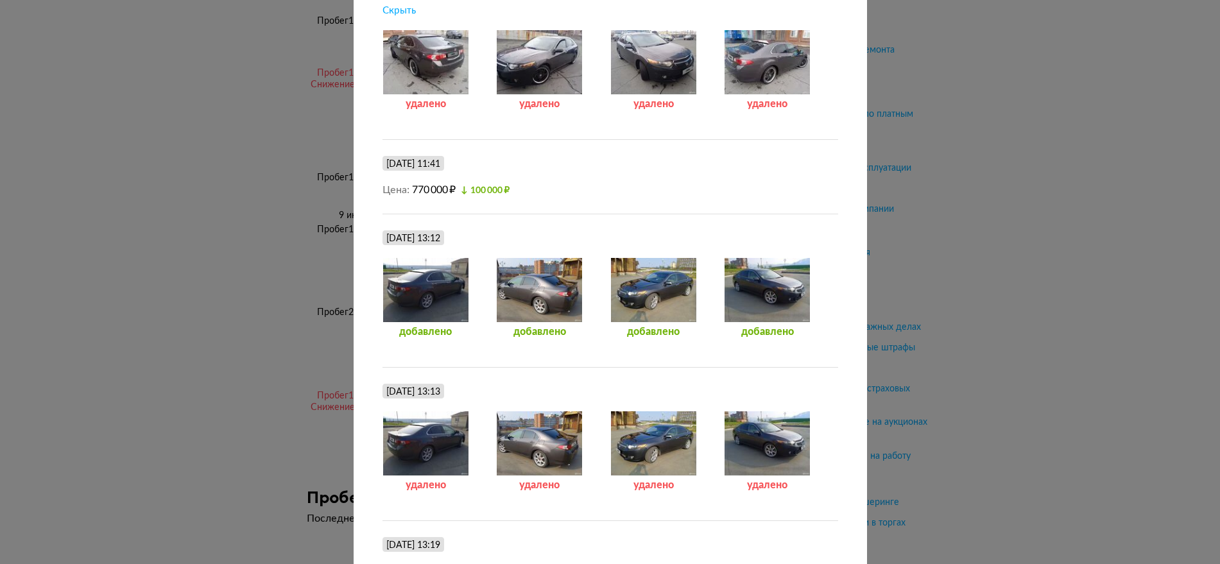
scroll to position [562, 0]
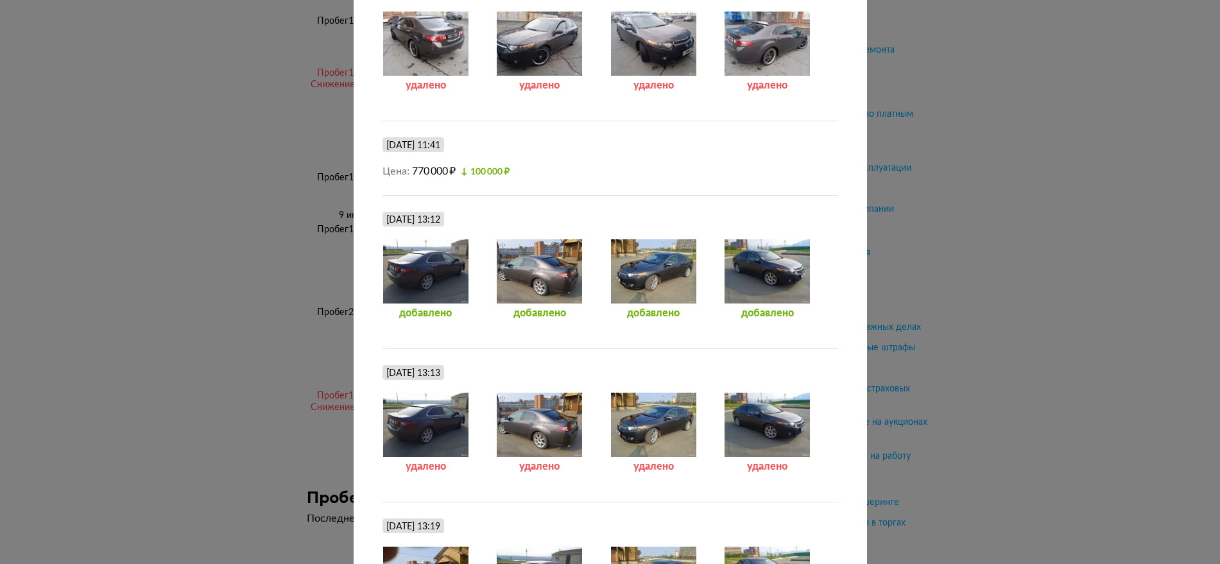
click at [544, 271] on div at bounding box center [539, 271] width 87 height 64
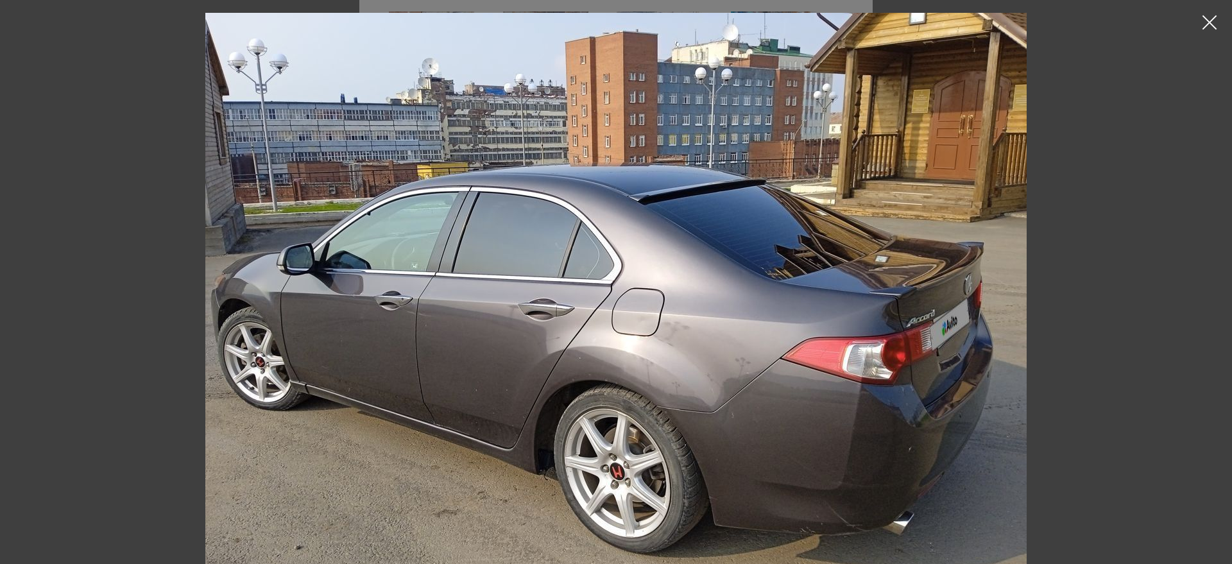
click at [1215, 24] on icon at bounding box center [1209, 22] width 19 height 19
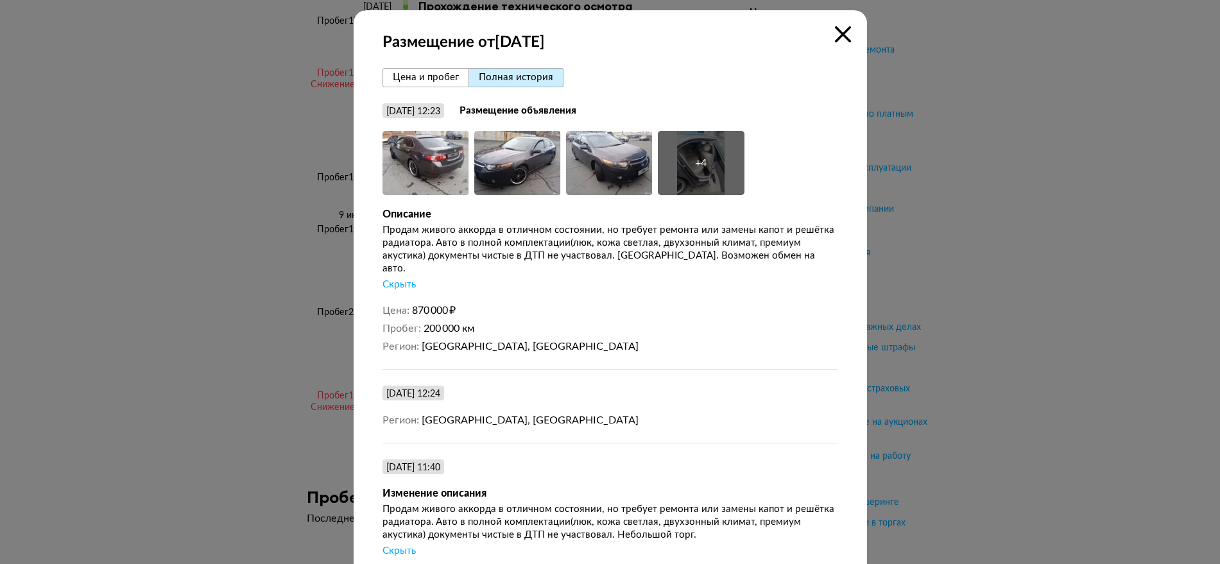
scroll to position [0, 0]
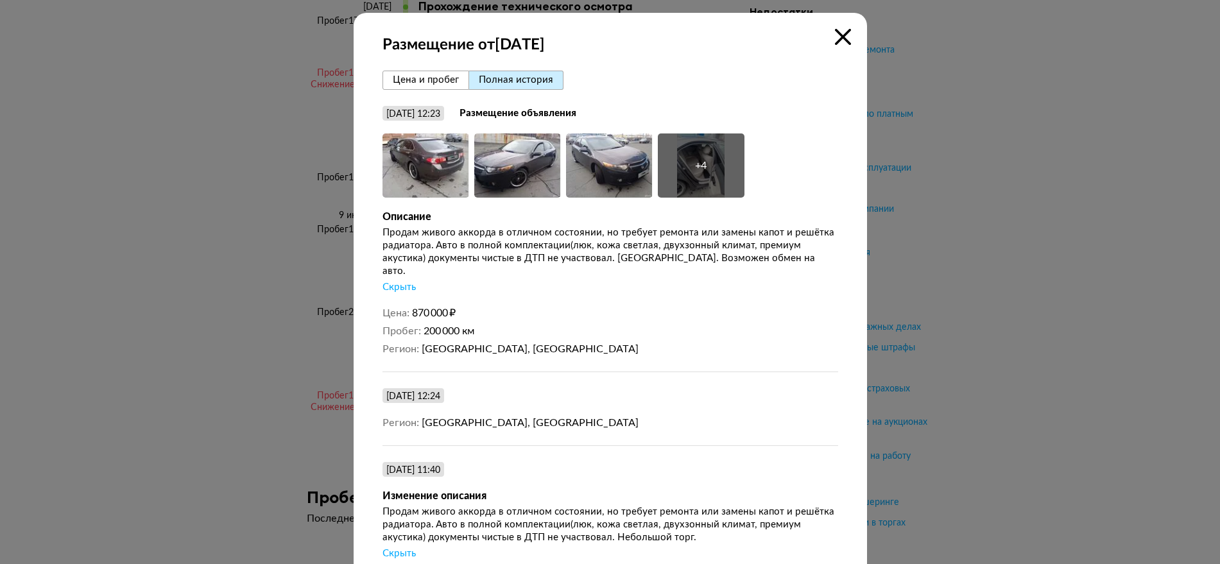
click at [835, 44] on icon at bounding box center [843, 37] width 16 height 16
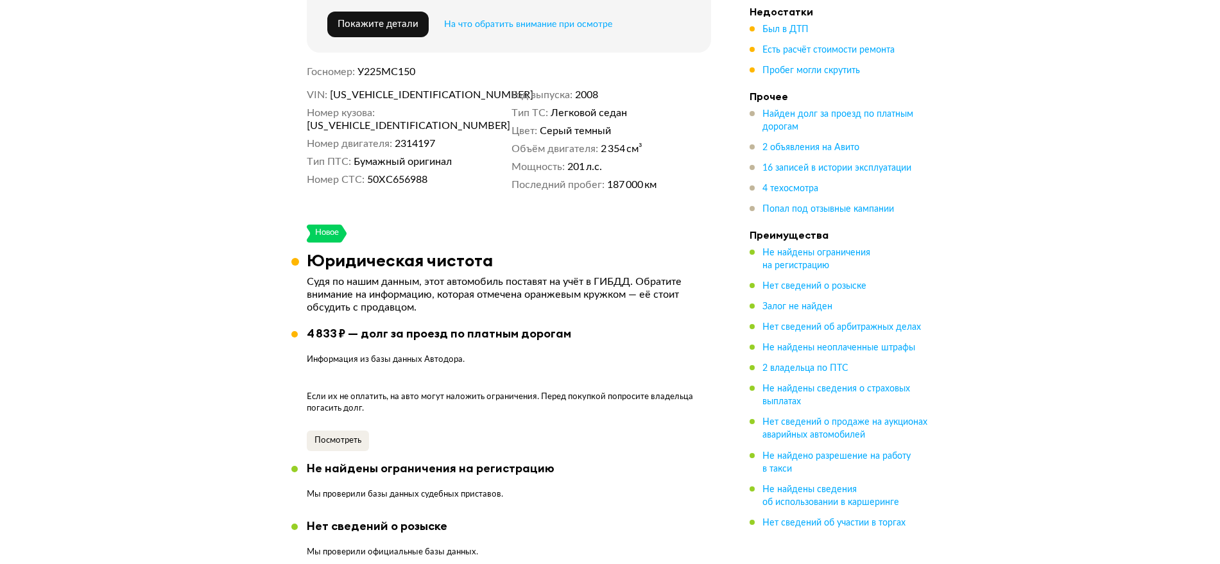
scroll to position [621, 0]
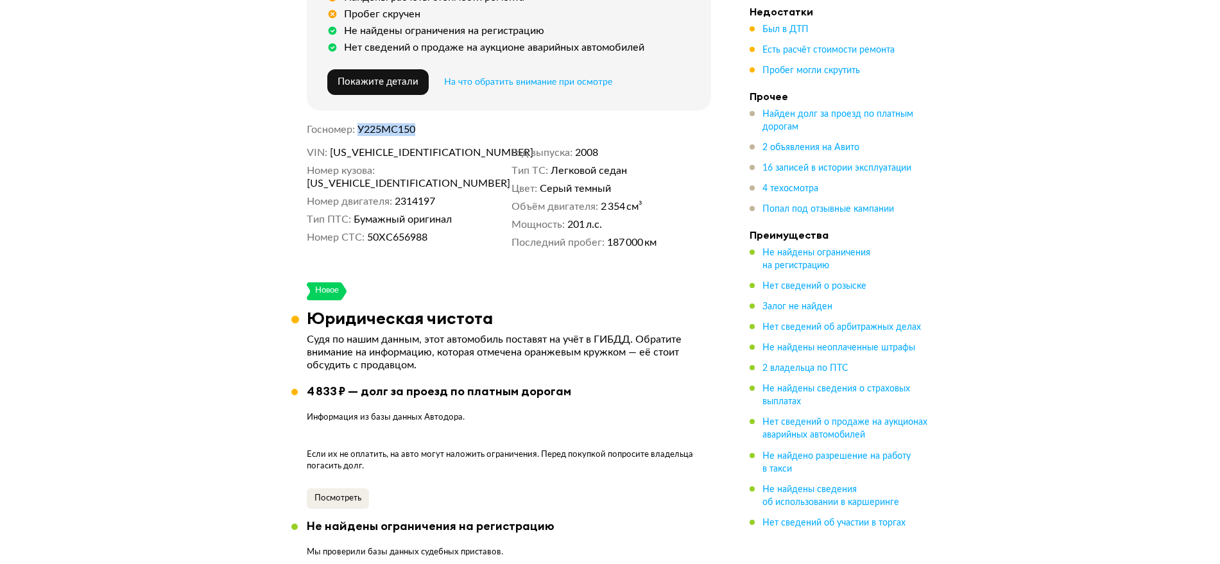
drag, startPoint x: 439, startPoint y: 118, endPoint x: 359, endPoint y: 124, distance: 80.4
click at [359, 124] on dd "У225МС150" at bounding box center [534, 129] width 354 height 13
copy span "У225МС150"
drag, startPoint x: 429, startPoint y: 143, endPoint x: 329, endPoint y: 146, distance: 100.2
click at [329, 146] on dl "VIN JHMCU26809C220807" at bounding box center [407, 152] width 200 height 13
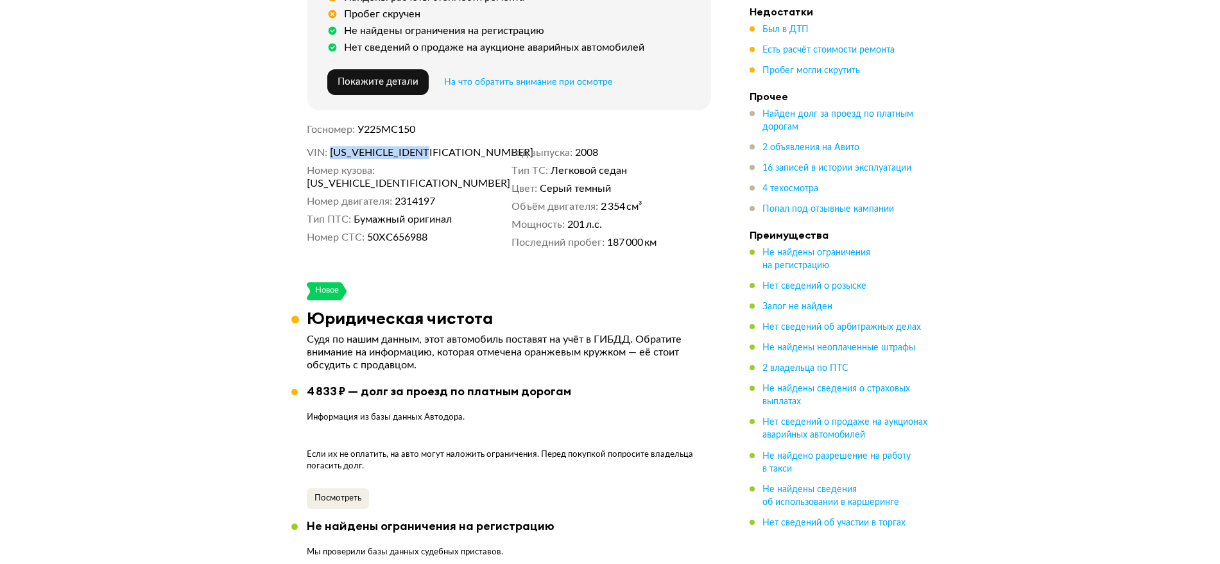
copy span "JHMCU26809C220807"
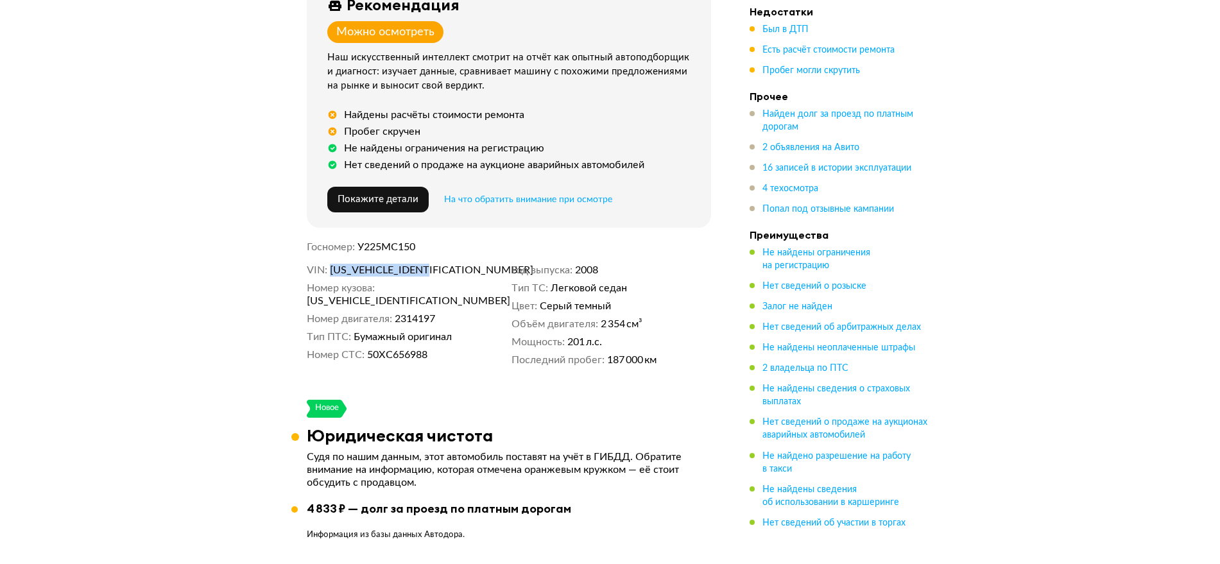
scroll to position [381, 0]
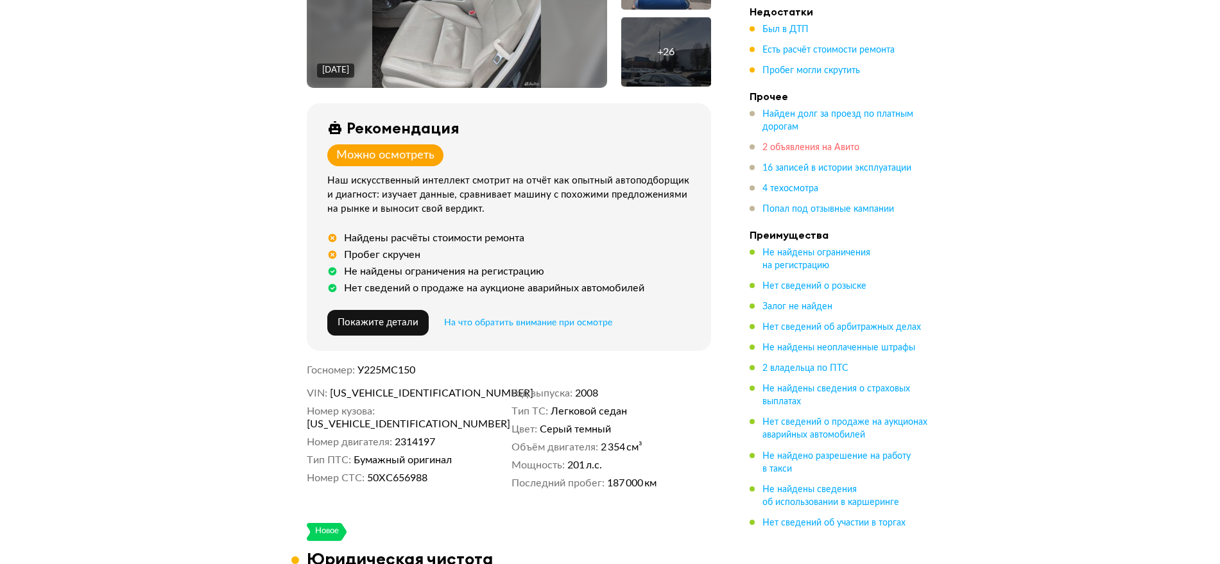
click at [813, 145] on span "2 объявления на Авито" at bounding box center [810, 147] width 97 height 9
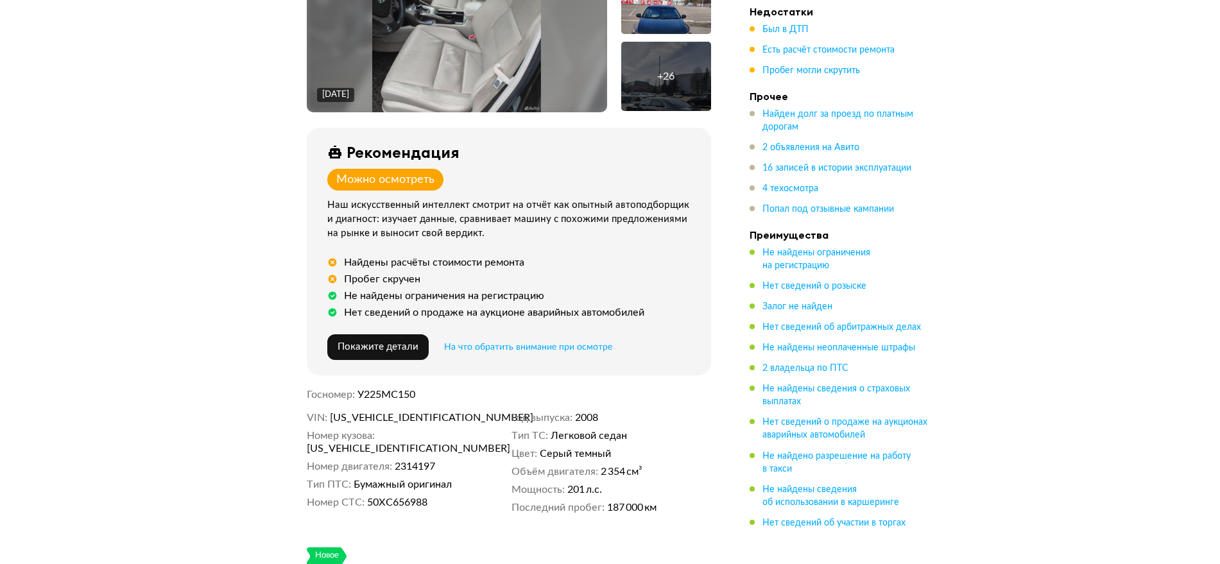
scroll to position [0, 0]
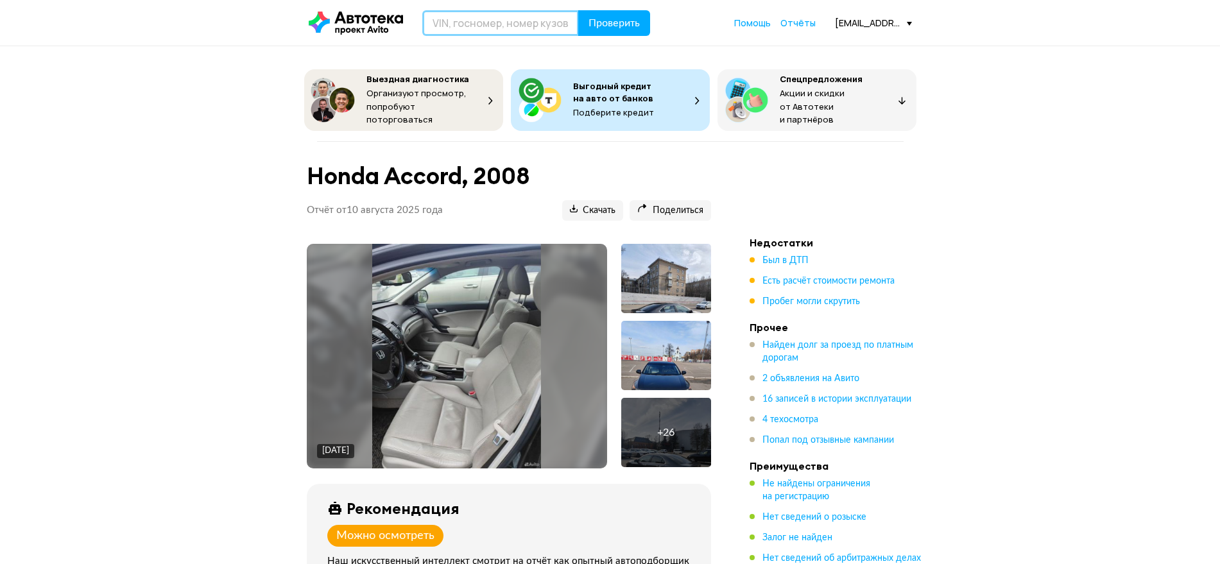
click at [485, 31] on input "text" at bounding box center [500, 23] width 157 height 26
paste input "JHMCU26809C220807"
type input "JHMCU26809C220807"
click at [633, 24] on span "Проверить" at bounding box center [614, 23] width 51 height 10
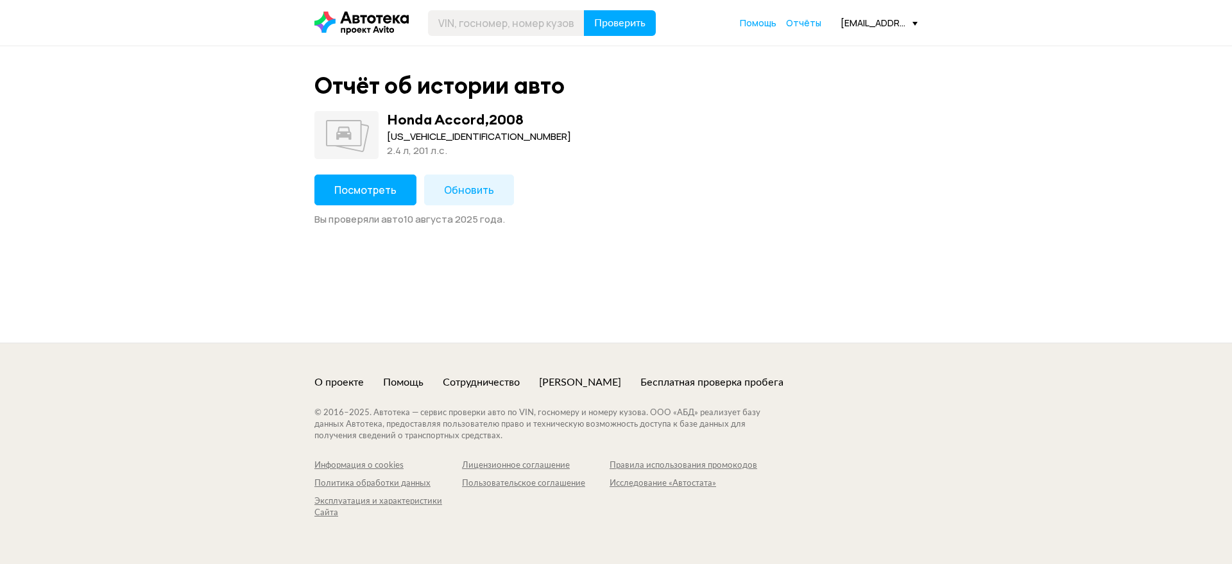
click at [445, 196] on span "Обновить" at bounding box center [469, 190] width 50 height 14
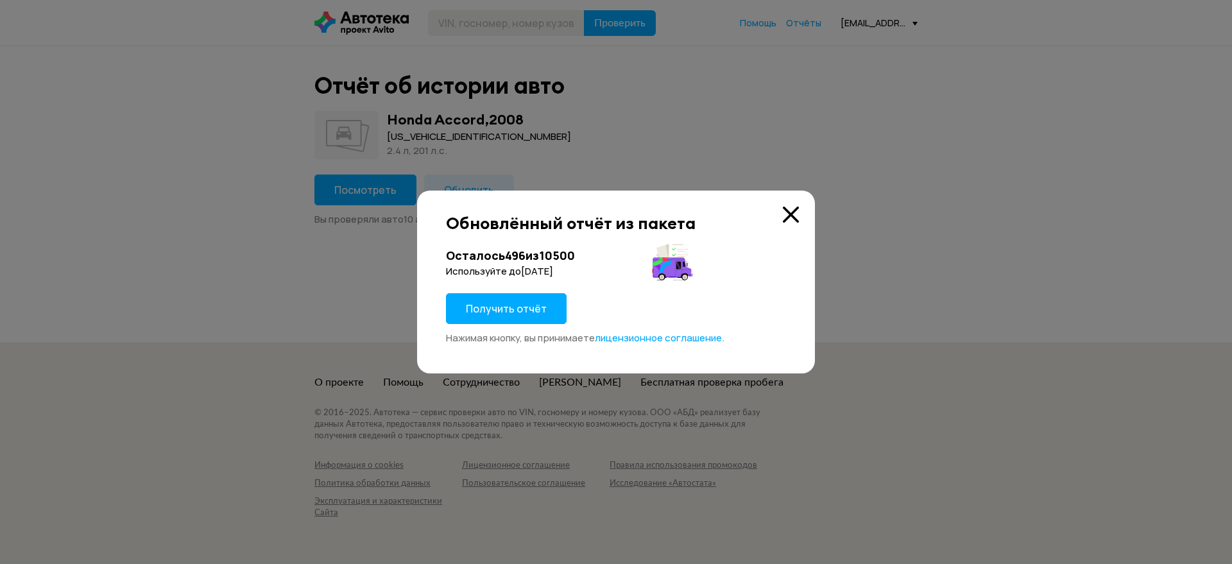
click at [506, 302] on span "Получить отчёт" at bounding box center [506, 309] width 81 height 14
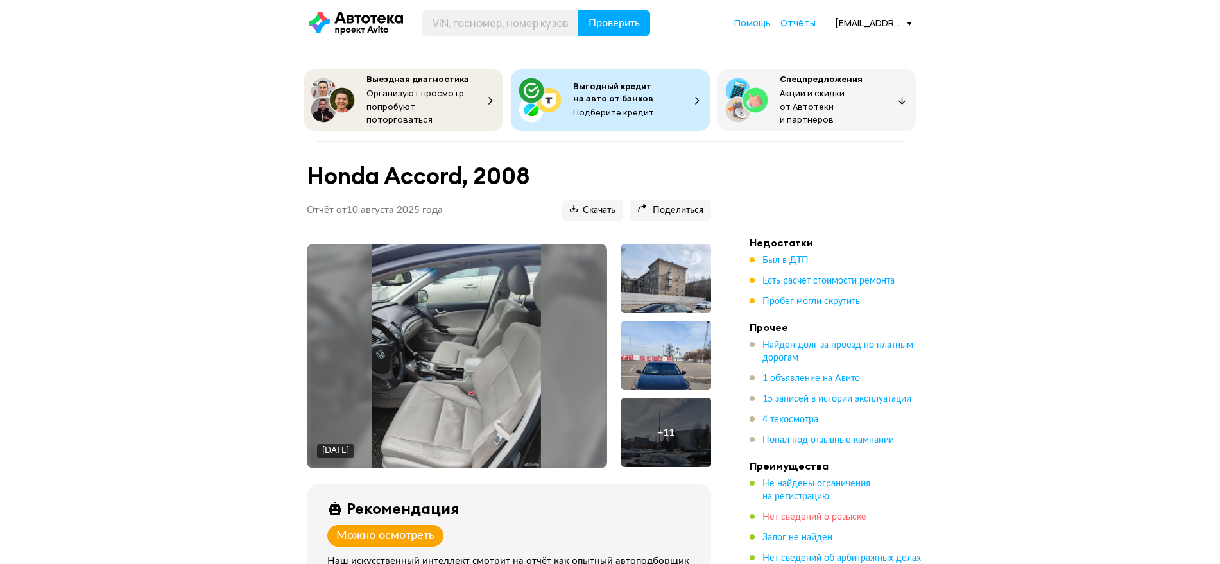
click at [796, 374] on span "1 объявление на Авито" at bounding box center [811, 378] width 98 height 9
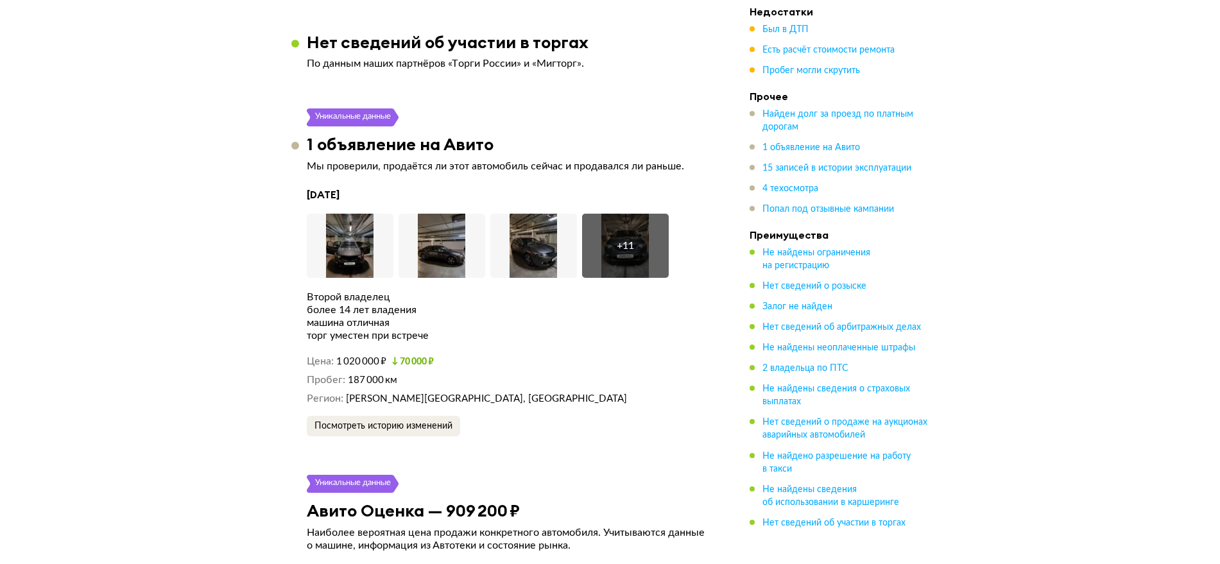
scroll to position [2755, 0]
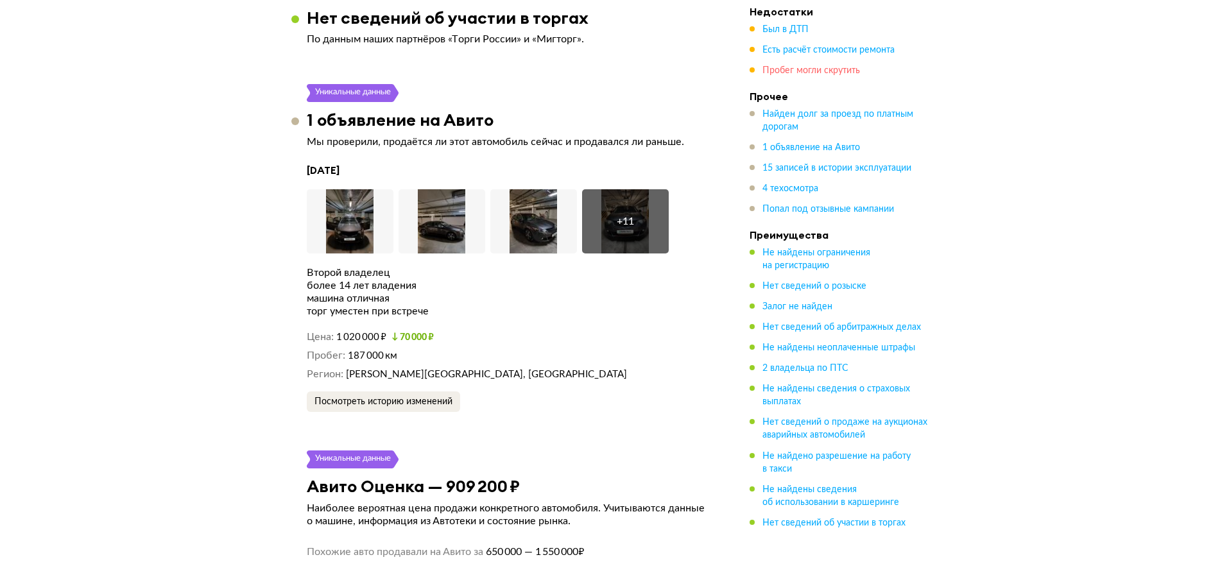
click at [807, 73] on span "Пробег могли скрутить" at bounding box center [811, 70] width 98 height 9
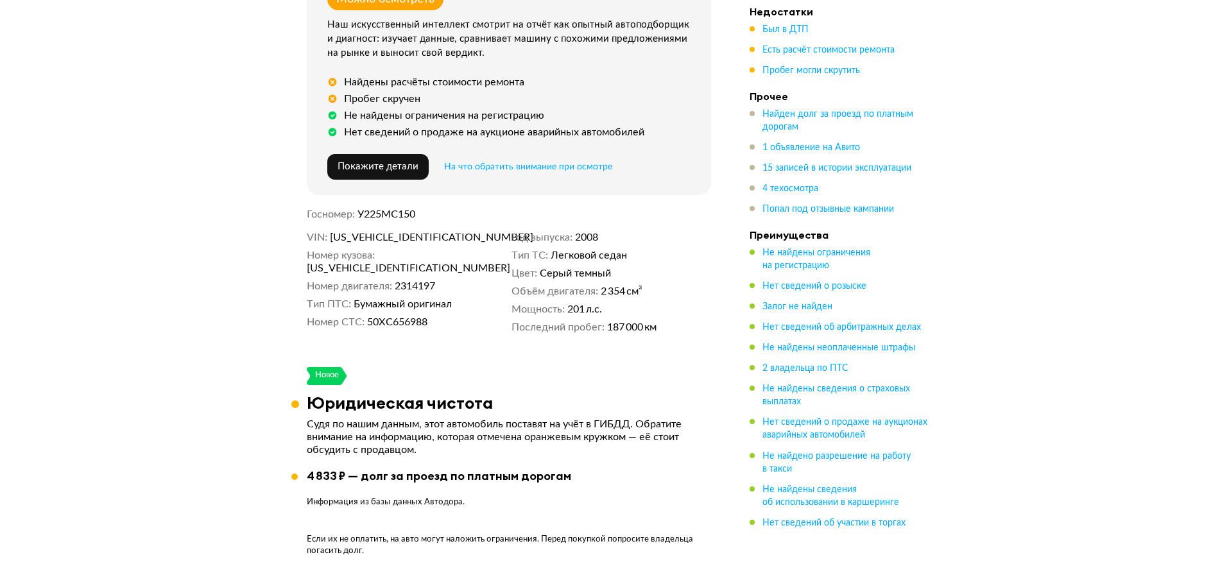
scroll to position [472, 0]
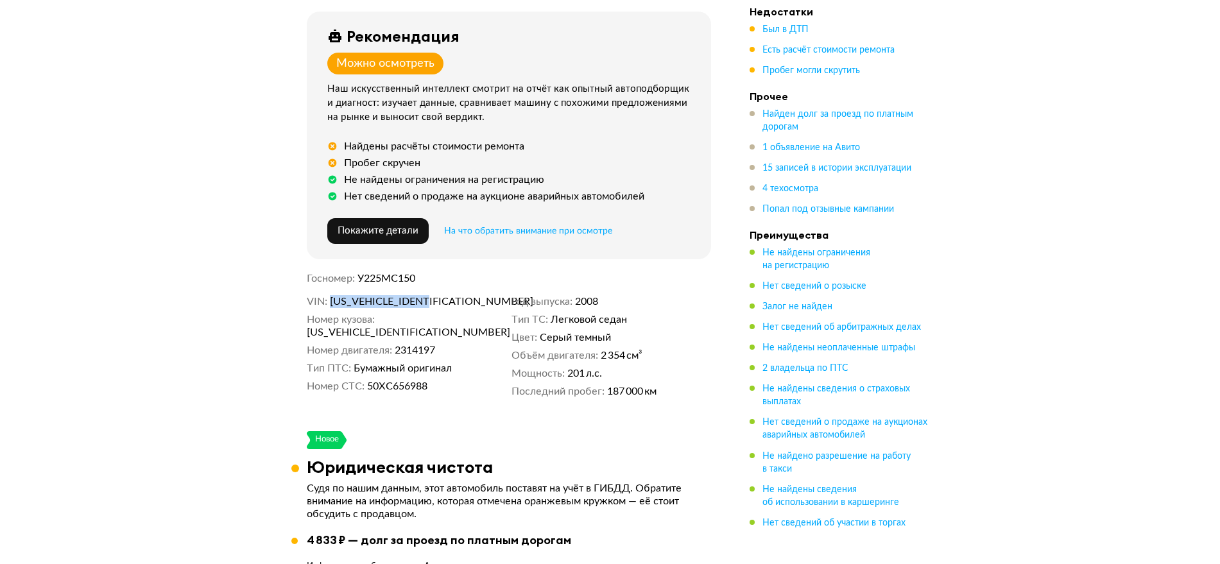
drag, startPoint x: 447, startPoint y: 293, endPoint x: 332, endPoint y: 299, distance: 115.0
click at [332, 299] on dd "JHMCU26809C220807" at bounding box center [418, 301] width 176 height 13
copy span "JHMCU26809C220807"
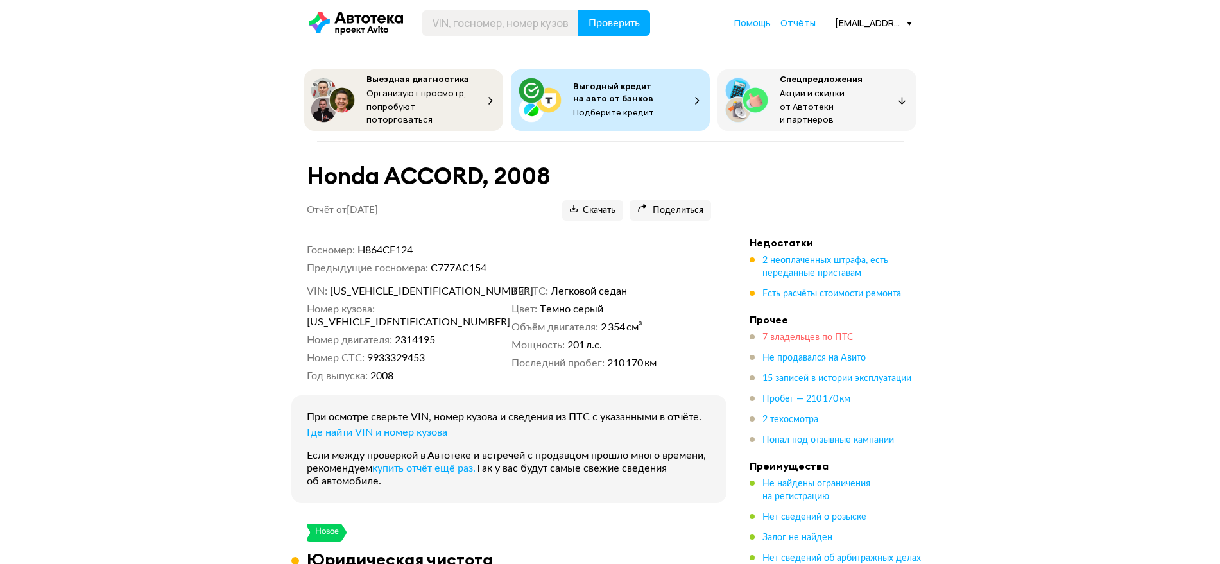
click at [816, 333] on span "7 владельцев по ПТС" at bounding box center [807, 337] width 91 height 9
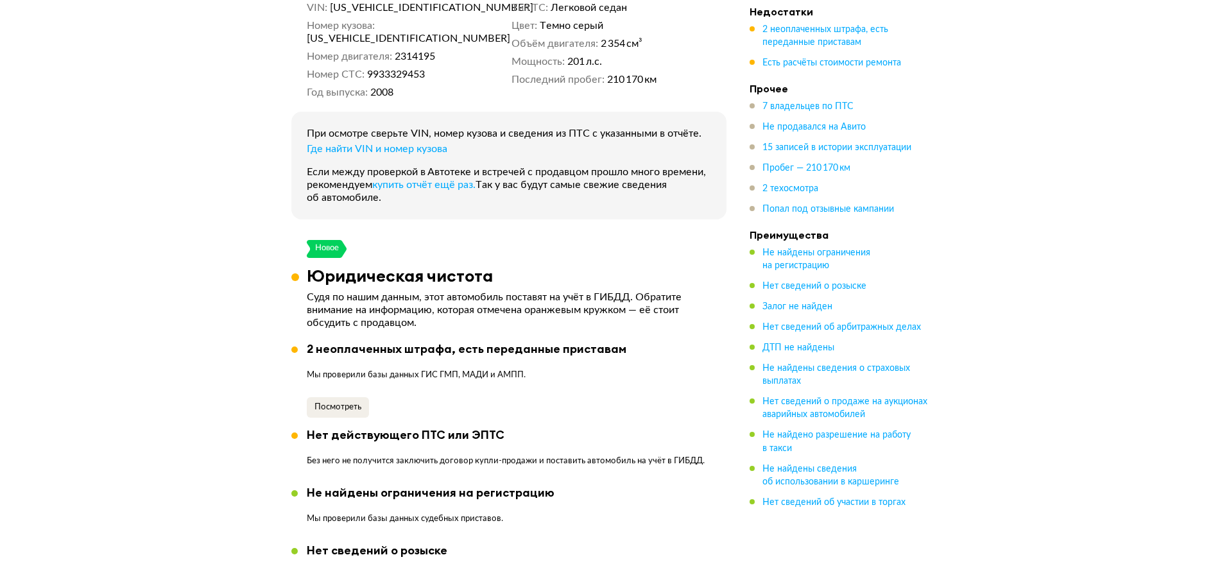
scroll to position [156, 0]
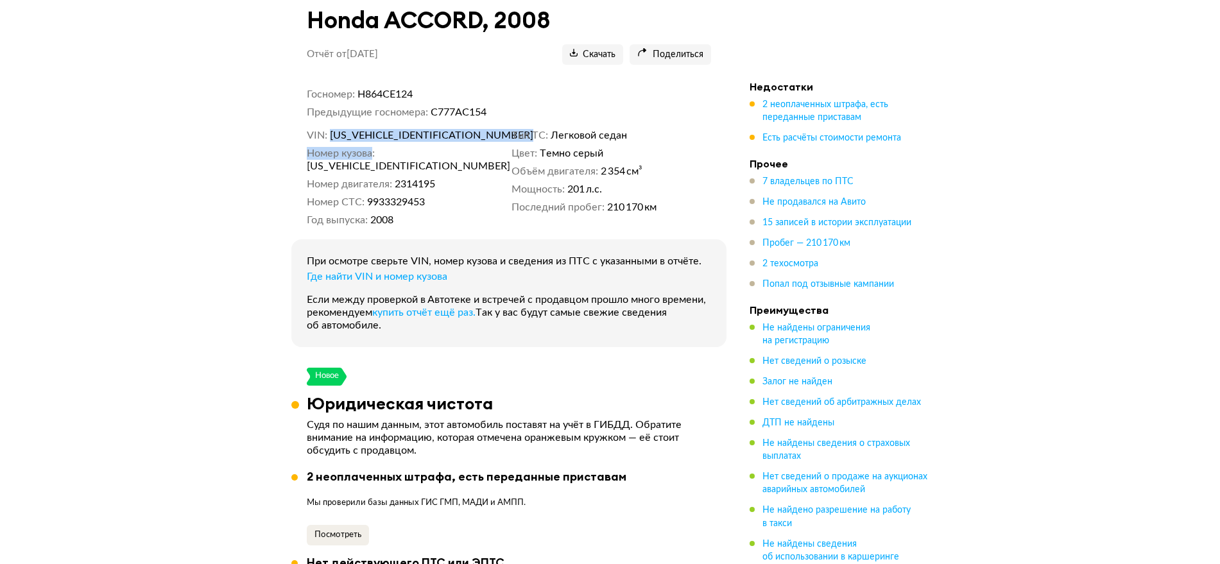
drag, startPoint x: 452, startPoint y: 139, endPoint x: 329, endPoint y: 129, distance: 124.3
click at [329, 129] on div "VIN JHMCU26809C220805 Номер кузова JHMCU26809C220805 Номер двигателя 2314195 Но…" at bounding box center [509, 178] width 404 height 98
click at [470, 121] on div "Госномер Н864СЕ124 Предыдущие госномера С777АС154 VIN JHMCU26809C220805 Номер к…" at bounding box center [508, 217] width 435 height 259
drag, startPoint x: 451, startPoint y: 130, endPoint x: 331, endPoint y: 130, distance: 120.0
click at [331, 130] on dd "JHMCU26809C220805" at bounding box center [418, 135] width 176 height 13
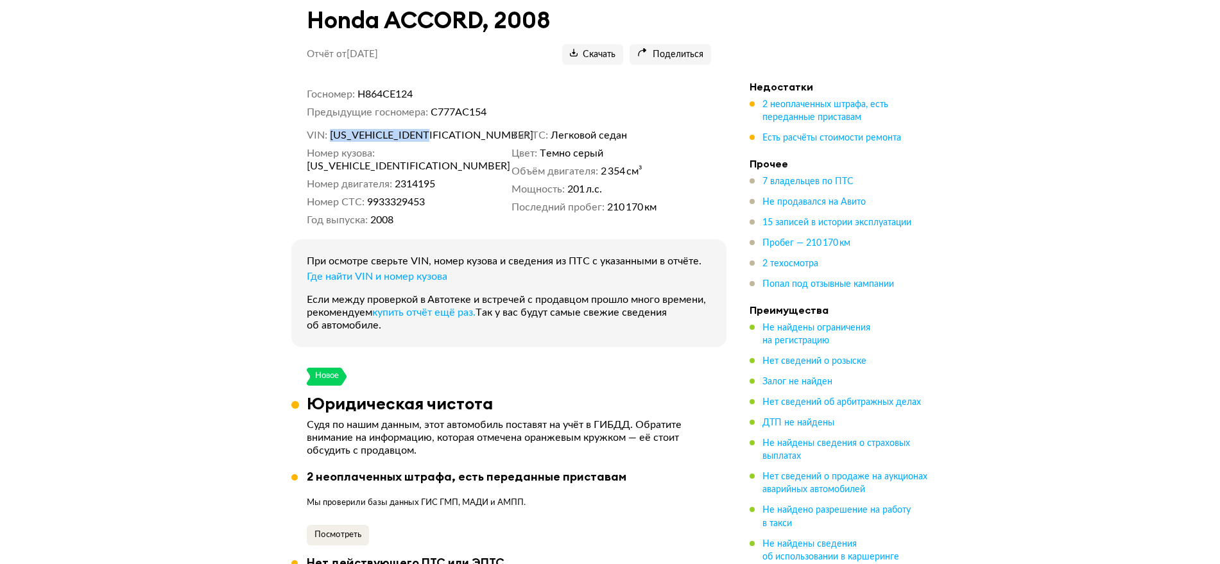
copy span "JHMCU26809C220805"
